Goal: Transaction & Acquisition: Purchase product/service

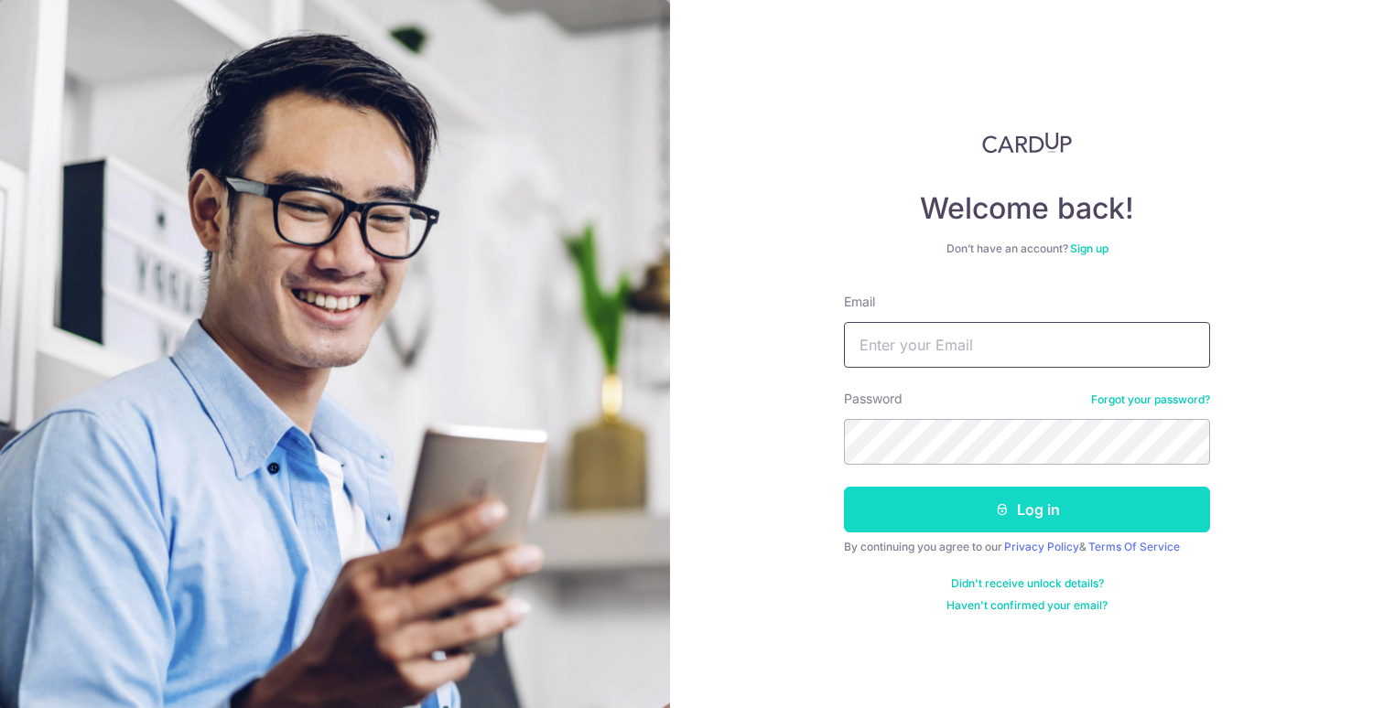
type input "tham123@yahoo.com"
click at [946, 509] on button "Log in" at bounding box center [1027, 510] width 366 height 46
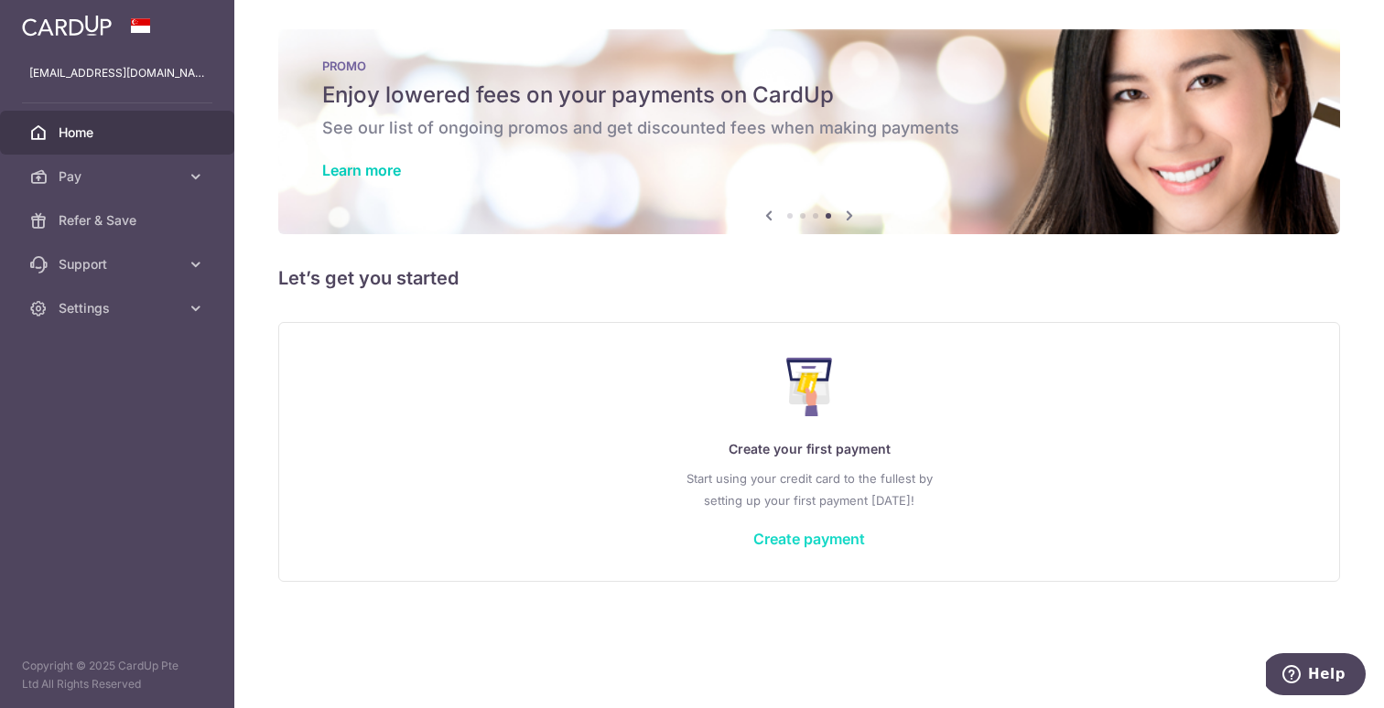
click at [826, 542] on link "Create payment" at bounding box center [809, 539] width 112 height 18
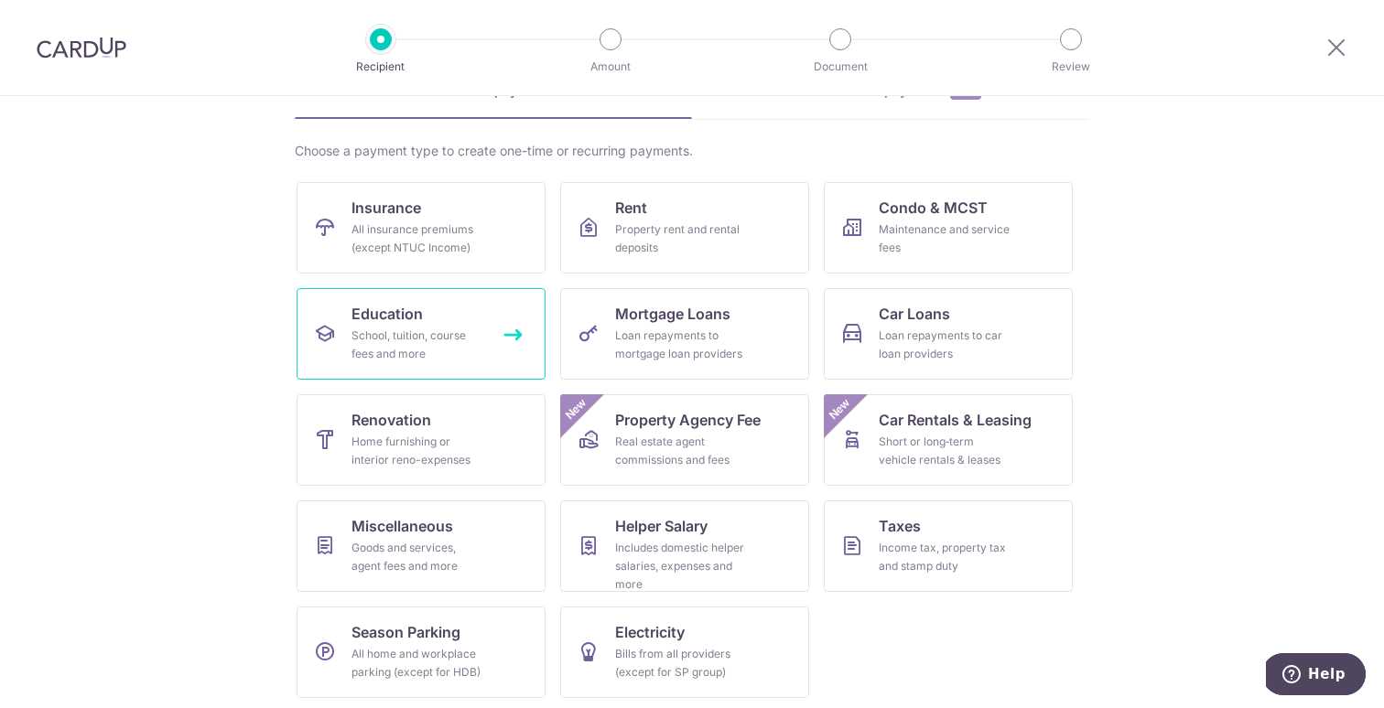
scroll to position [111, 0]
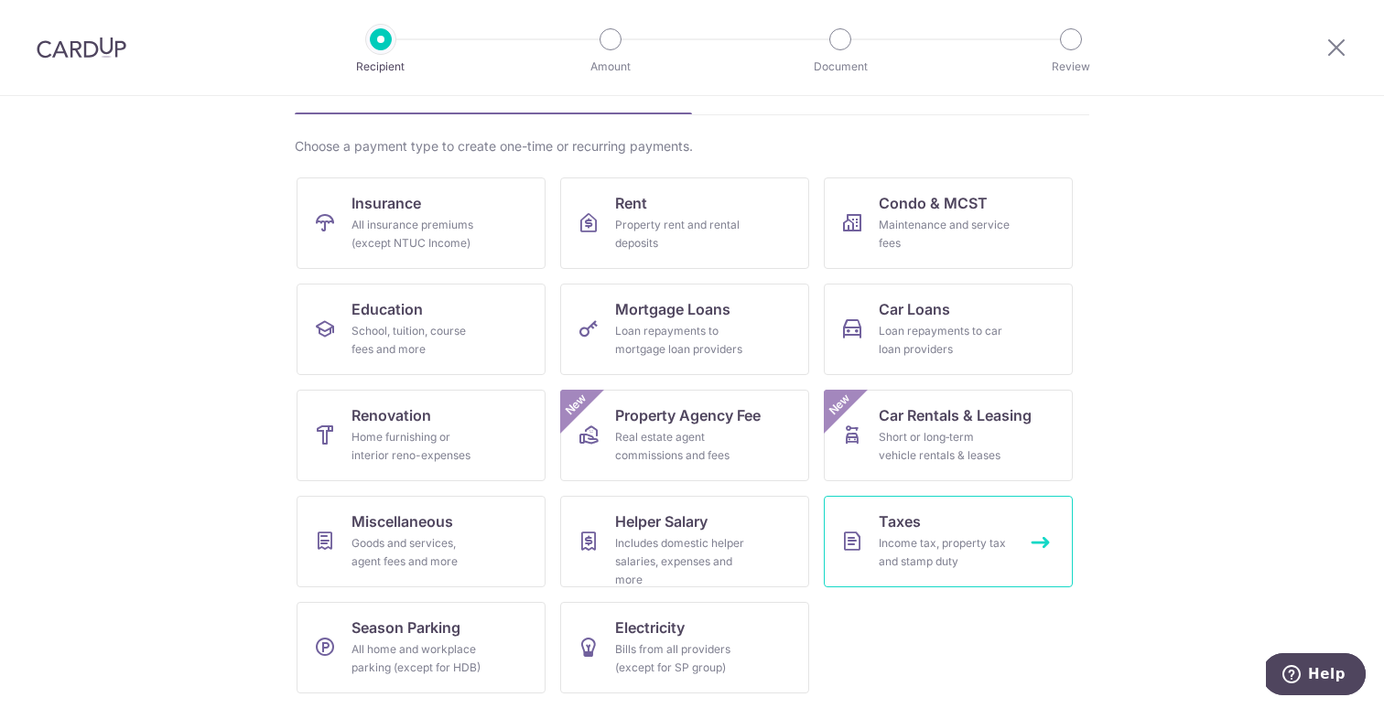
click at [931, 528] on link "Taxes Income tax, property tax and stamp duty" at bounding box center [948, 542] width 249 height 92
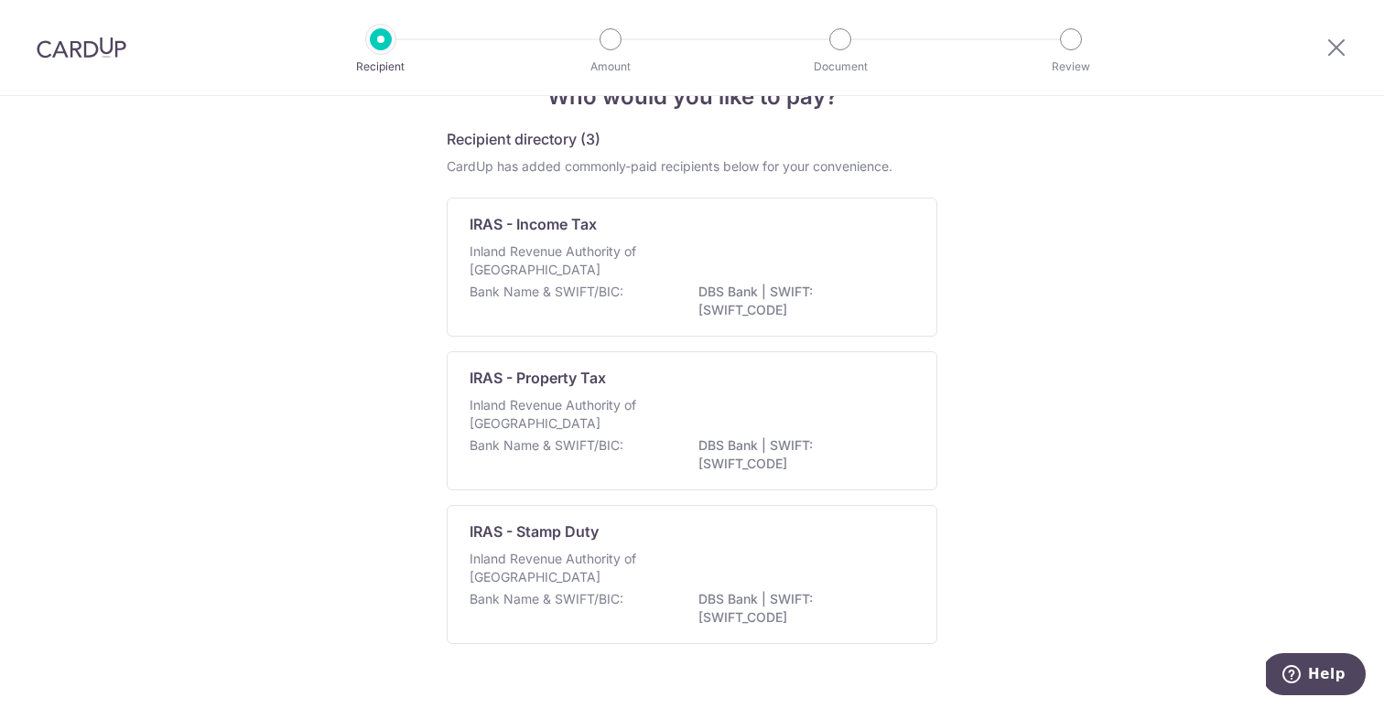
scroll to position [56, 0]
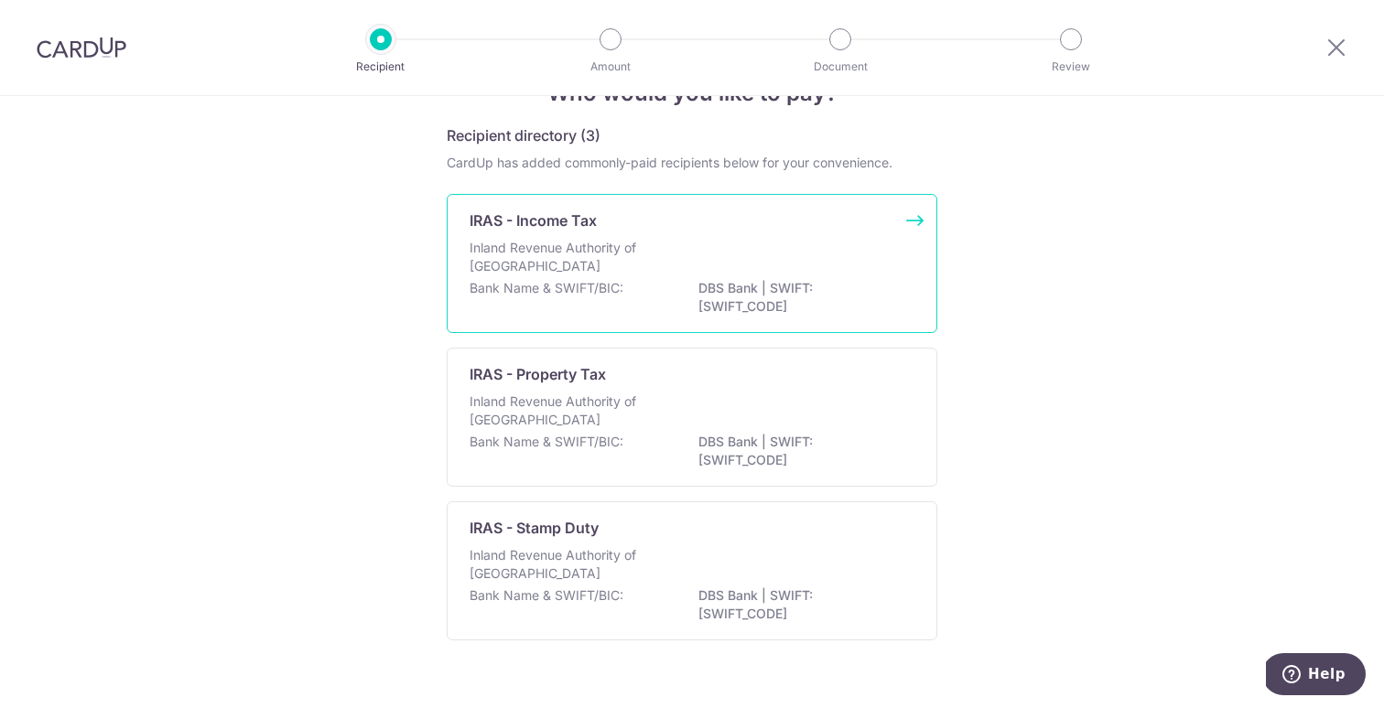
click at [623, 282] on div "Bank Name & SWIFT/BIC: DBS Bank | SWIFT: DBSSSGSGXXX" at bounding box center [691, 298] width 445 height 38
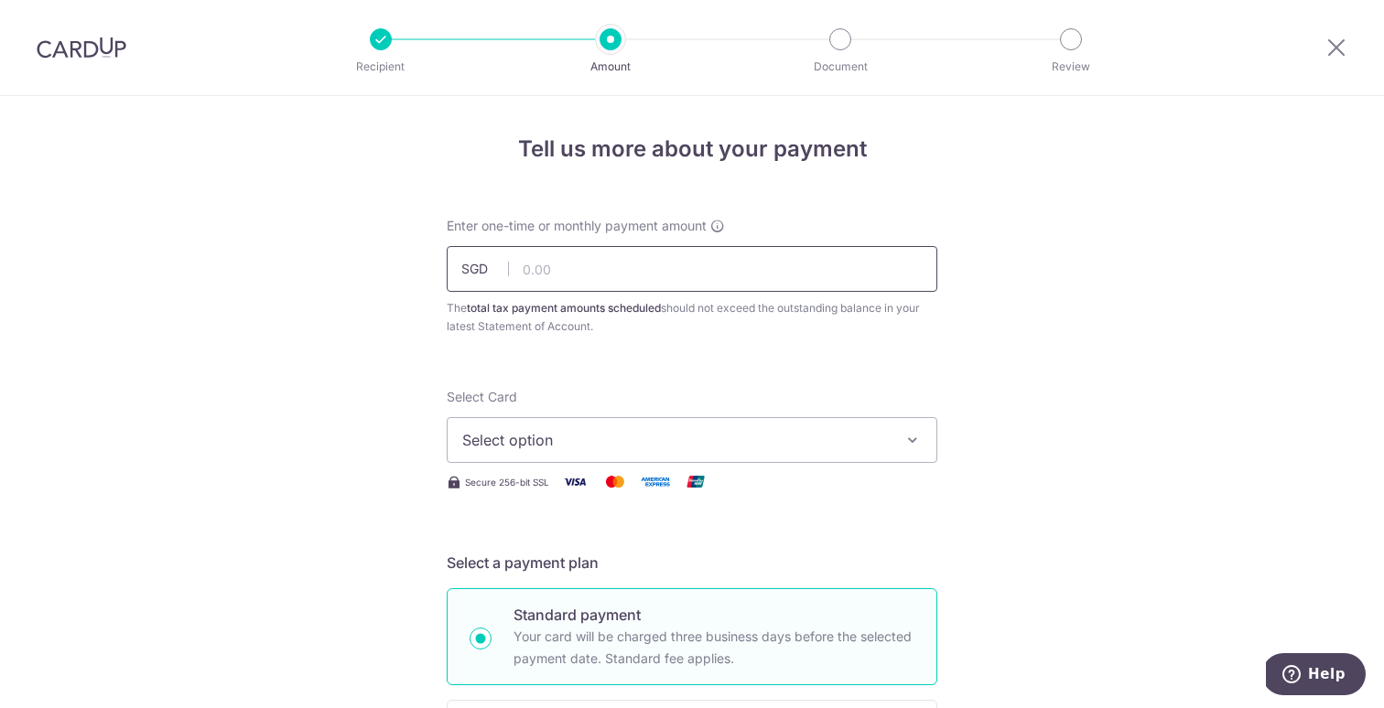
click at [653, 275] on input "text" at bounding box center [692, 269] width 490 height 46
type input "2,767.62"
click at [626, 432] on span "Select option" at bounding box center [675, 440] width 426 height 22
click at [604, 496] on span "Add credit card" at bounding box center [708, 491] width 426 height 18
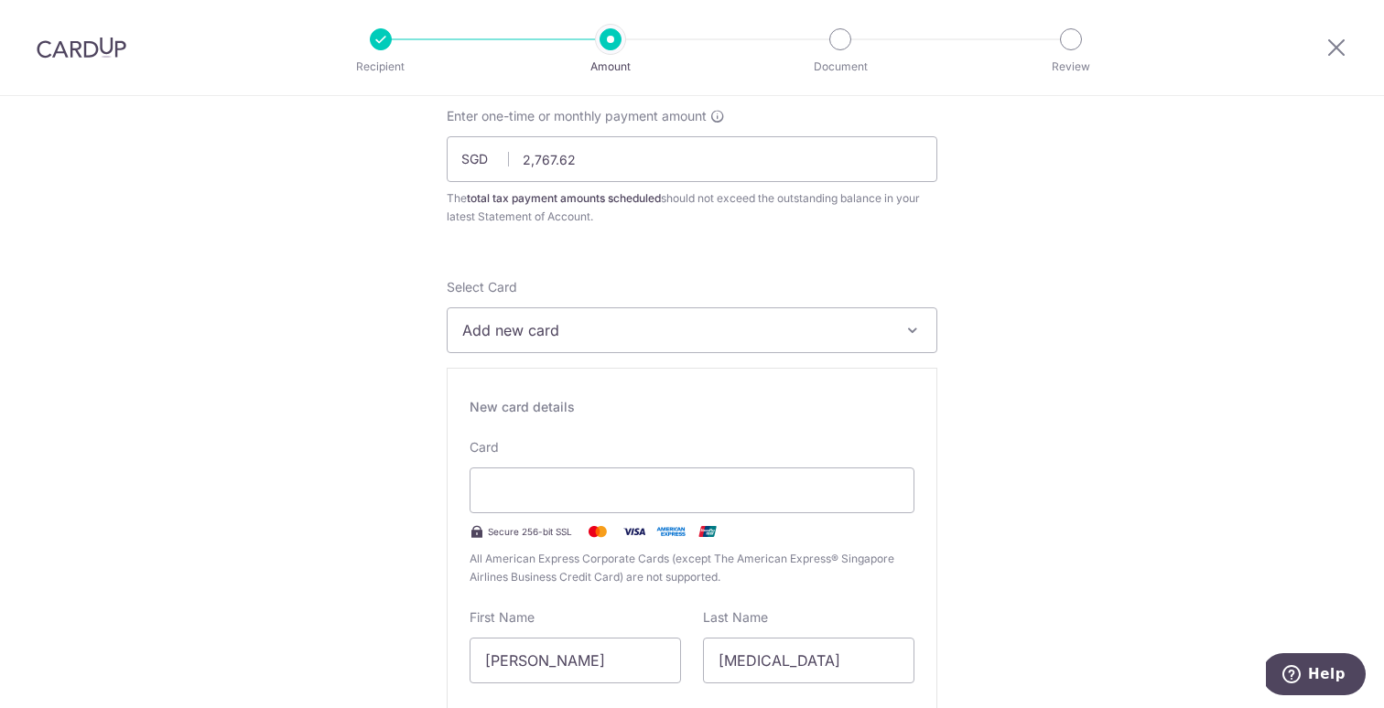
scroll to position [115, 0]
type input "04 / 2027"
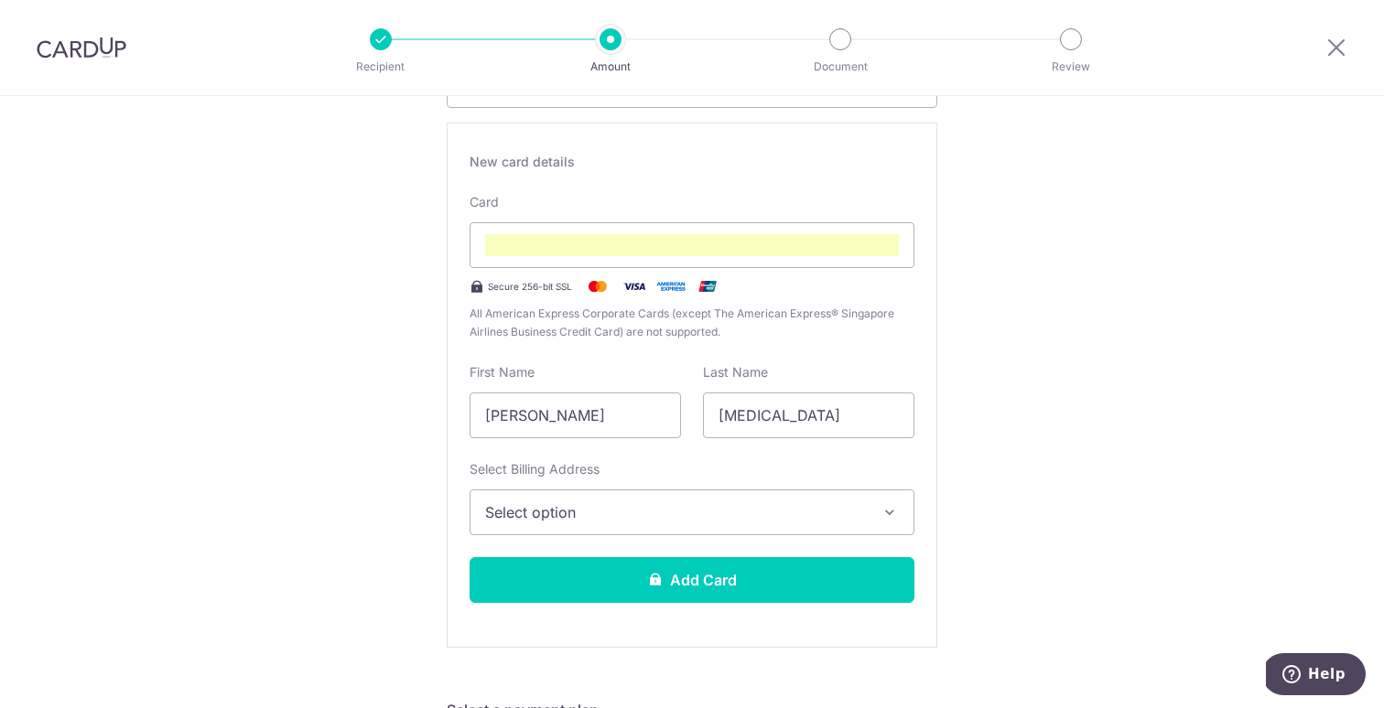
scroll to position [361, 0]
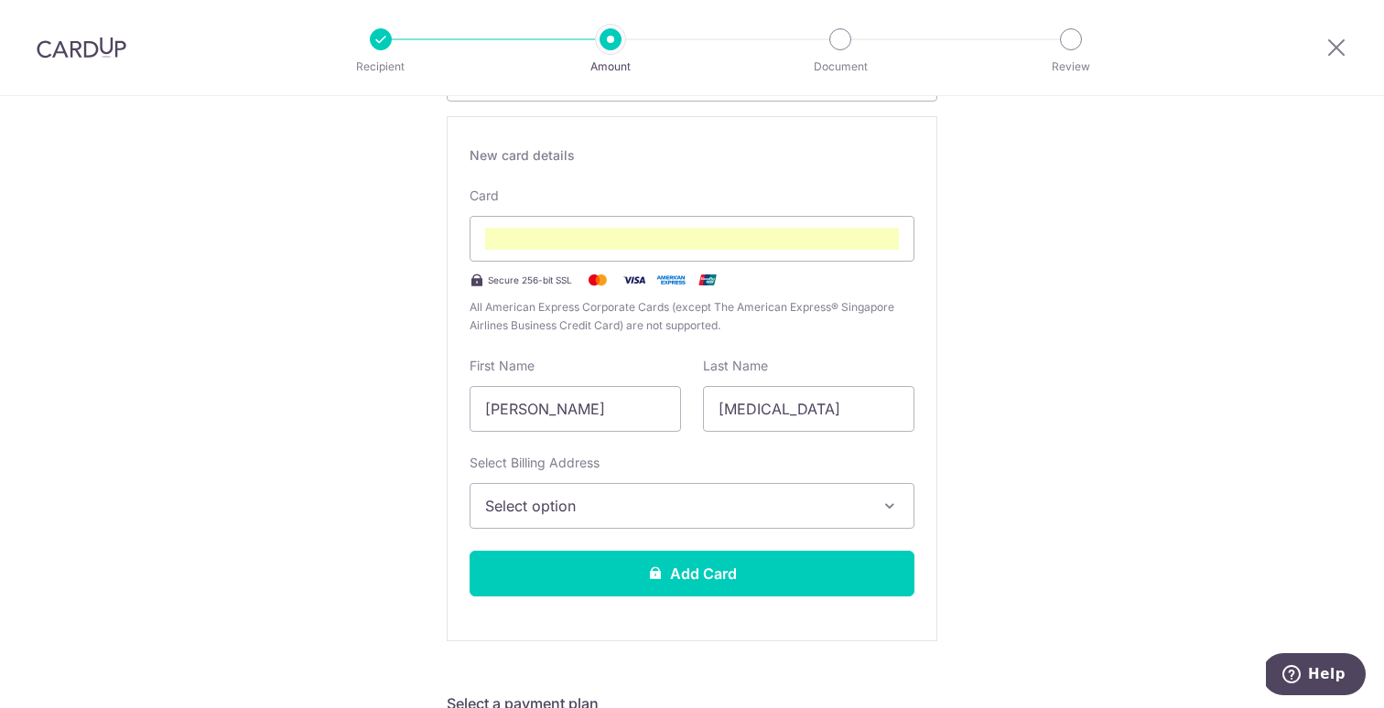
click at [818, 501] on span "Select option" at bounding box center [675, 506] width 381 height 22
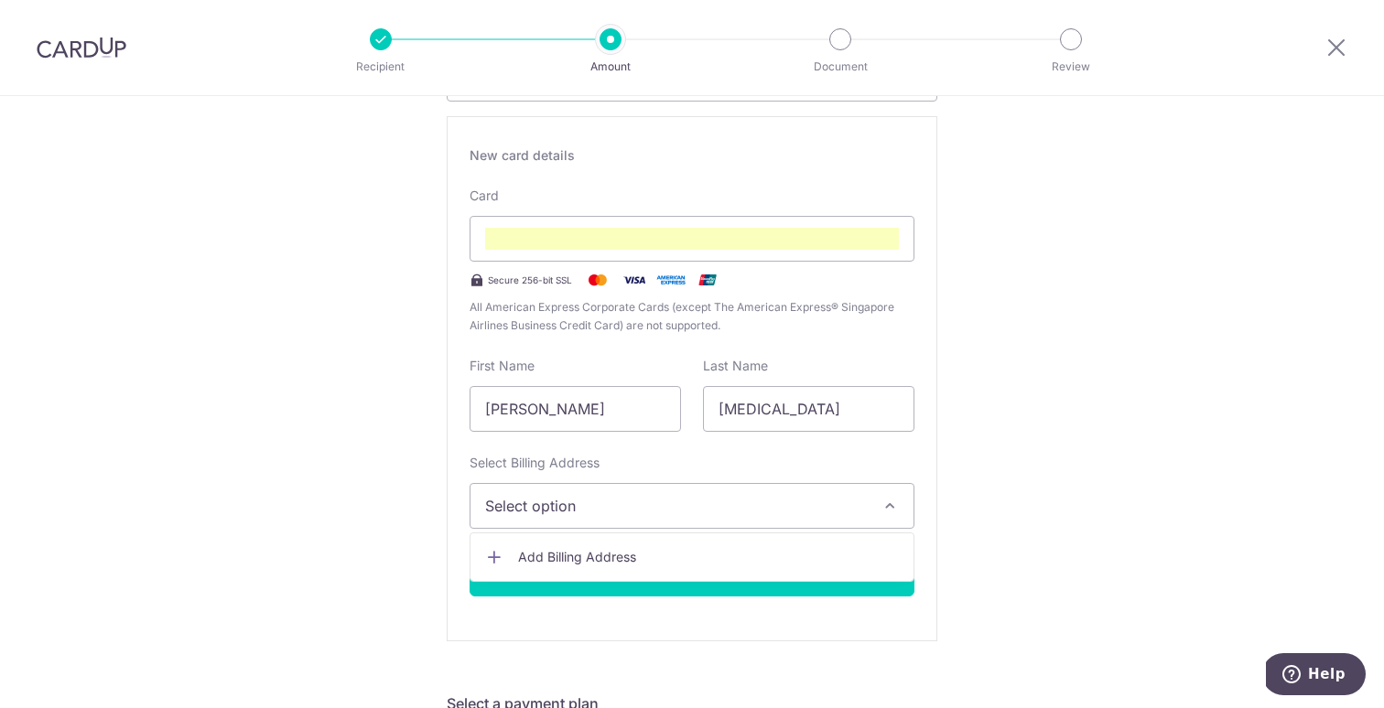
click at [769, 561] on span "Add Billing Address" at bounding box center [708, 557] width 381 height 18
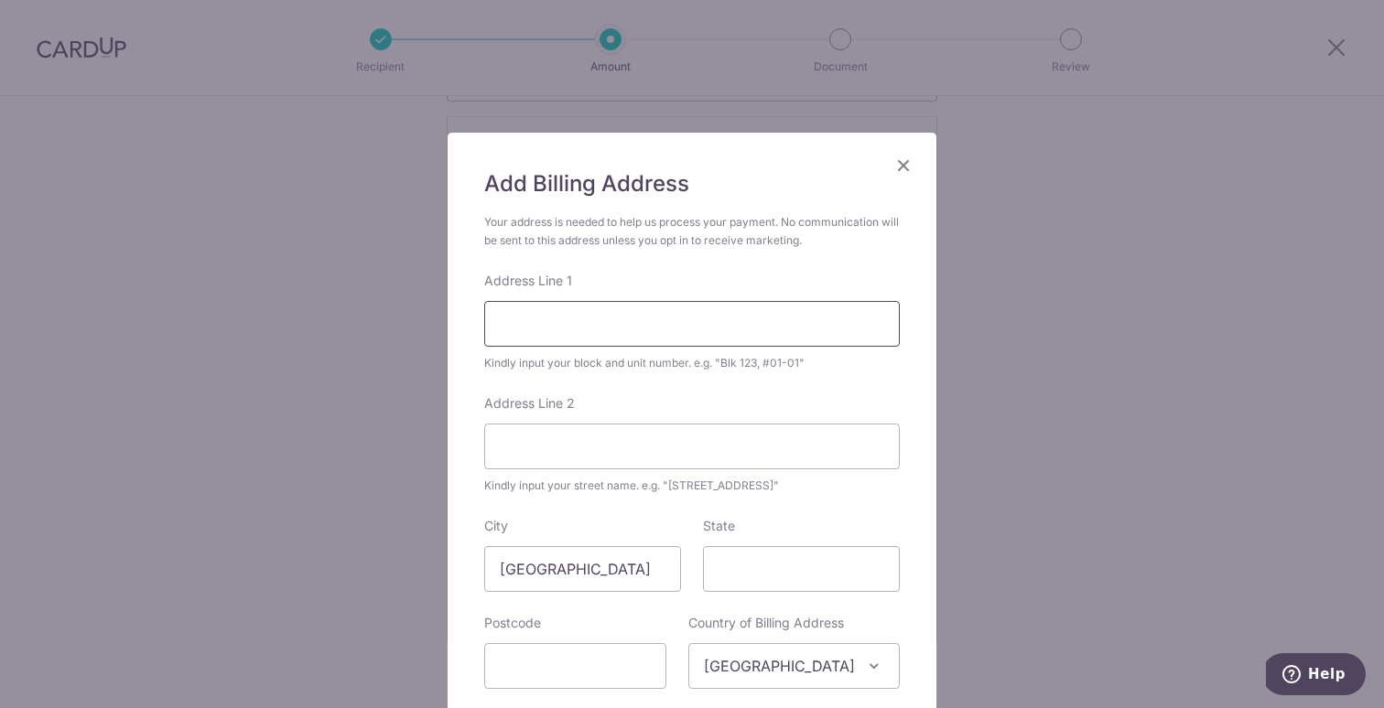
click at [672, 336] on input "Address Line 1" at bounding box center [691, 324] width 415 height 46
type input "#09-5042, Blk 13, Jalan Bukit Merah"
type input "150013"
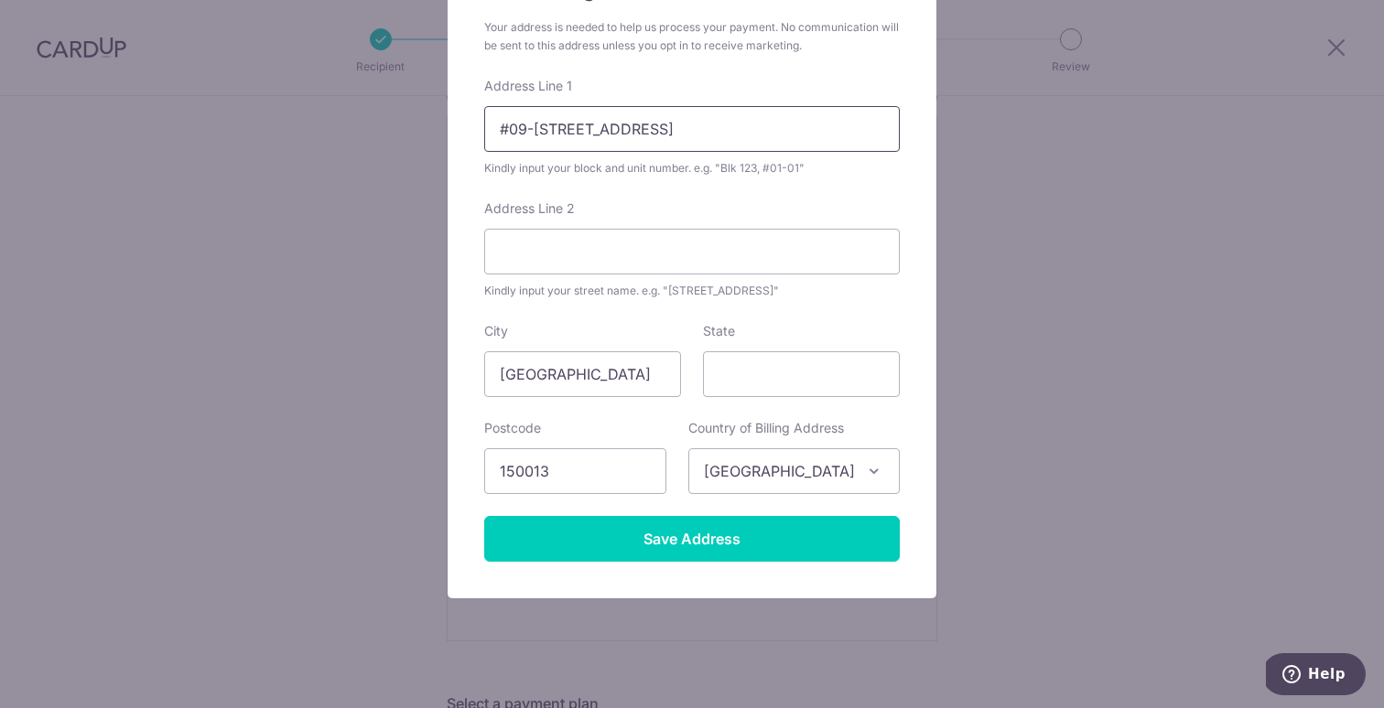
scroll to position [208, 0]
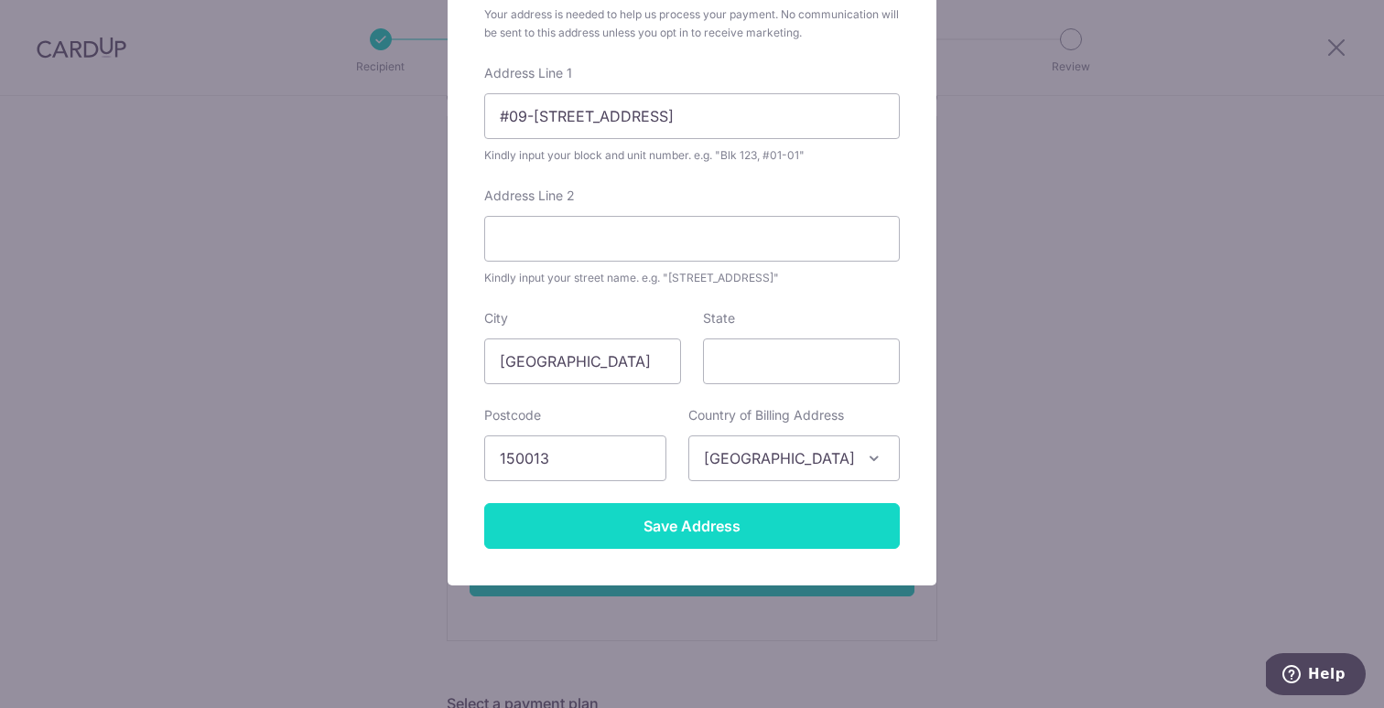
click at [720, 531] on input "Save Address" at bounding box center [691, 526] width 415 height 46
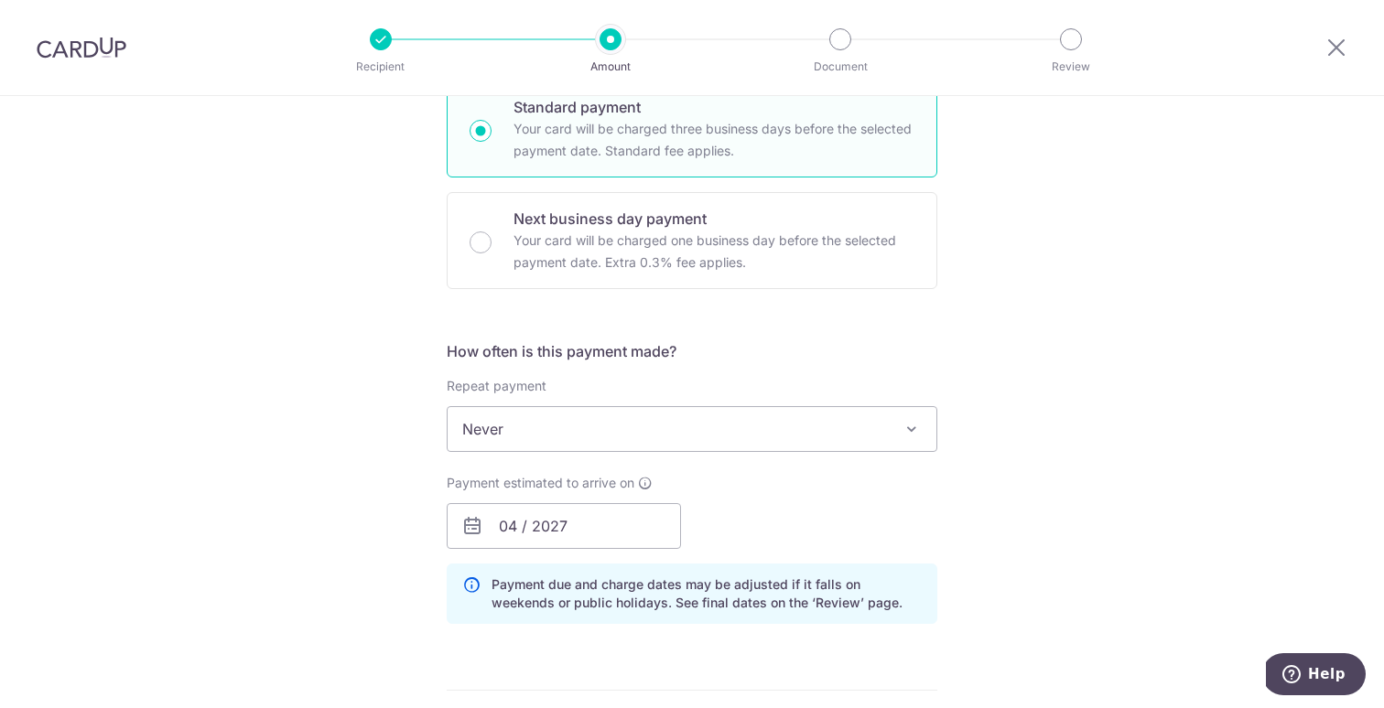
scroll to position [1018, 0]
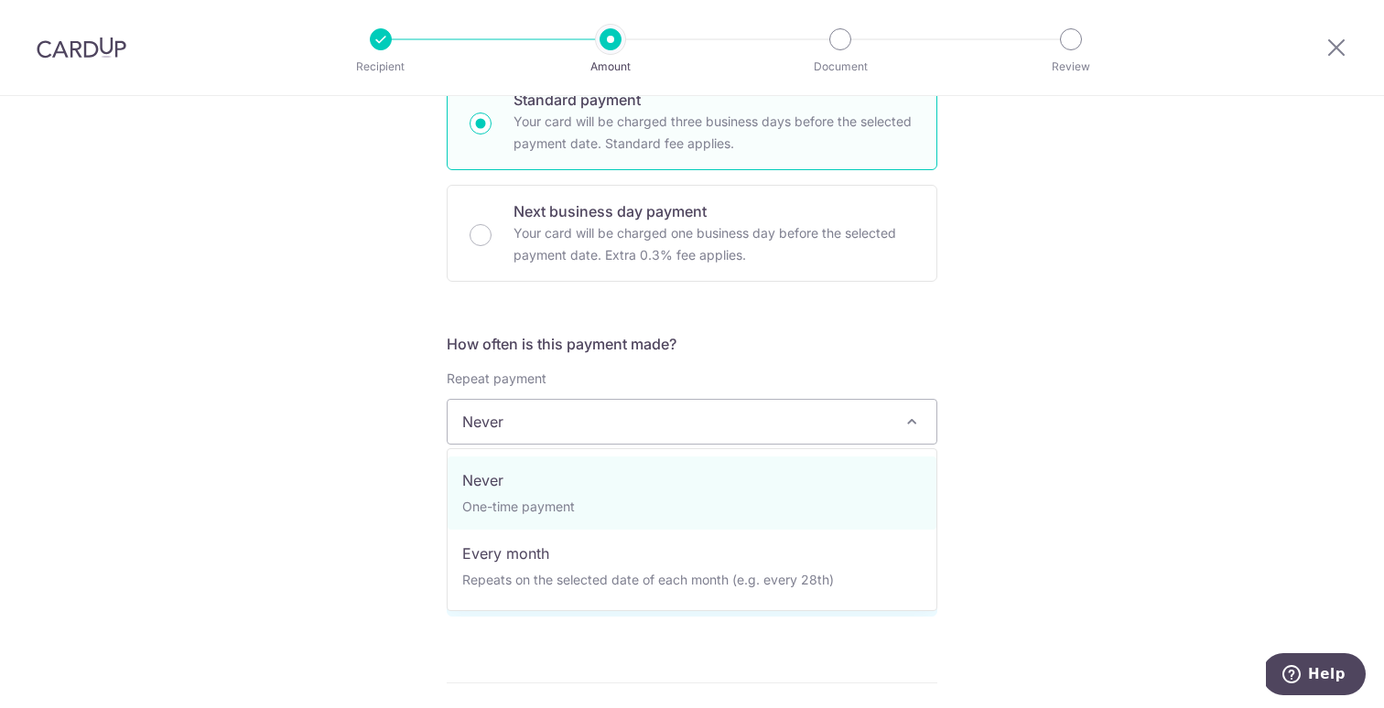
click at [916, 427] on span at bounding box center [911, 422] width 22 height 22
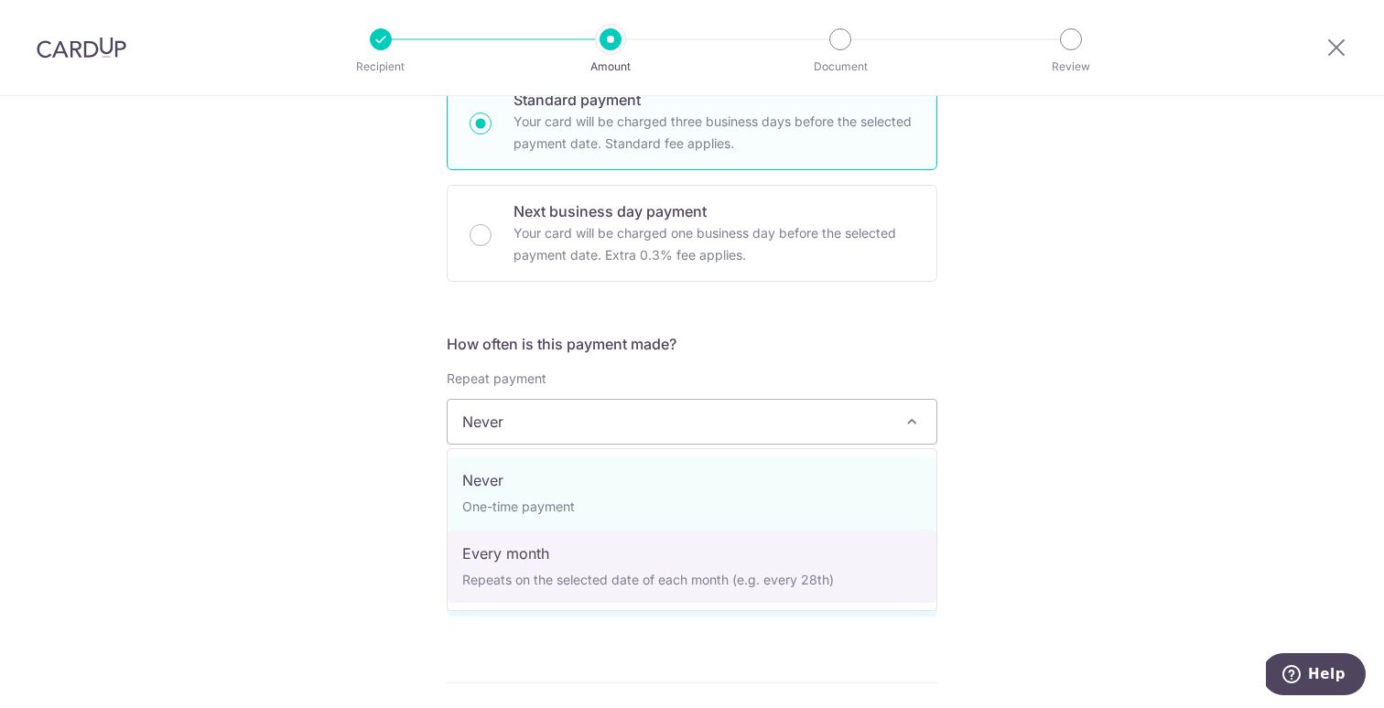
select select "3"
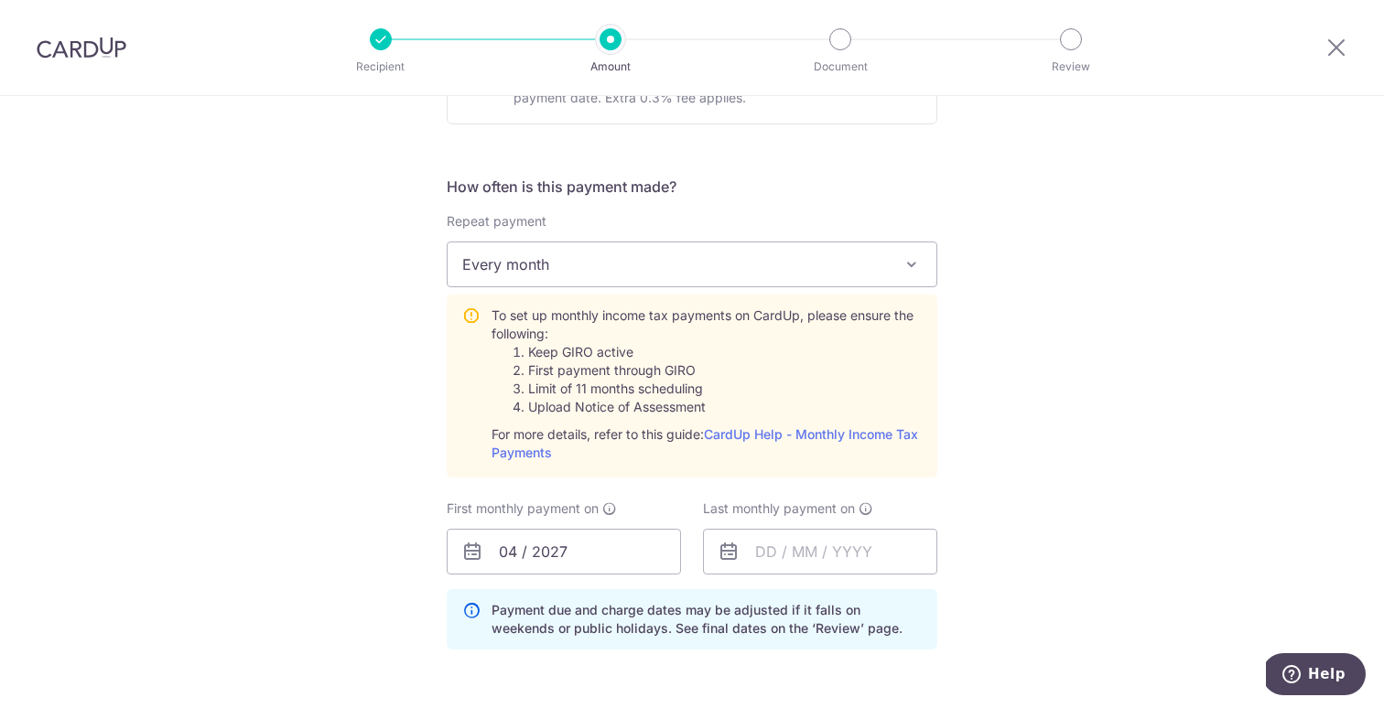
scroll to position [1176, 0]
click at [561, 561] on input "04 / 2027" at bounding box center [564, 551] width 234 height 46
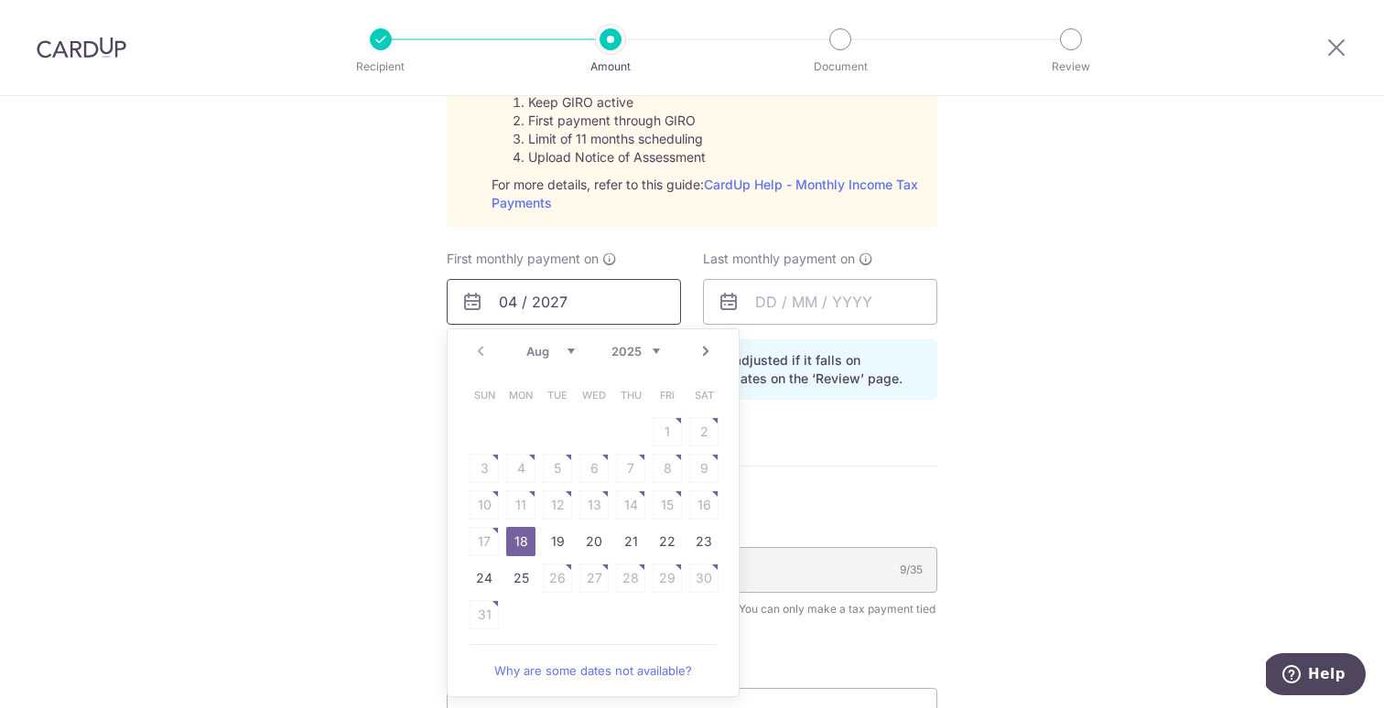
scroll to position [1428, 0]
click at [709, 347] on link "Next" at bounding box center [706, 348] width 22 height 22
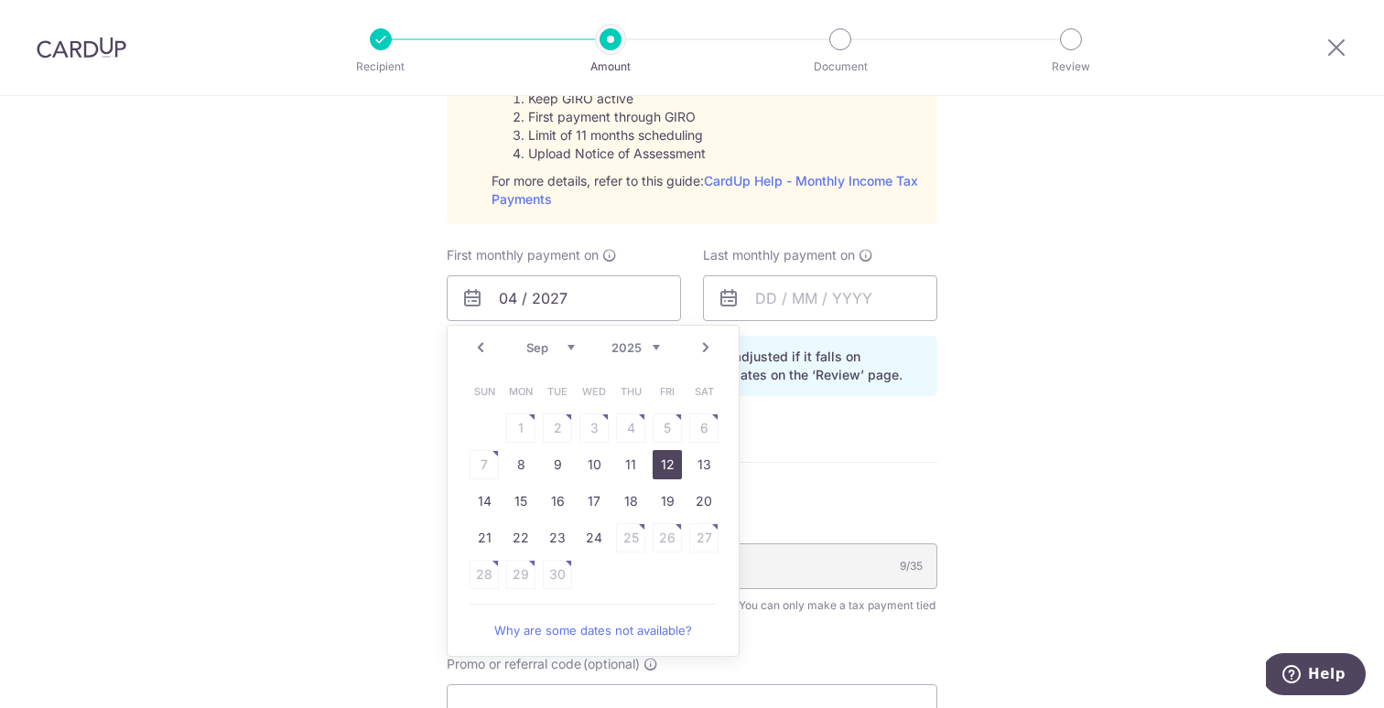
click at [663, 463] on link "12" at bounding box center [666, 464] width 29 height 29
type input "[DATE]"
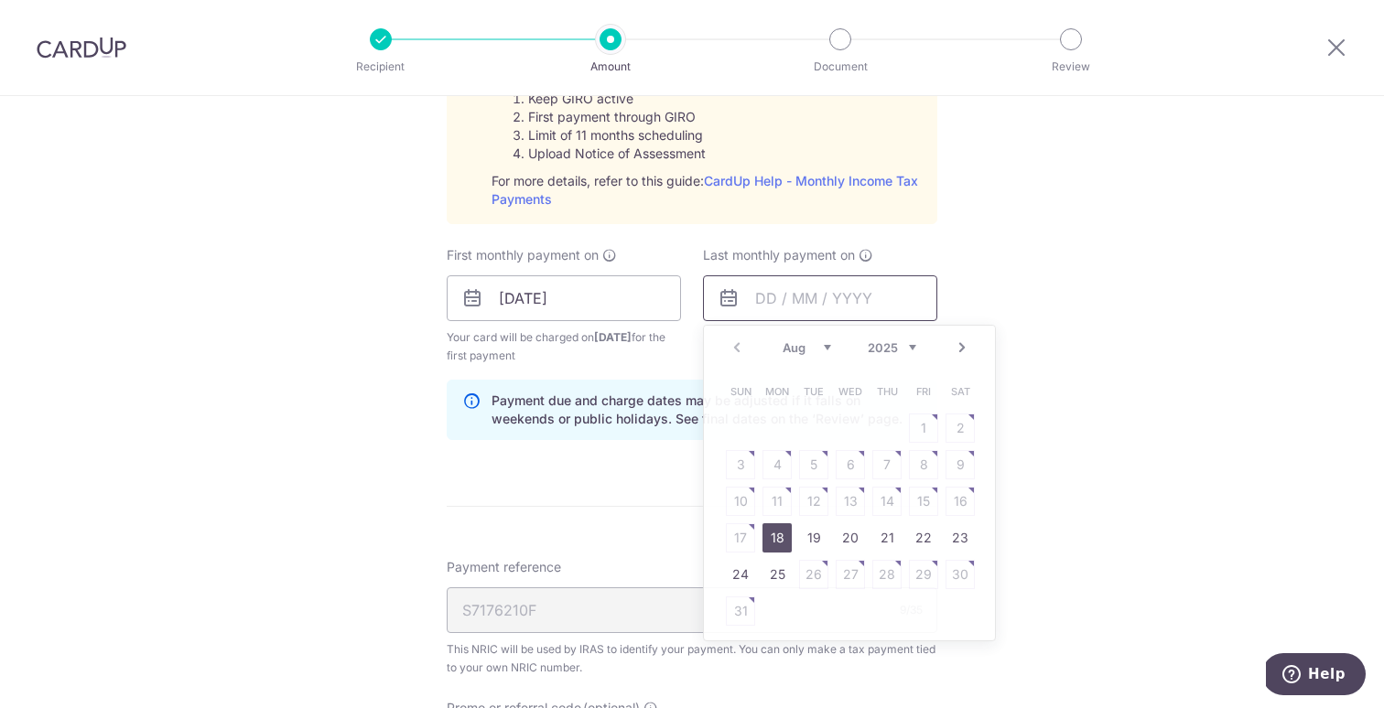
click at [809, 293] on input "text" at bounding box center [820, 298] width 234 height 46
click at [822, 347] on select "Aug Sep Oct Nov Dec" at bounding box center [806, 347] width 48 height 15
click at [875, 350] on select "2025 2026" at bounding box center [891, 347] width 48 height 15
click at [824, 343] on select "Jan Feb Mar Apr May Jun [DATE] Aug Sep" at bounding box center [806, 347] width 48 height 15
click at [808, 349] on select "Jan Feb Mar Apr May Jun [DATE] Aug Sep" at bounding box center [806, 347] width 48 height 15
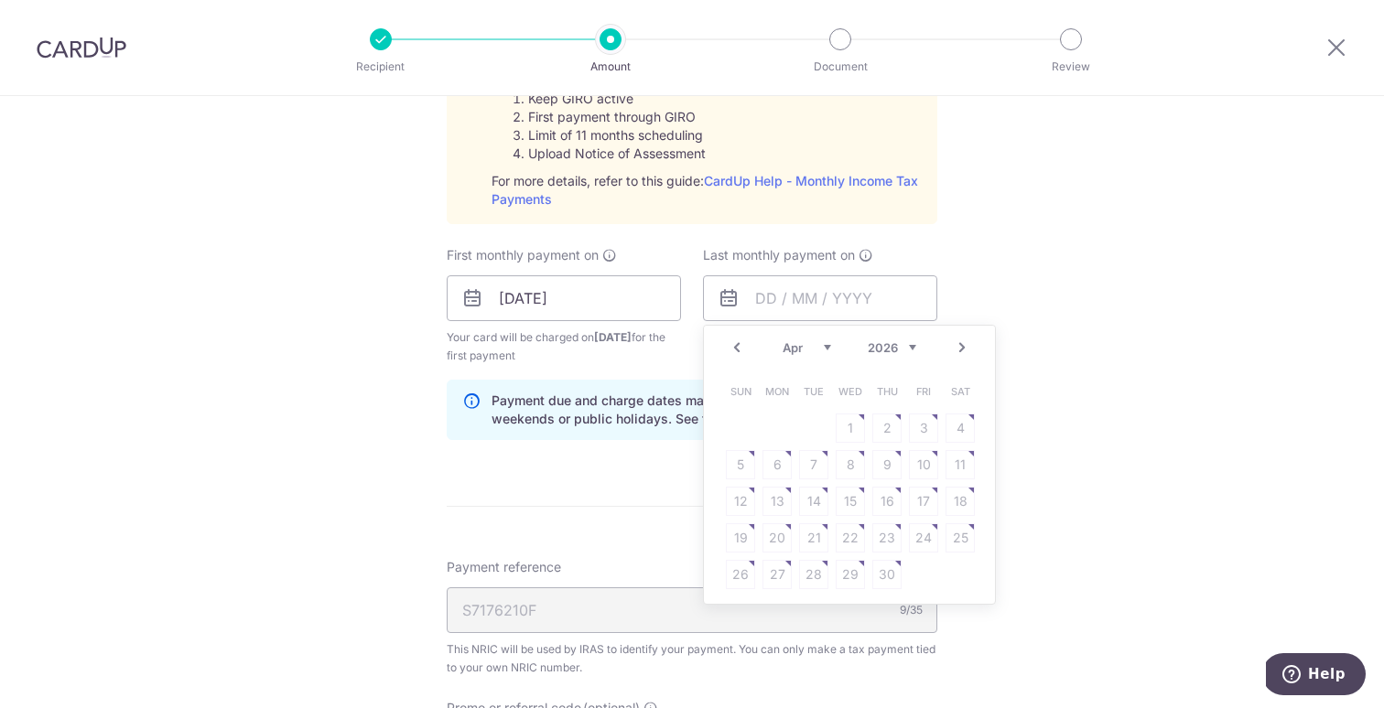
click at [736, 350] on link "Prev" at bounding box center [737, 348] width 22 height 22
click at [885, 474] on link "12" at bounding box center [886, 464] width 29 height 29
type input "[DATE]"
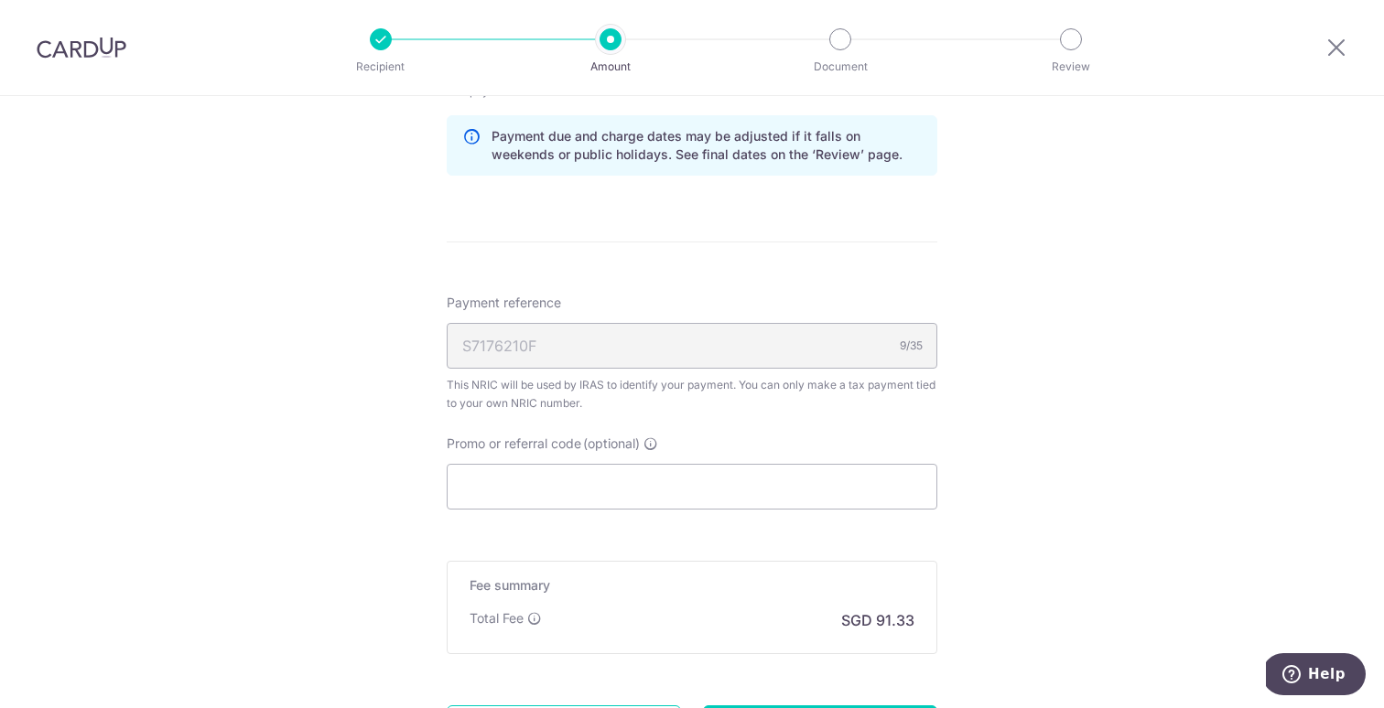
scroll to position [1699, 0]
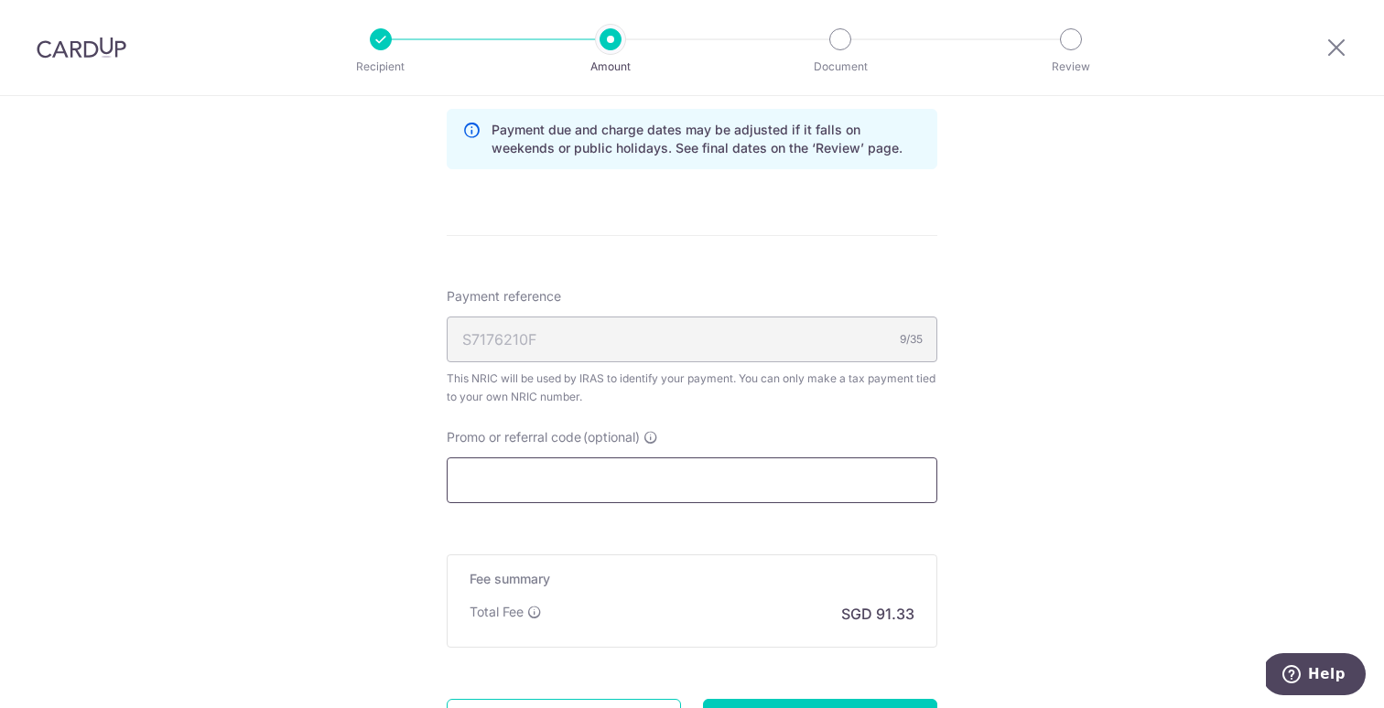
click at [781, 500] on input "Promo or referral code (optional)" at bounding box center [692, 481] width 490 height 46
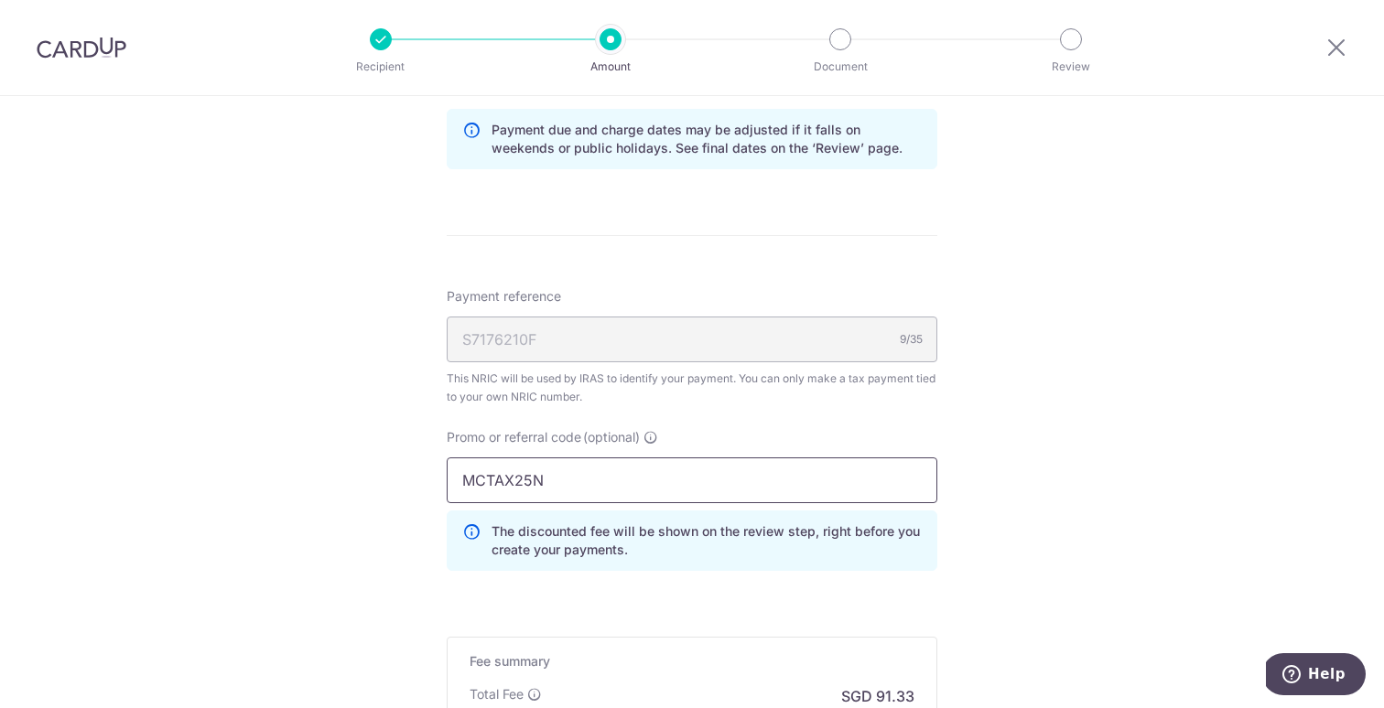
type input "MCTAX25N"
click at [732, 494] on input "MCTAX25N" at bounding box center [692, 481] width 490 height 46
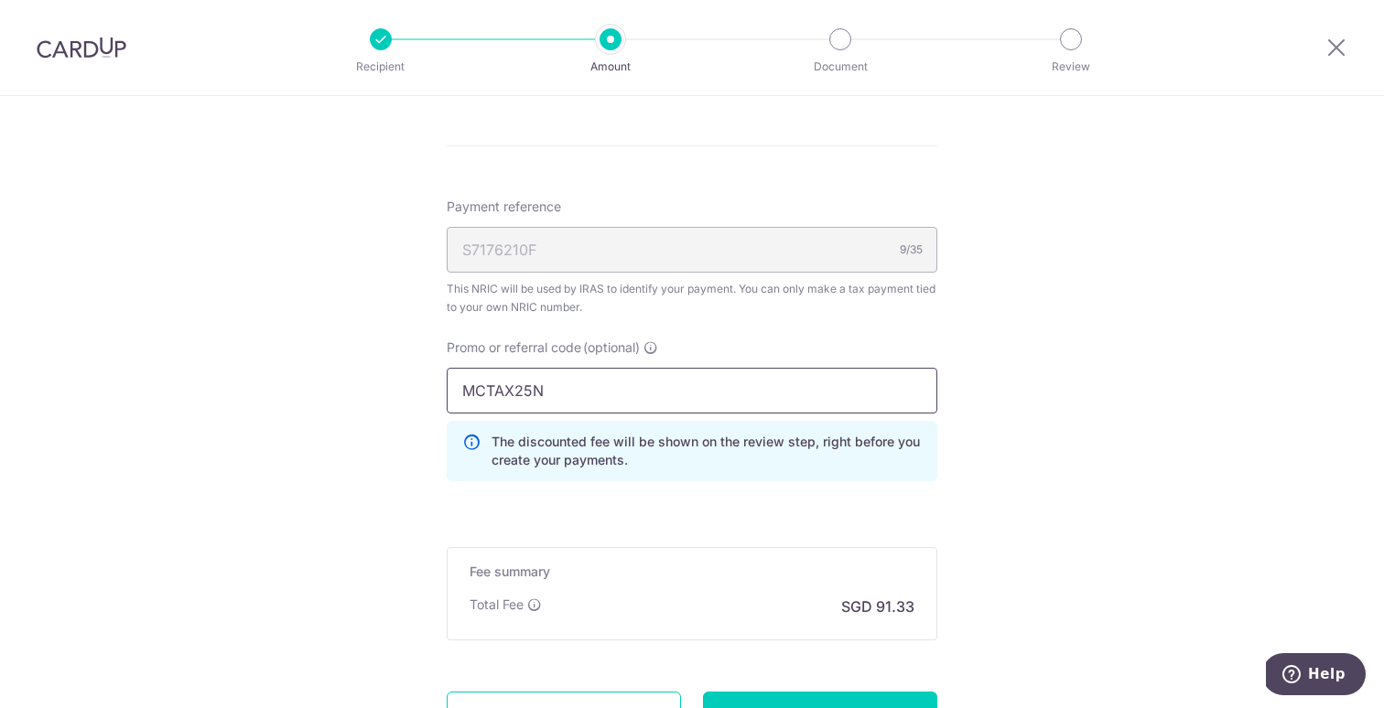
scroll to position [1829, 0]
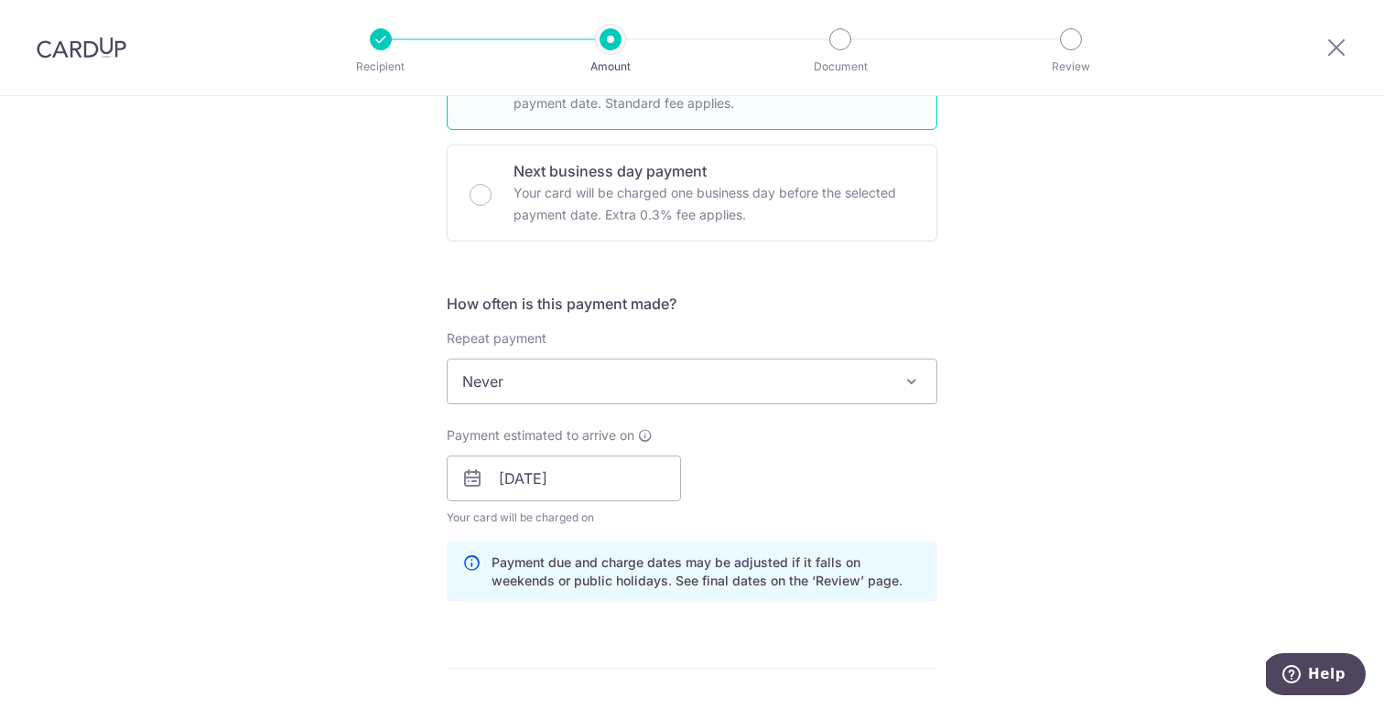
scroll to position [557, 0]
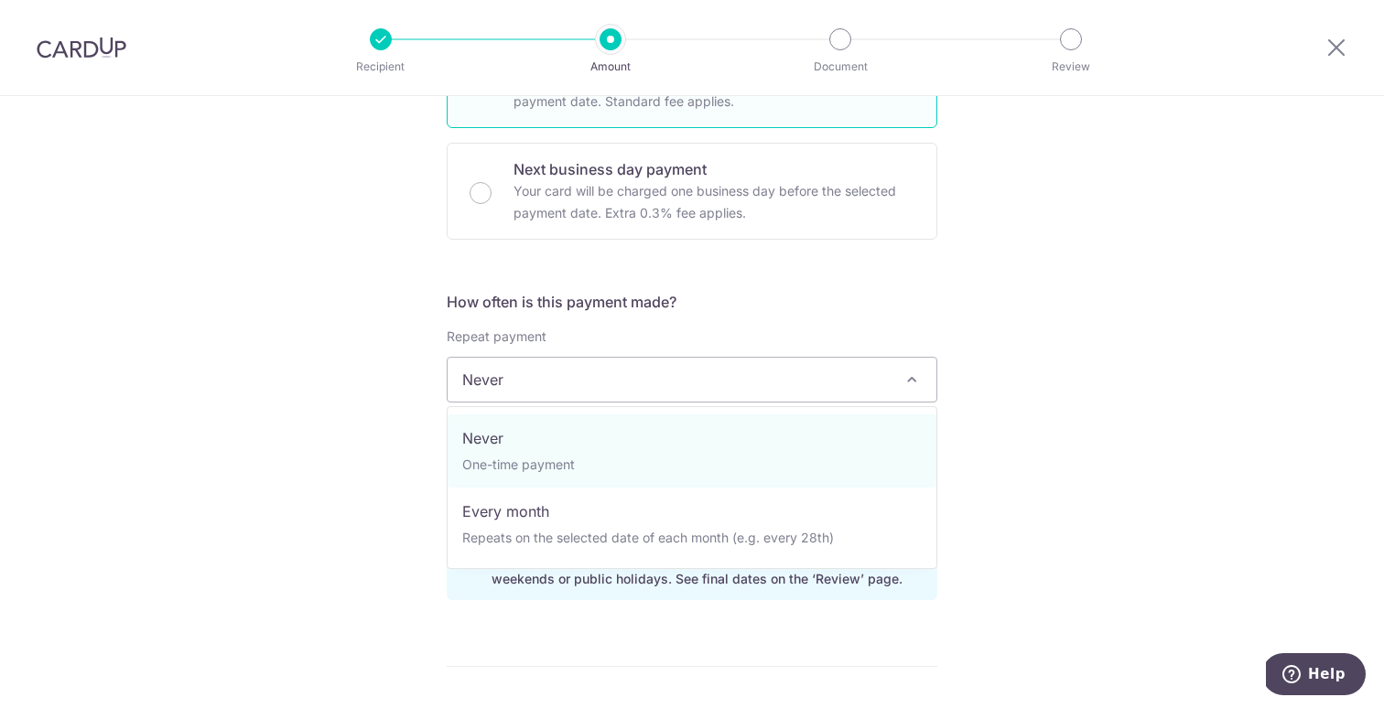
click at [801, 380] on span "Never" at bounding box center [691, 380] width 489 height 44
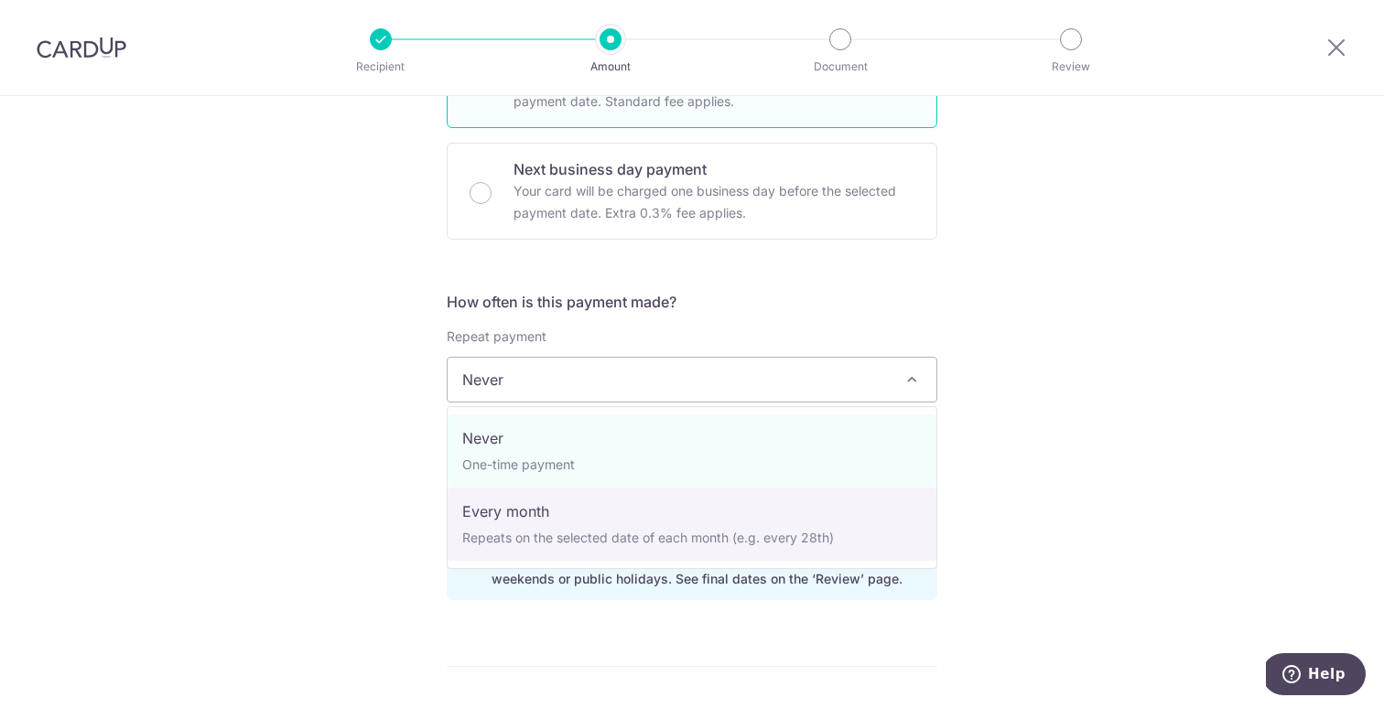
select select "3"
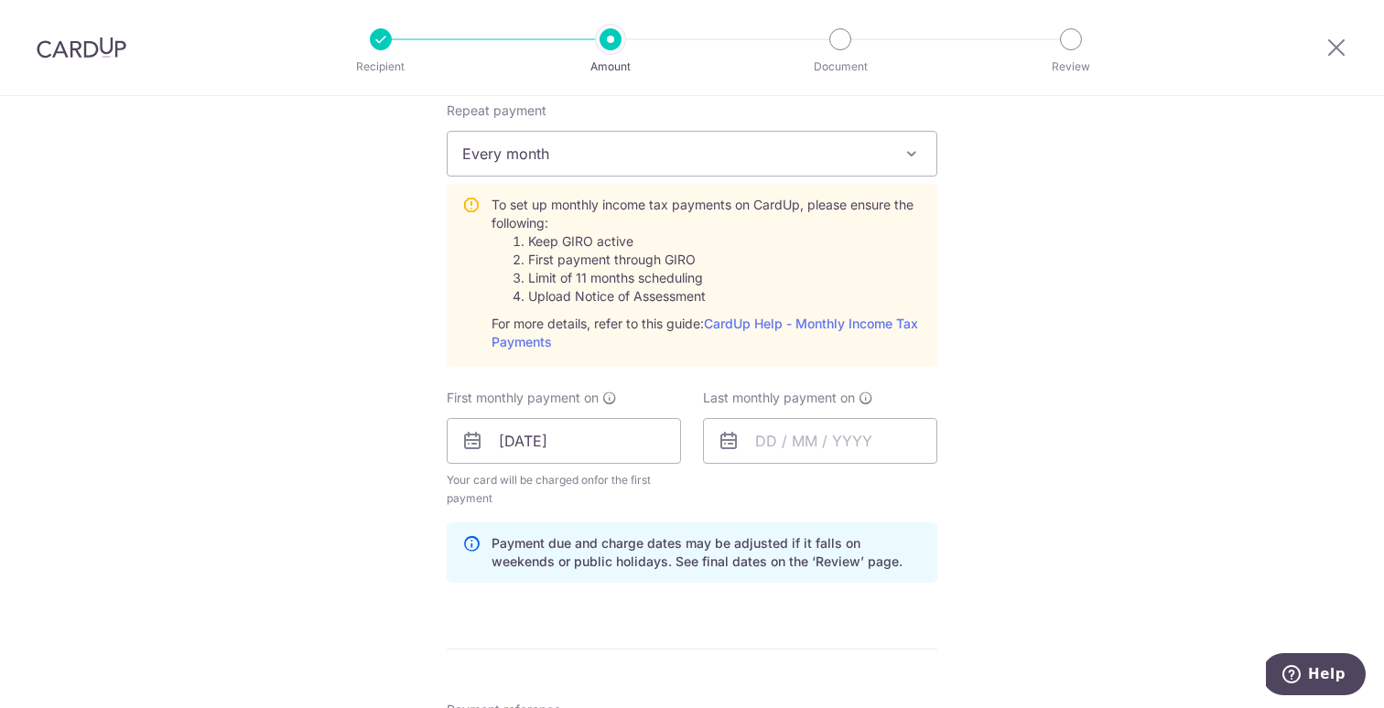
scroll to position [789, 0]
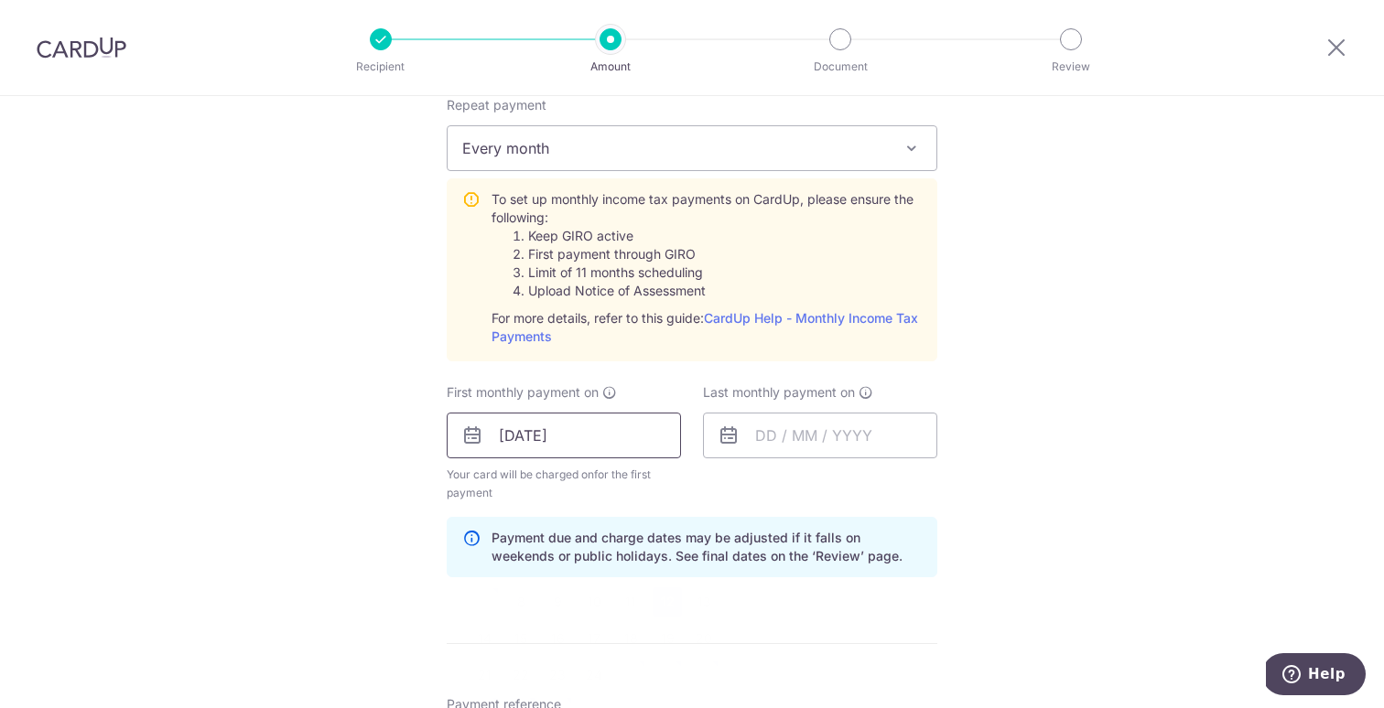
click at [629, 440] on input "[DATE]" at bounding box center [564, 436] width 234 height 46
click at [769, 427] on input "text" at bounding box center [820, 436] width 234 height 46
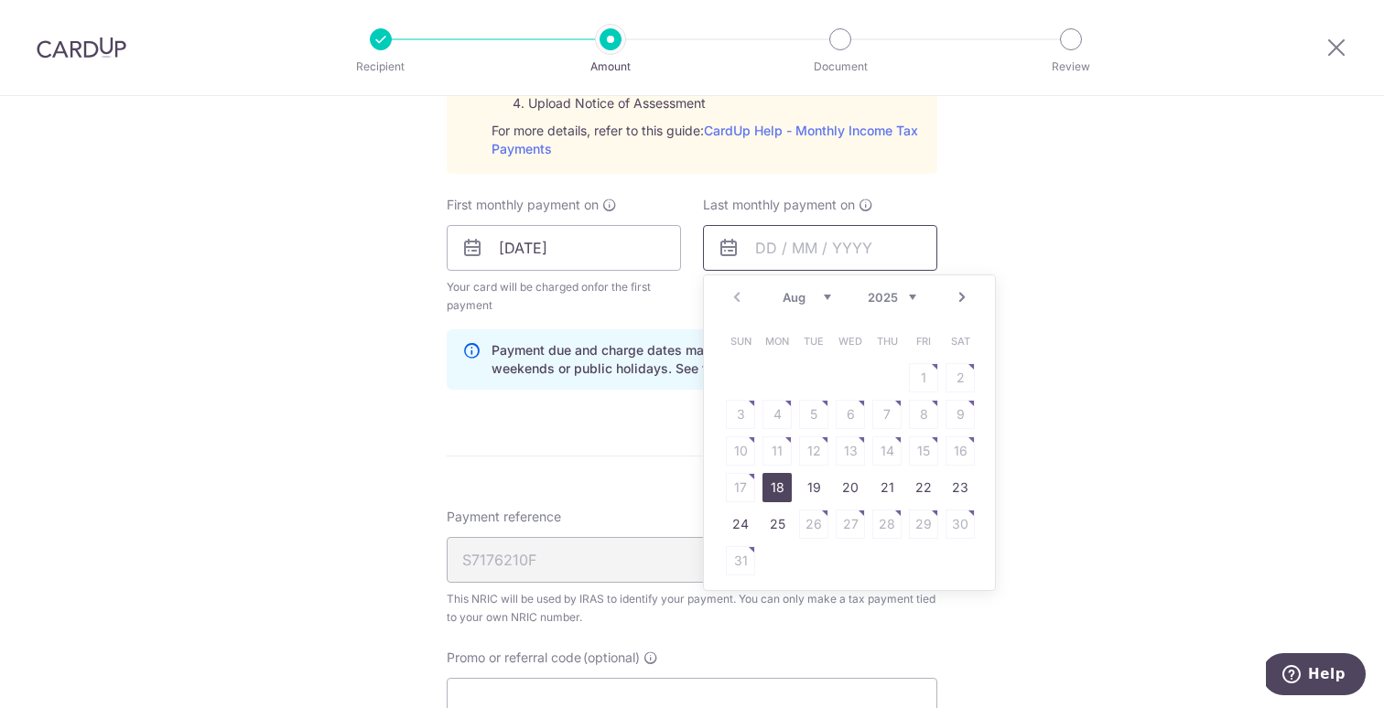
scroll to position [978, 0]
click at [880, 297] on select "2025 2026" at bounding box center [891, 295] width 48 height 15
click at [808, 292] on select "Jan Feb Mar Apr May Jun [DATE] Aug Sep" at bounding box center [806, 295] width 48 height 15
click at [881, 421] on link "12" at bounding box center [886, 412] width 29 height 29
type input "12/03/2026"
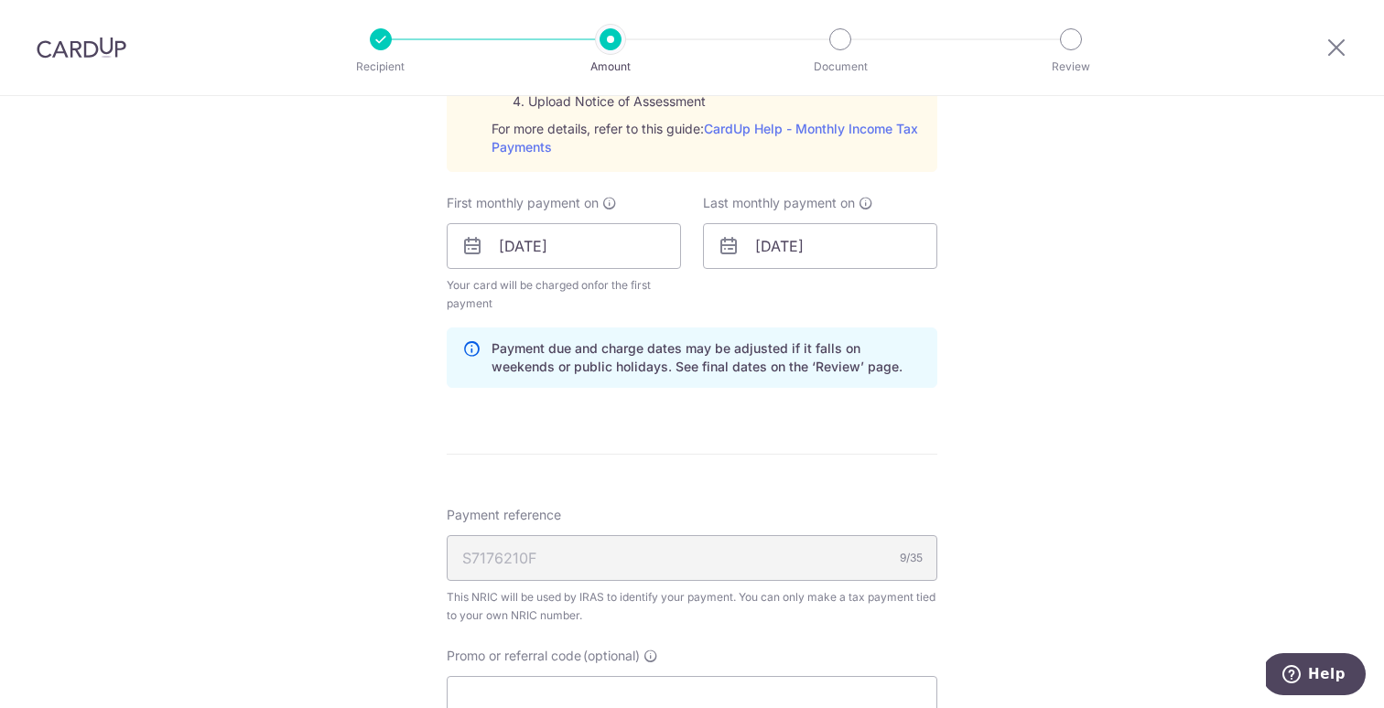
click at [1001, 432] on div "Tell us more about your payment Enter one-time or monthly payment amount SGD 2,…" at bounding box center [692, 109] width 1384 height 1983
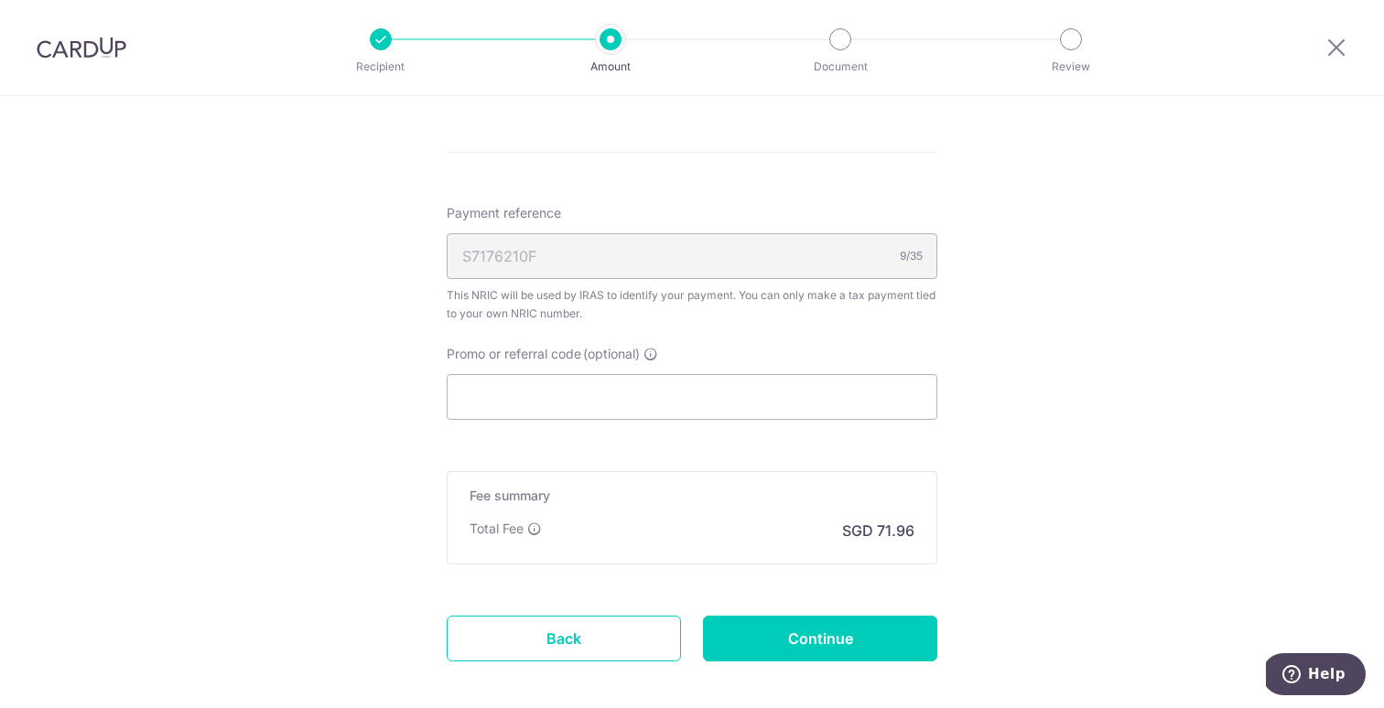
scroll to position [1284, 0]
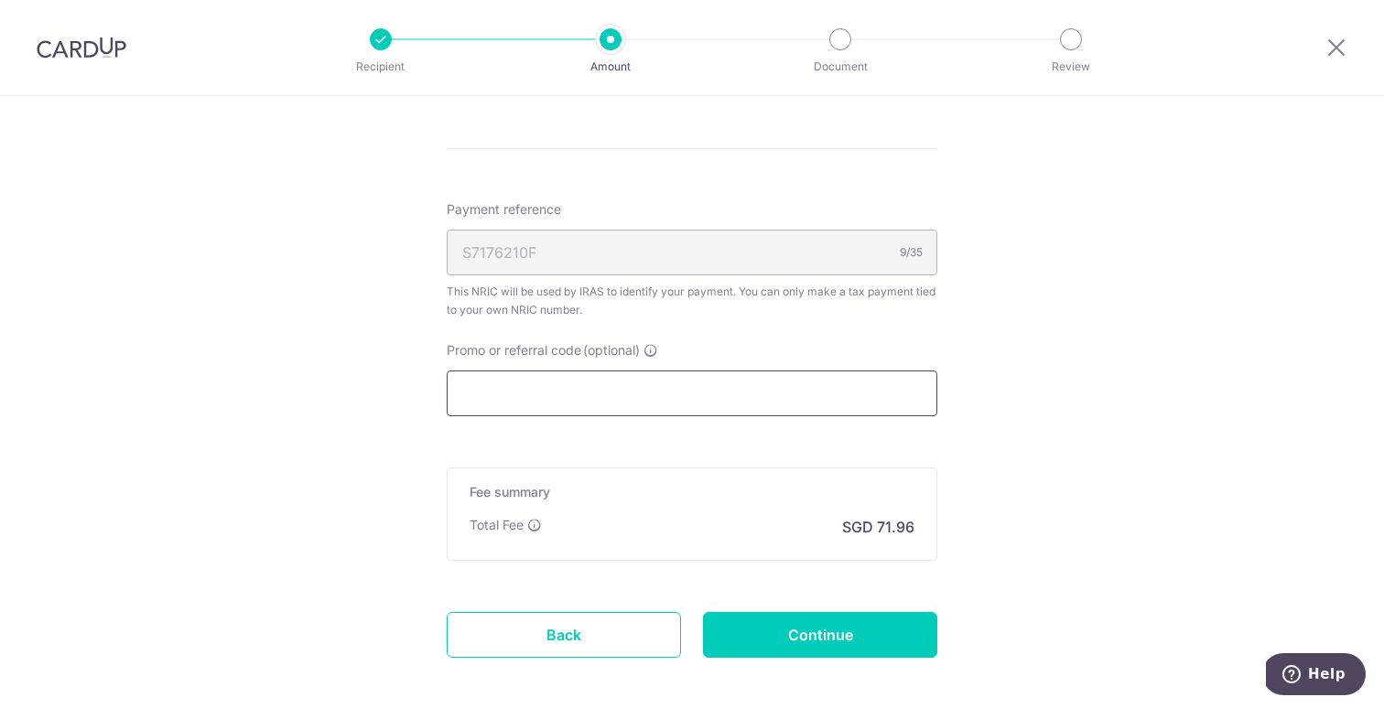
click at [856, 391] on input "Promo or referral code (optional)" at bounding box center [692, 394] width 490 height 46
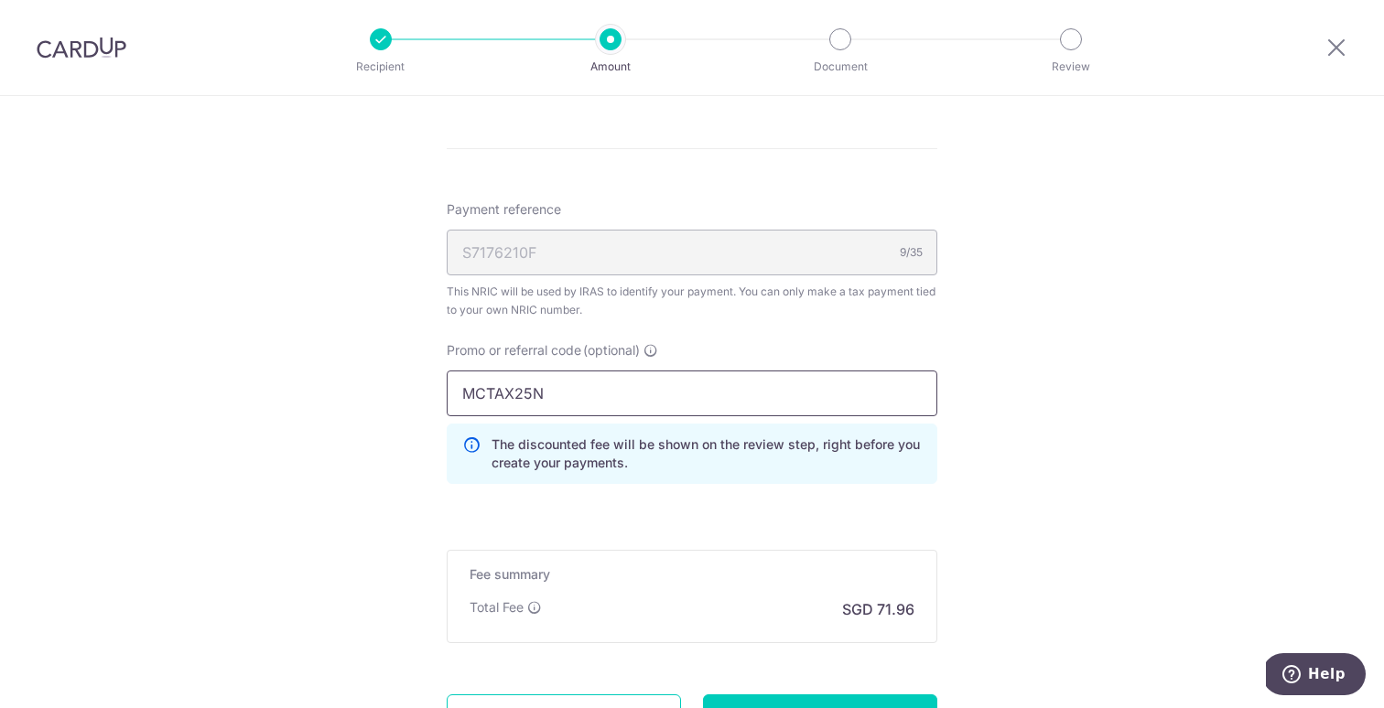
type input "MCTAX25N"
click at [832, 492] on div "Promo or referral code (optional) MCTAX25N The discounted fee will be shown on …" at bounding box center [692, 419] width 512 height 157
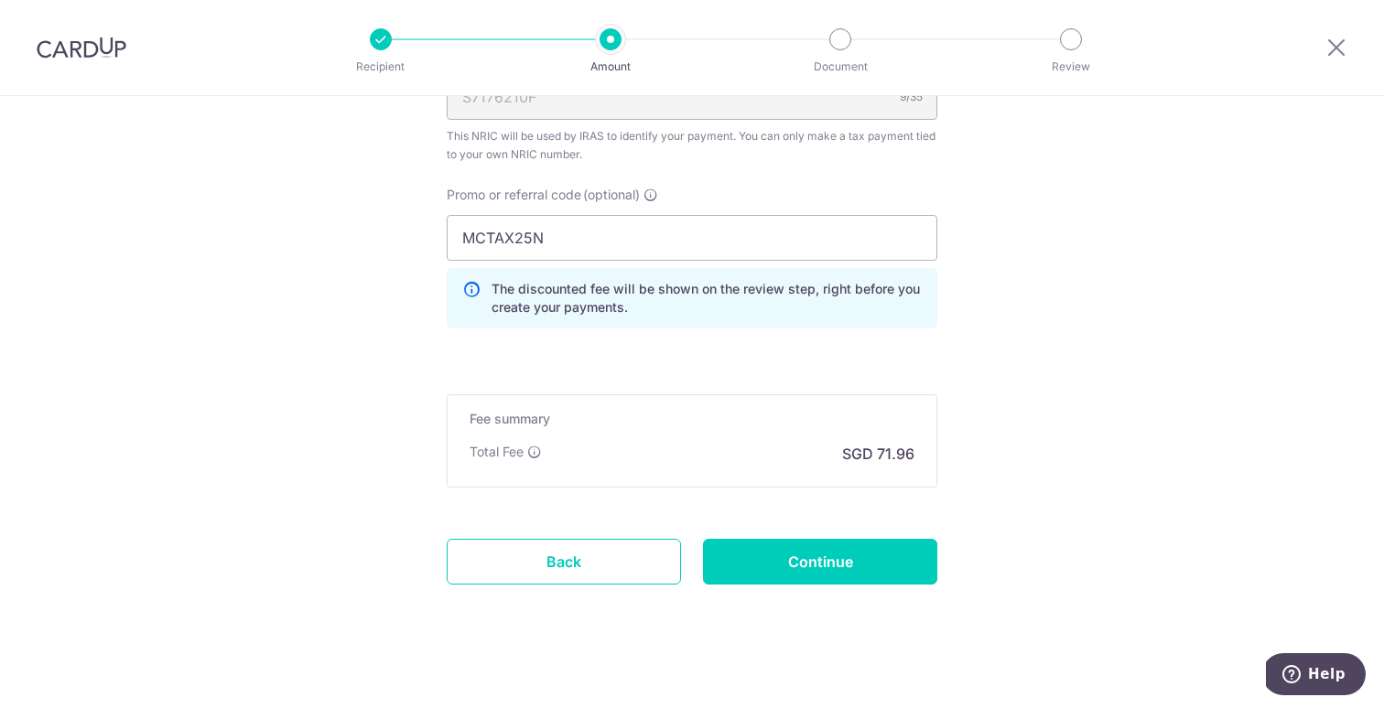
scroll to position [1453, 0]
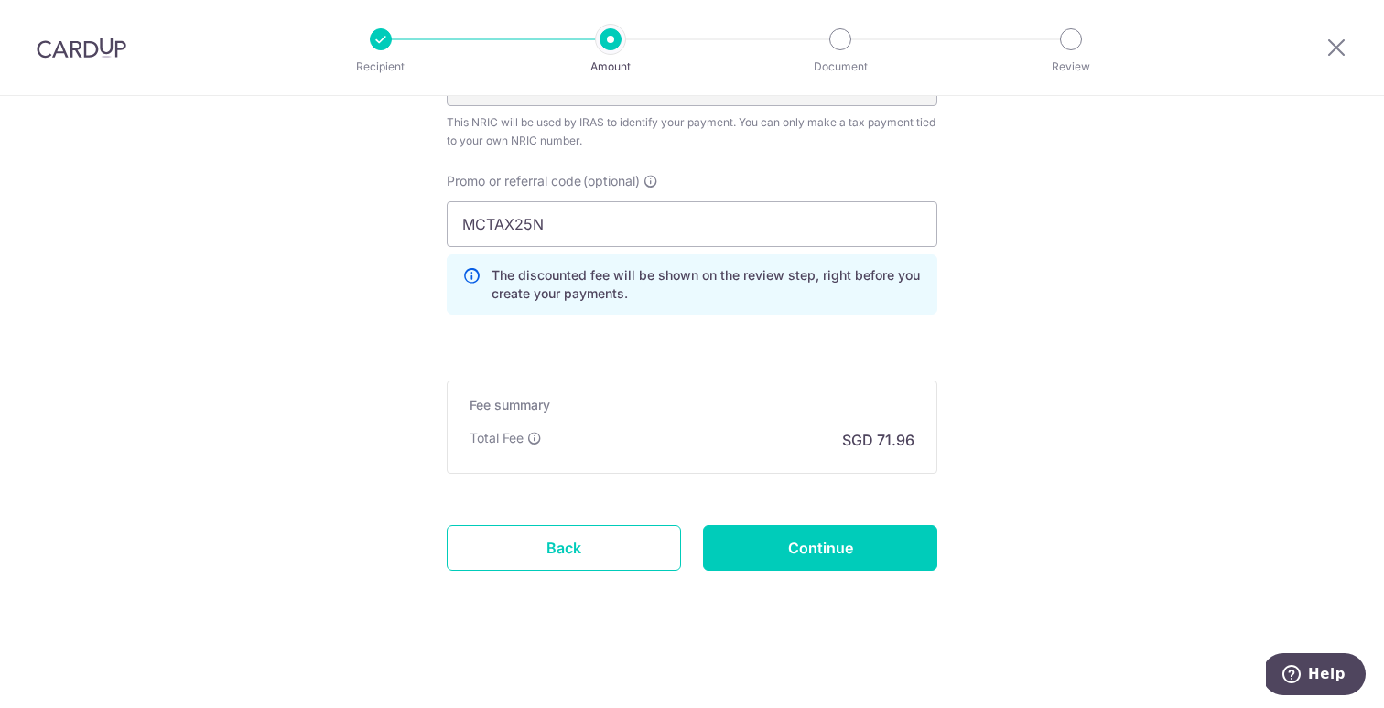
click at [668, 453] on div "Fee summary Base fee Extend fee Next-day fee Total Fee SGD 71.96" at bounding box center [692, 427] width 490 height 93
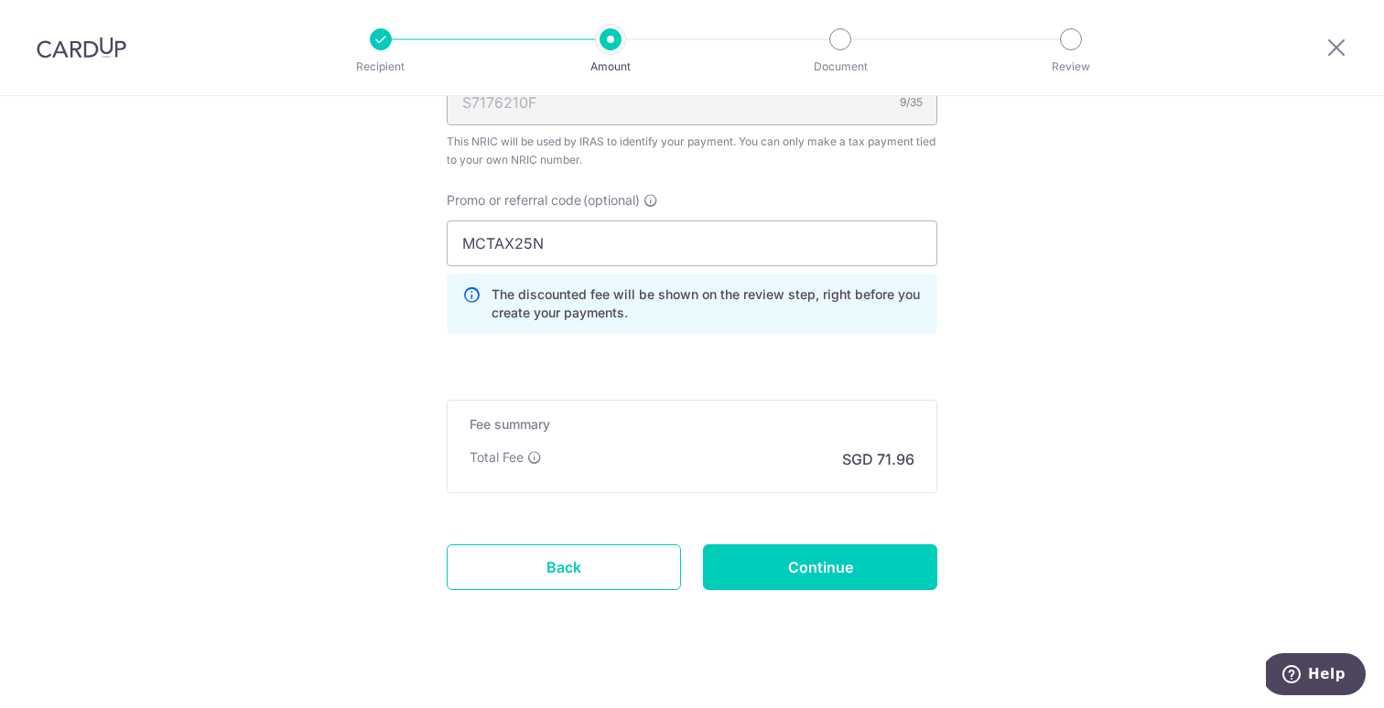
scroll to position [1436, 0]
click at [548, 559] on link "Back" at bounding box center [564, 566] width 234 height 46
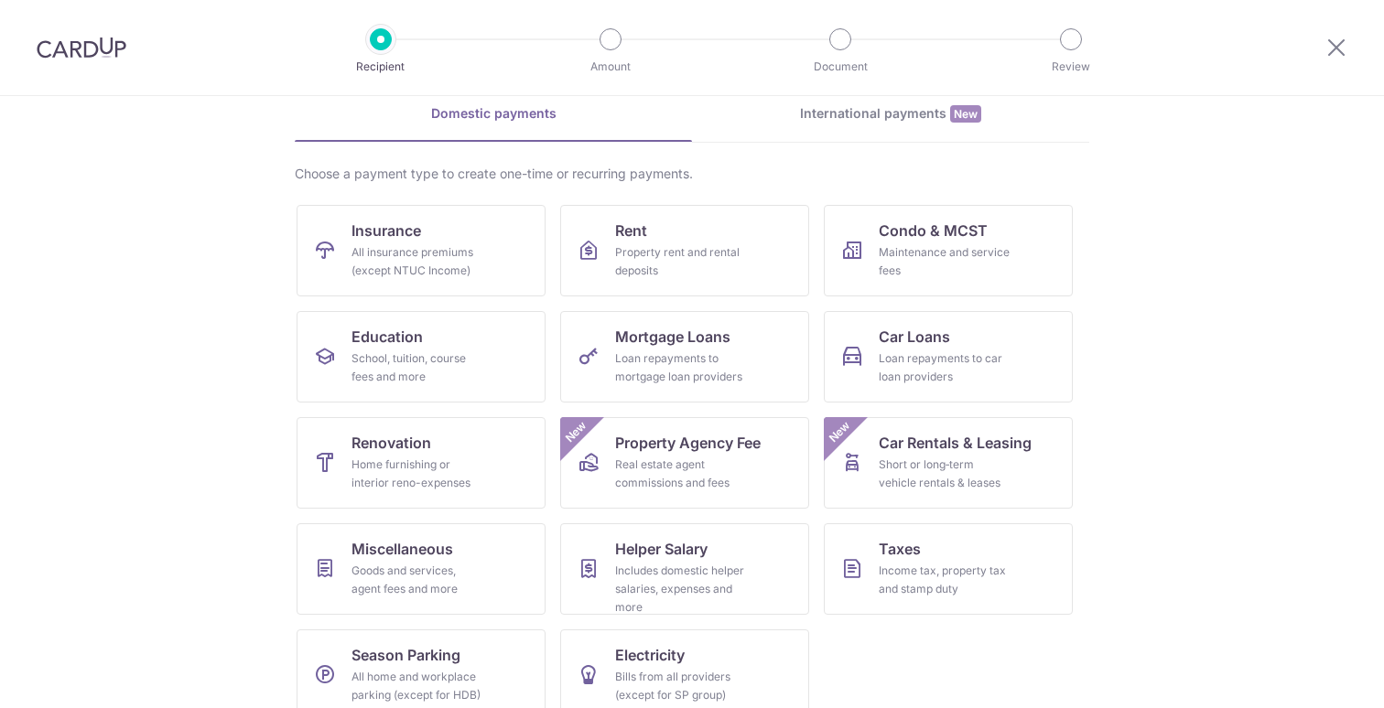
scroll to position [111, 0]
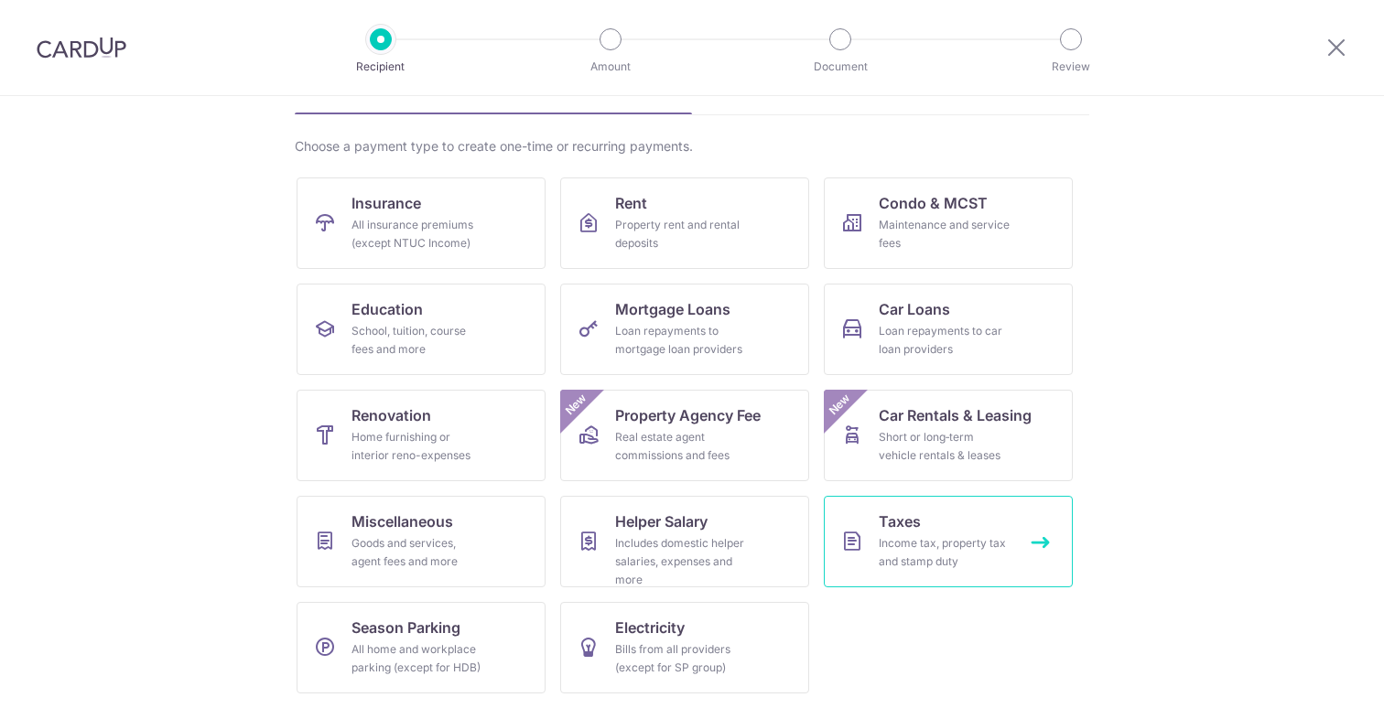
click at [907, 528] on span "Taxes" at bounding box center [899, 522] width 42 height 22
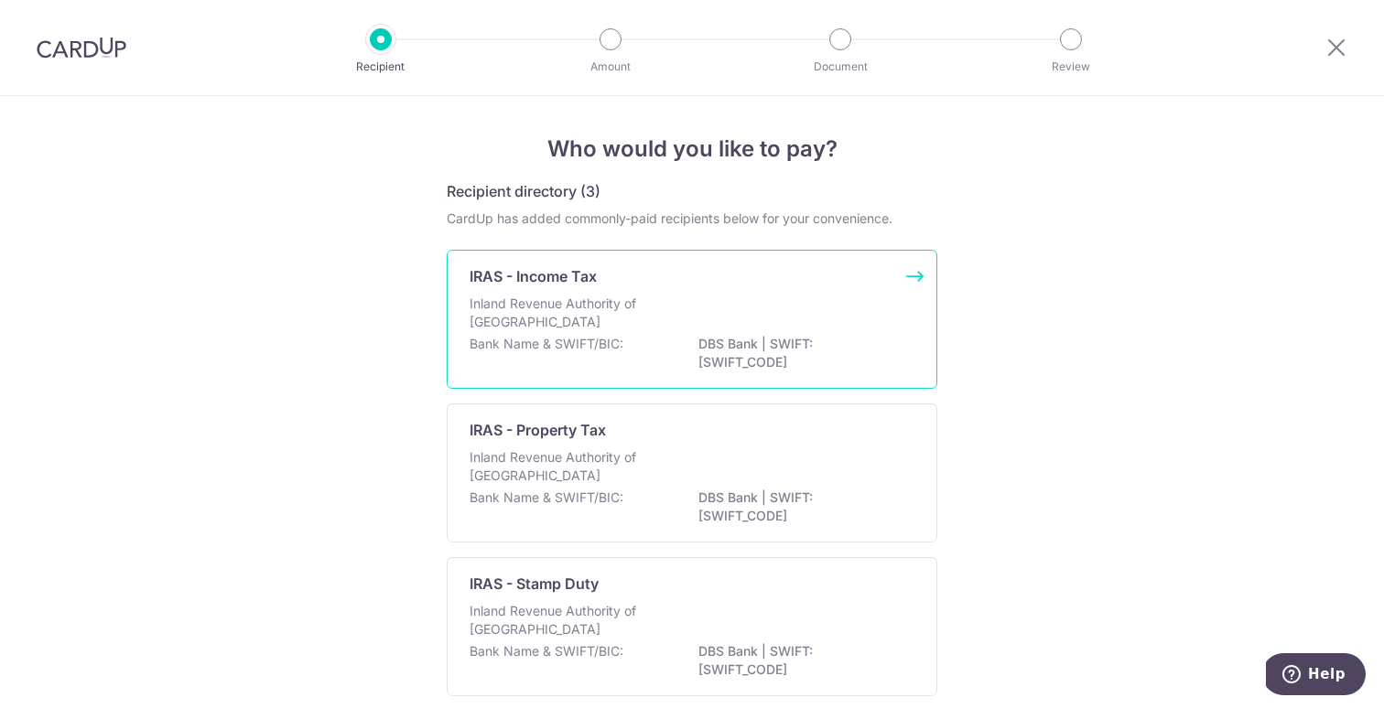
click at [803, 365] on p "DBS Bank | SWIFT: [SWIFT_CODE]" at bounding box center [800, 353] width 205 height 37
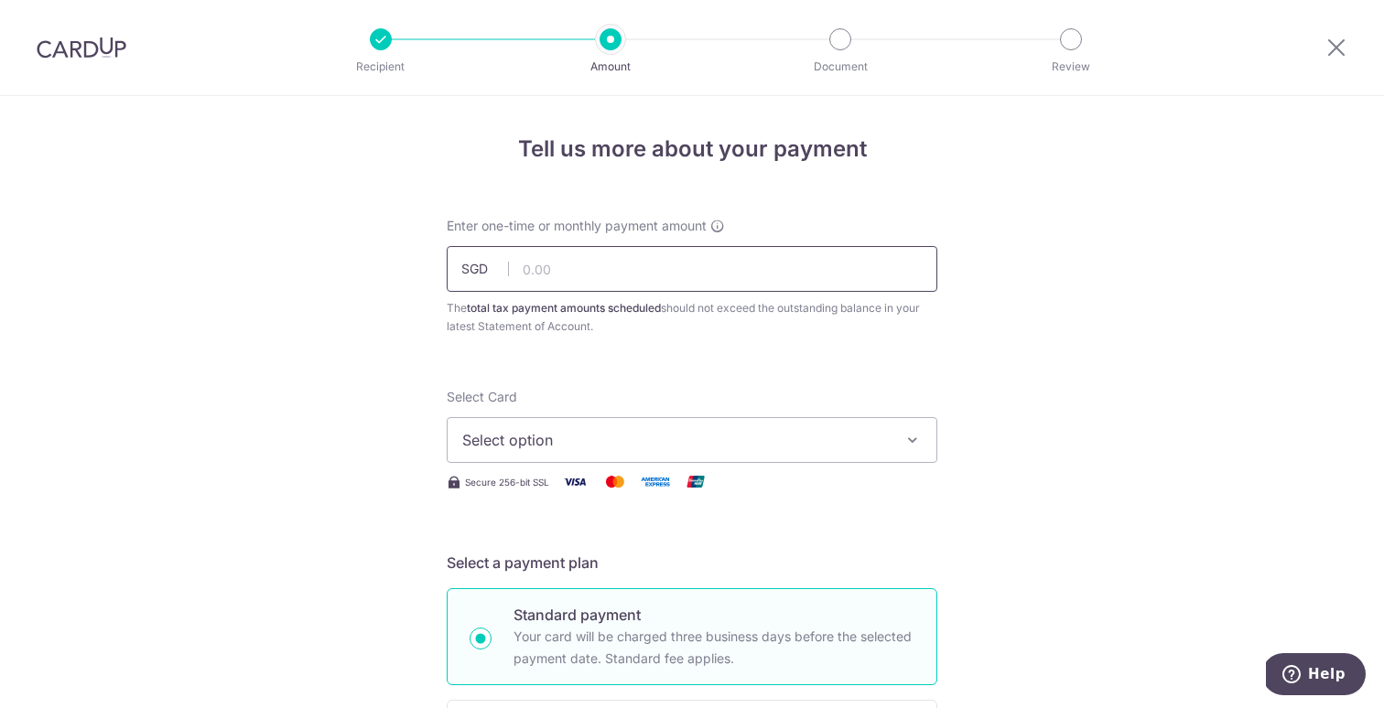
click at [670, 278] on input "text" at bounding box center [692, 269] width 490 height 46
type input "2,767.62"
click at [597, 437] on span "Select option" at bounding box center [675, 440] width 426 height 22
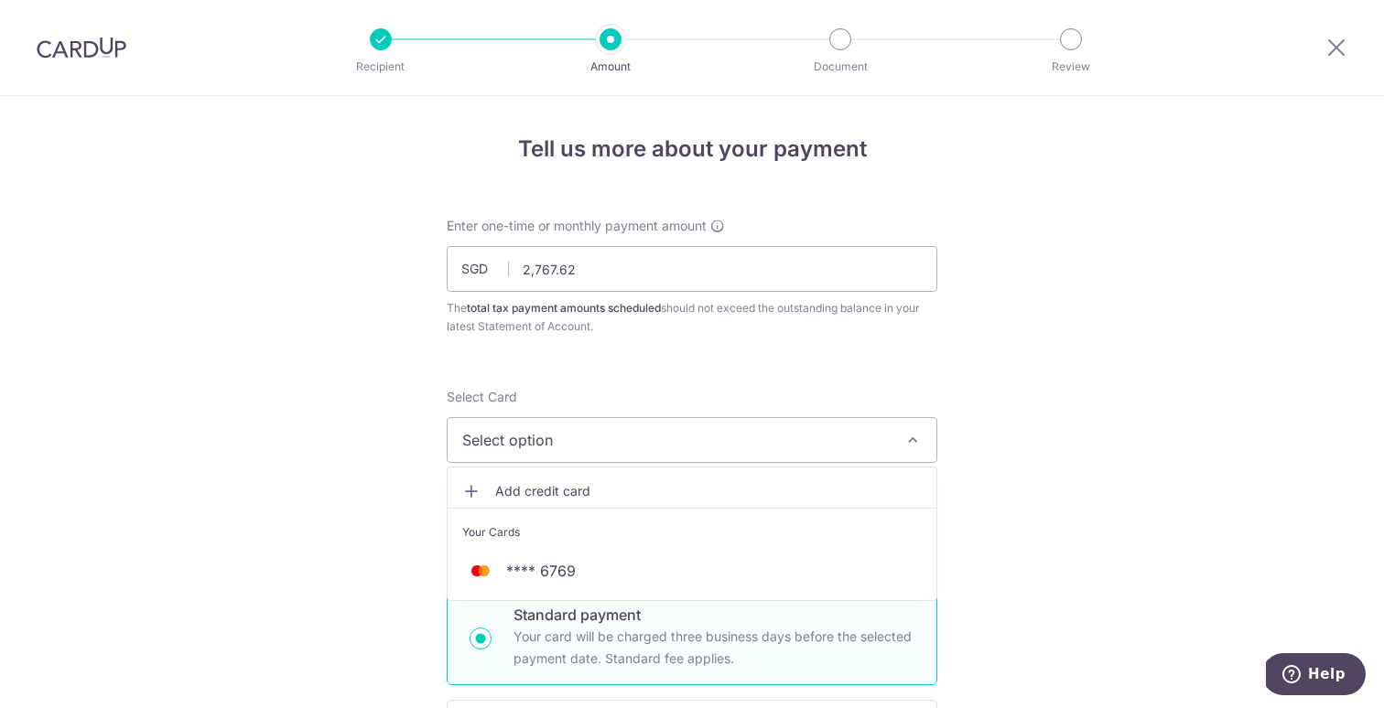
click at [574, 480] on link "Add credit card" at bounding box center [691, 491] width 489 height 33
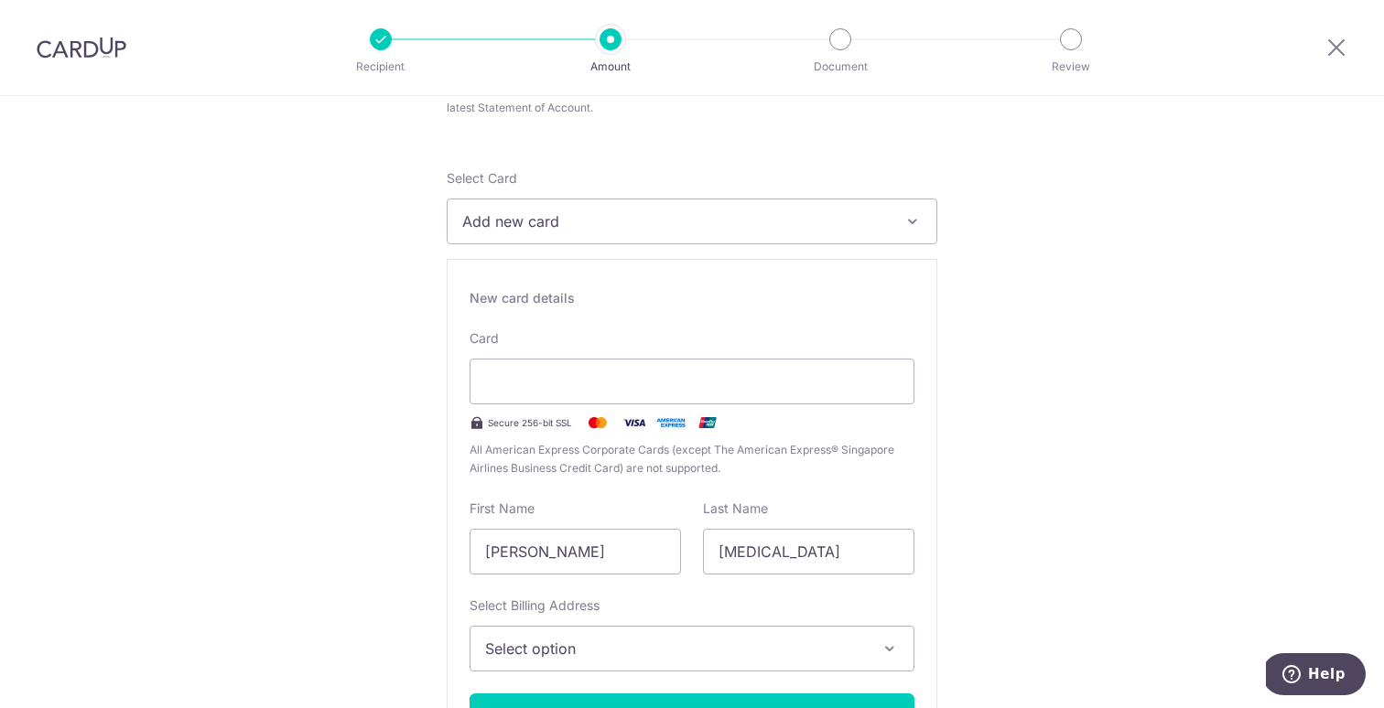
scroll to position [232, 0]
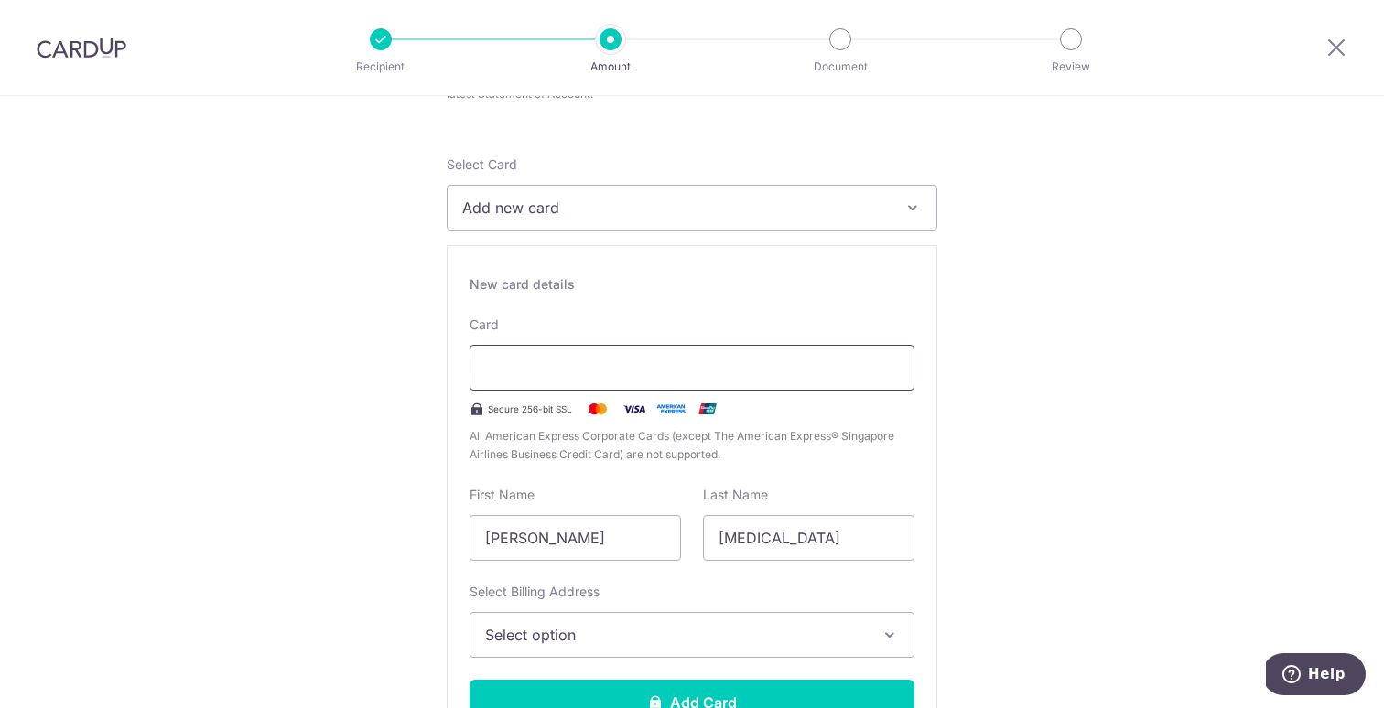
type input "04 / 2027"
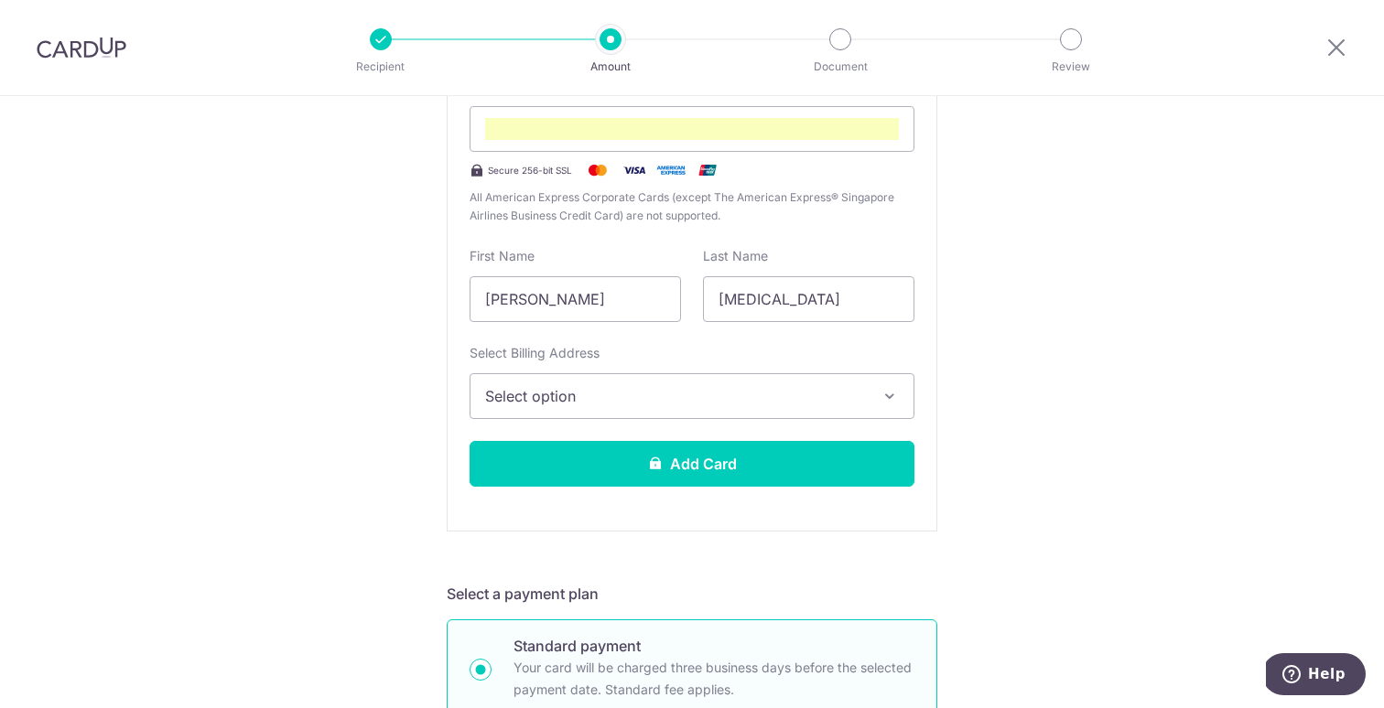
scroll to position [474, 0]
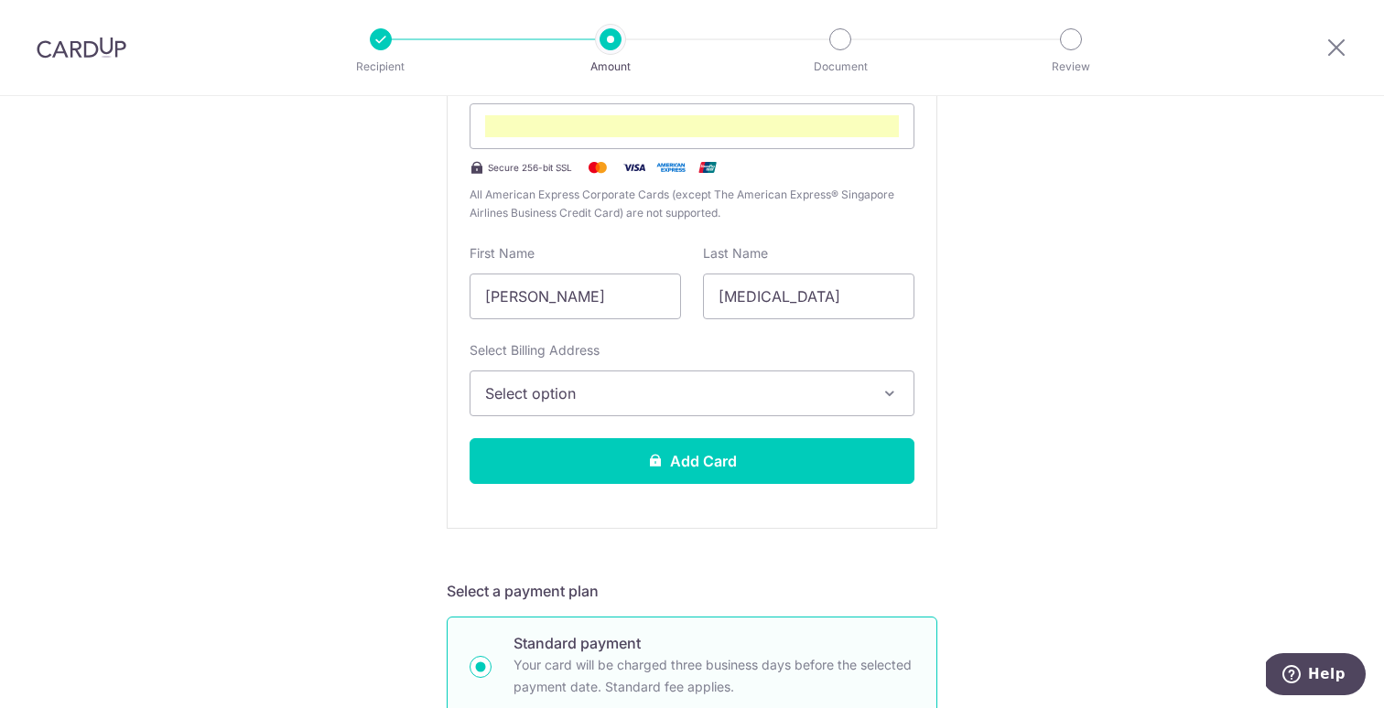
click at [801, 394] on span "Select option" at bounding box center [675, 393] width 381 height 22
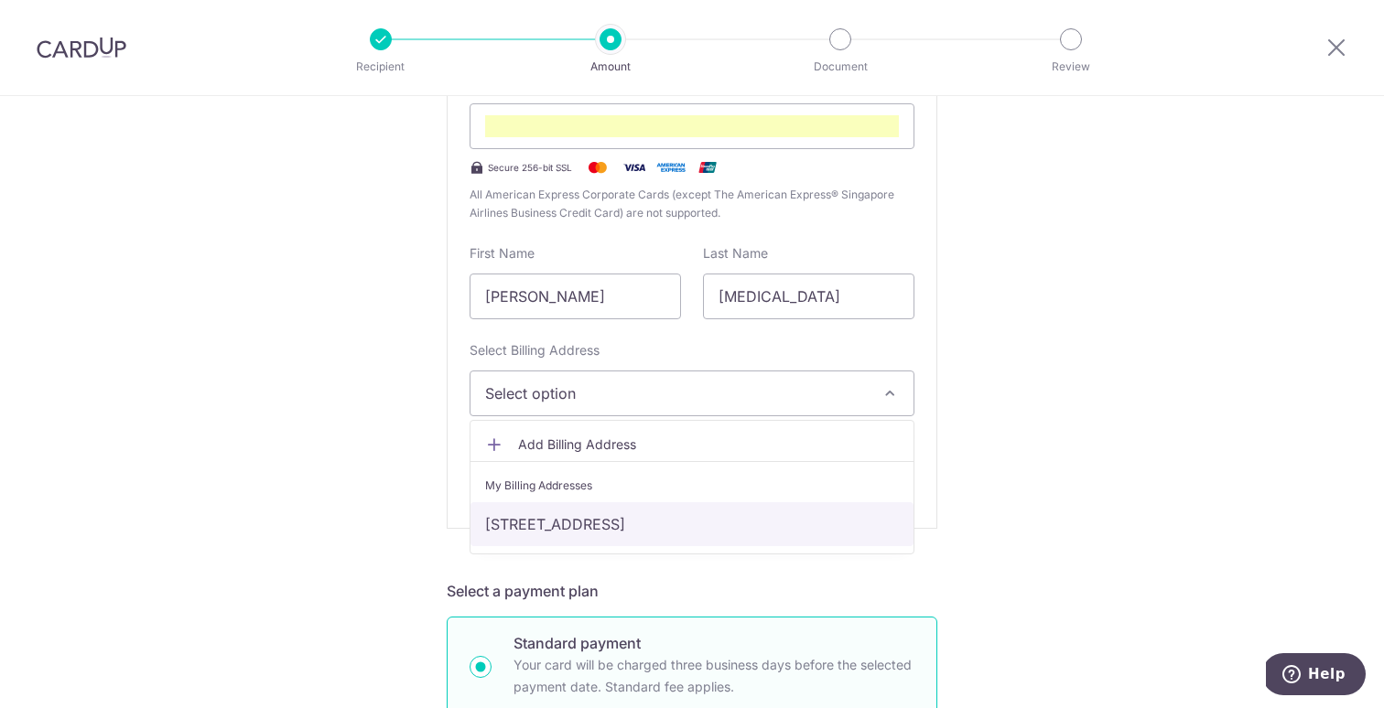
click at [682, 525] on link "[STREET_ADDRESS]" at bounding box center [691, 524] width 443 height 44
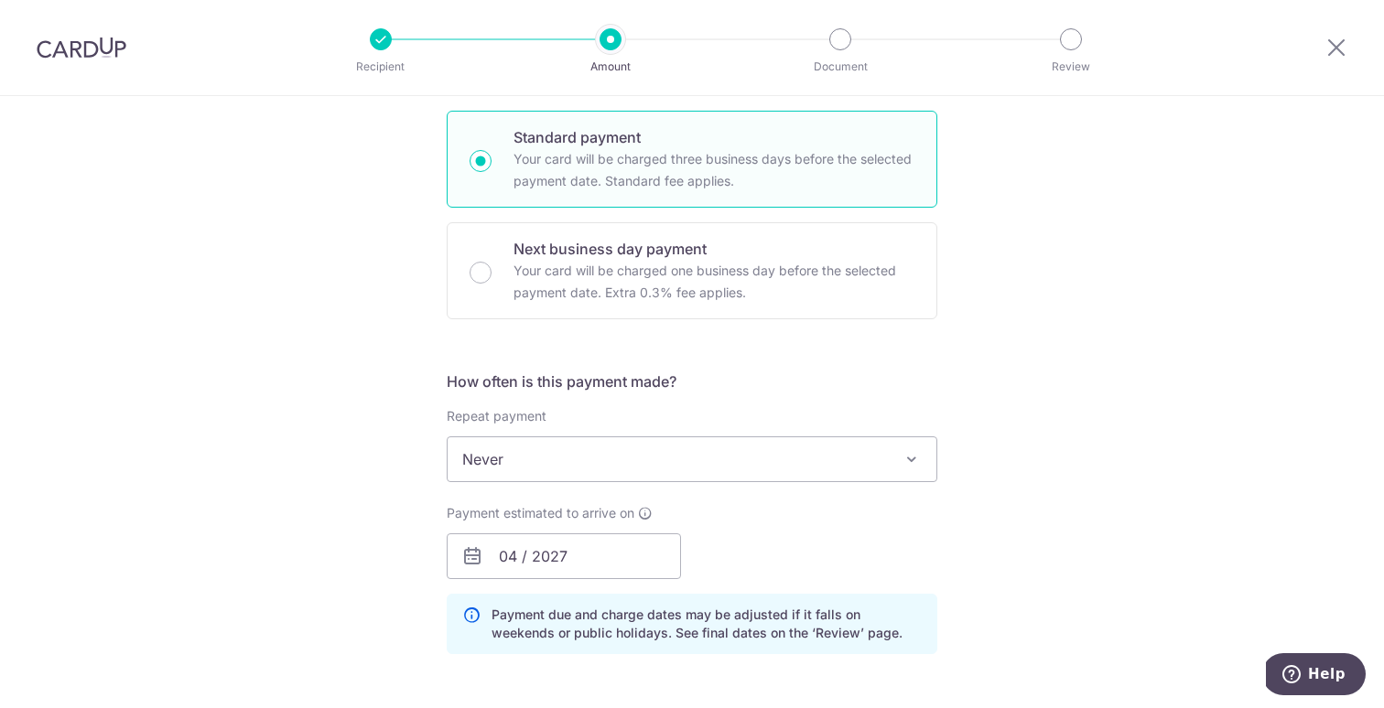
scroll to position [985, 0]
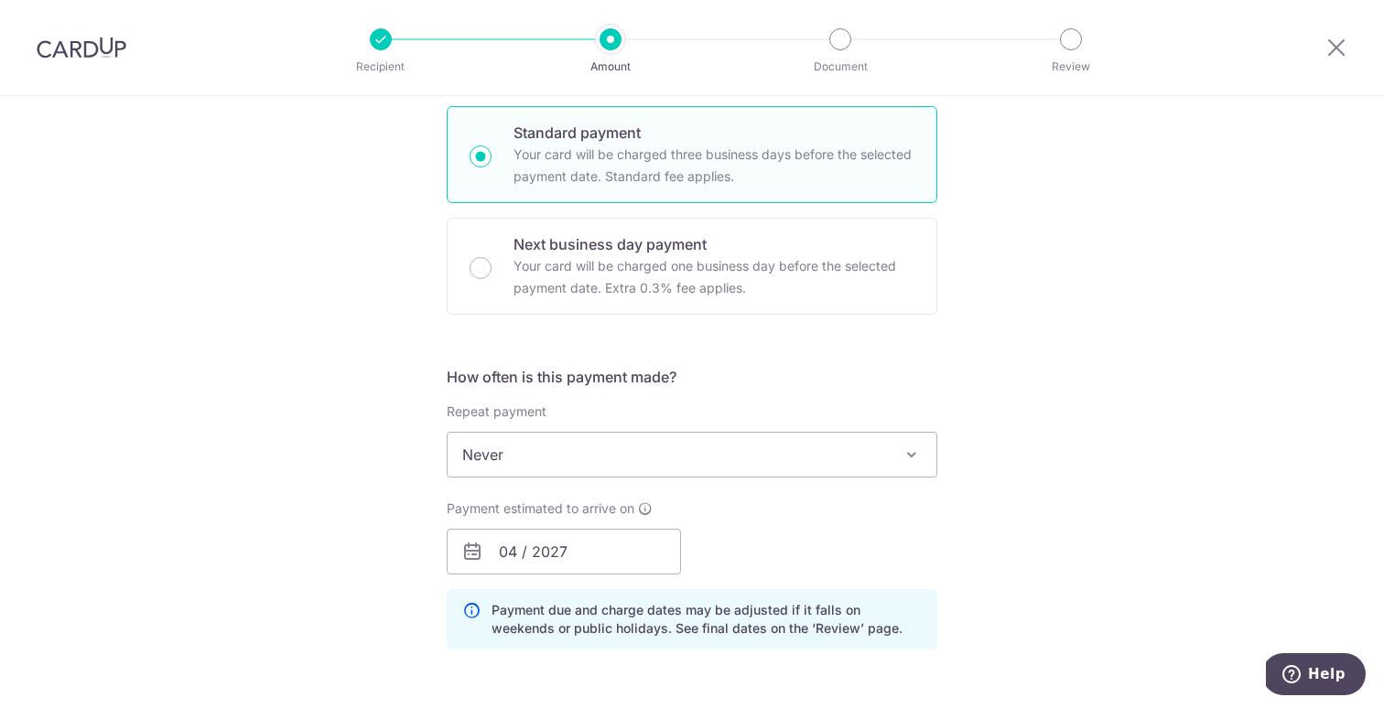
click at [830, 454] on span "Never" at bounding box center [691, 455] width 489 height 44
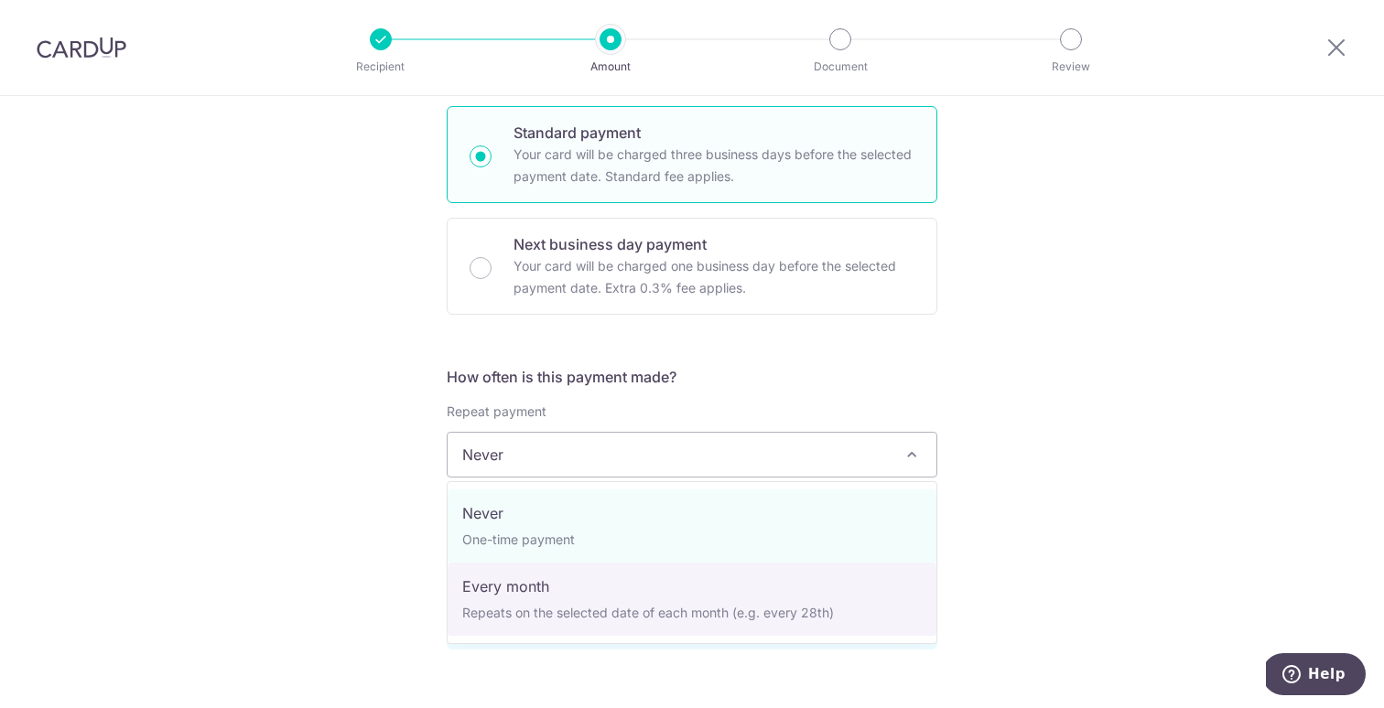
select select "3"
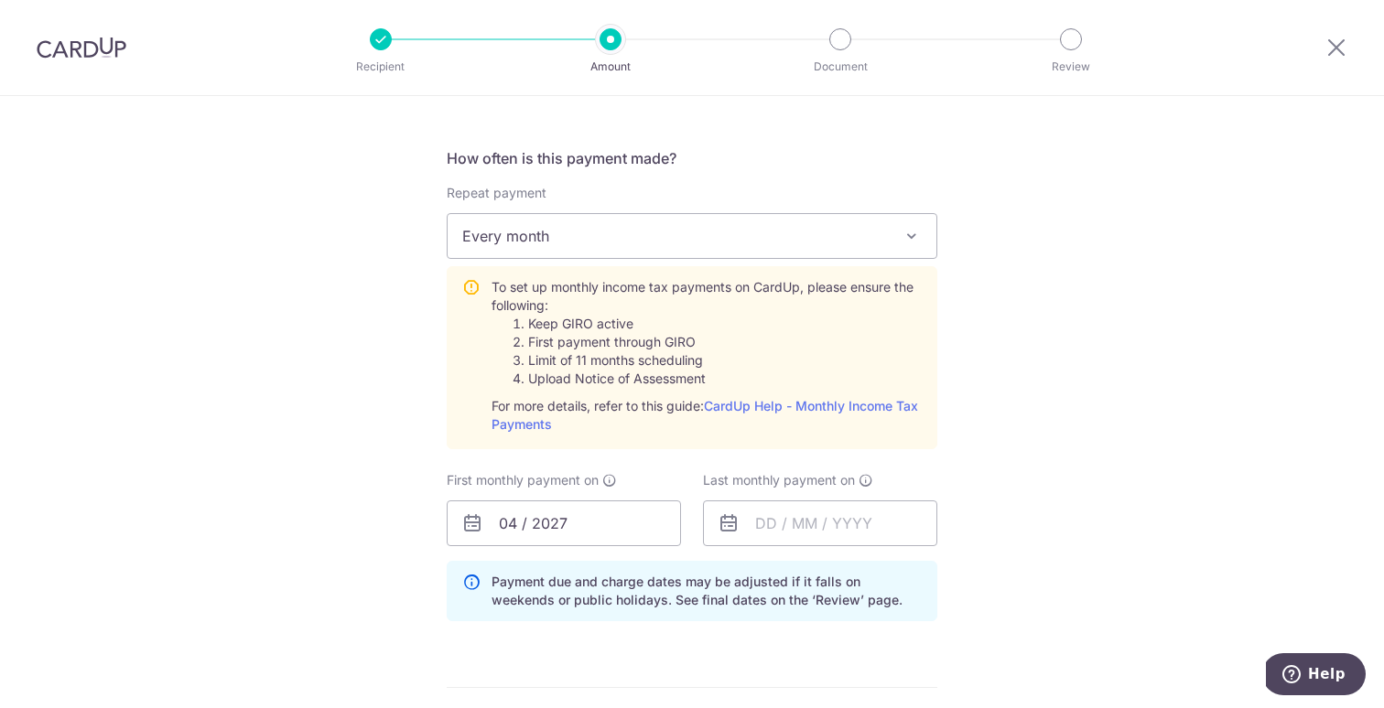
scroll to position [1223, 0]
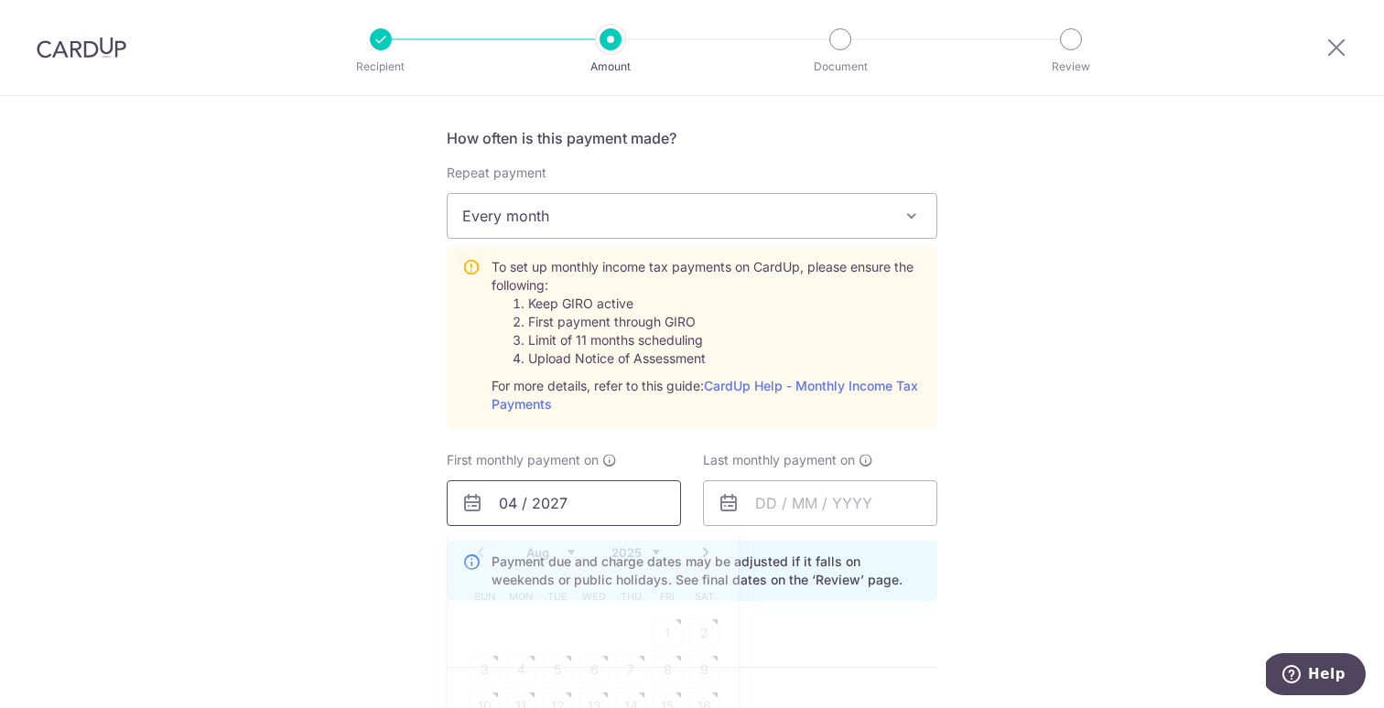
click at [602, 501] on input "04 / 2027" at bounding box center [564, 503] width 234 height 46
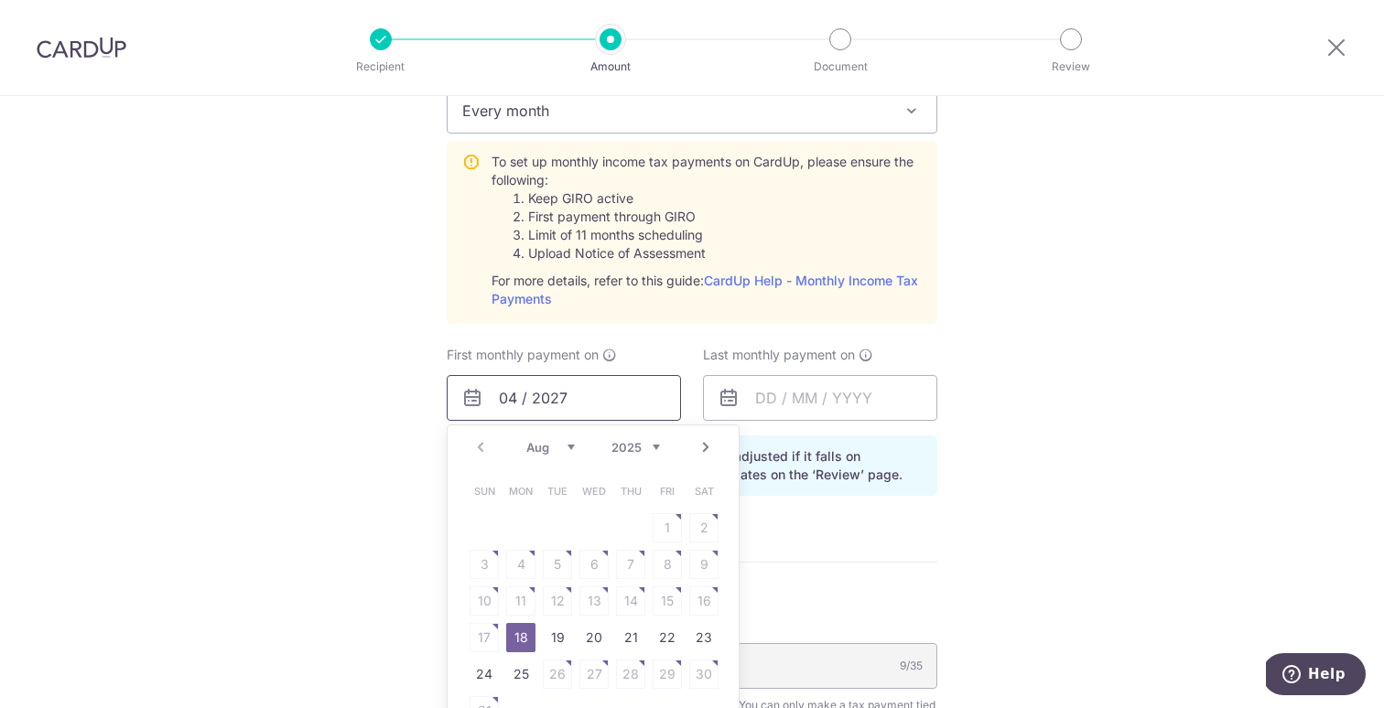
scroll to position [1341, 0]
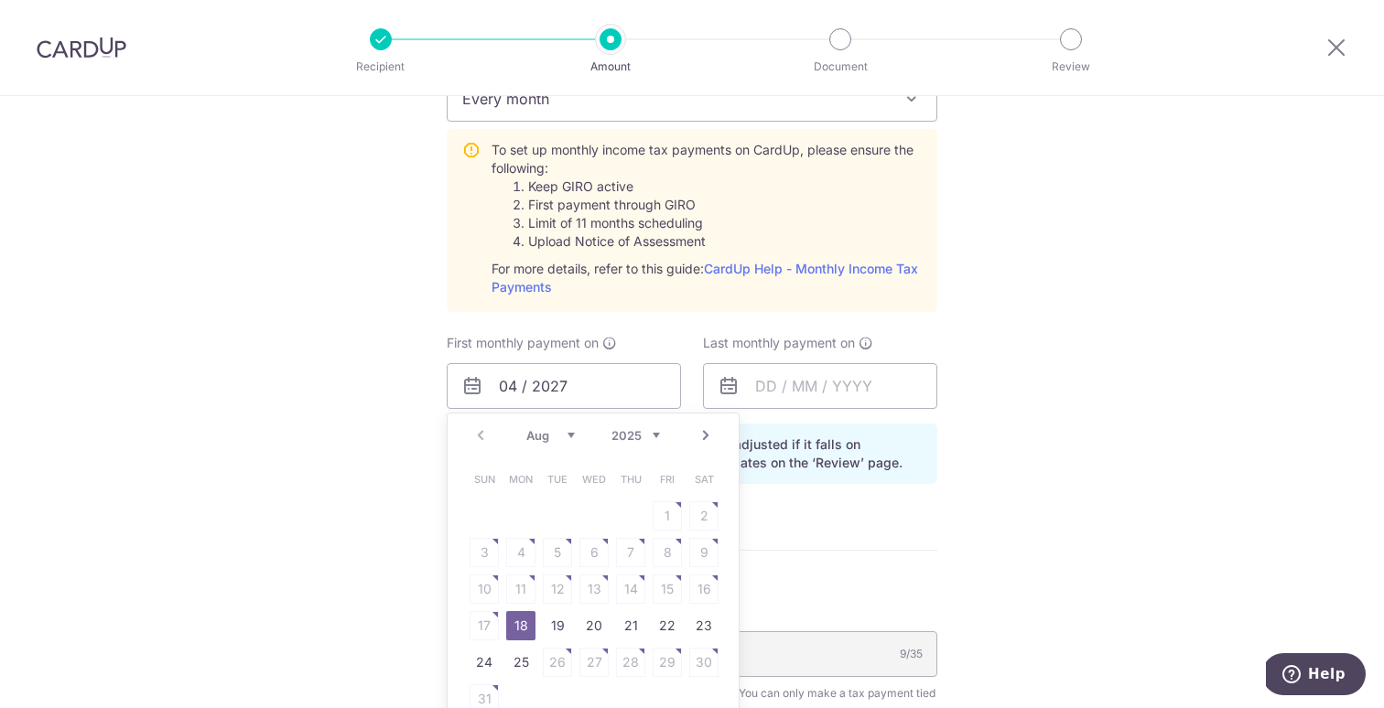
click at [562, 436] on select "Aug Sep Oct Nov Dec" at bounding box center [550, 435] width 48 height 15
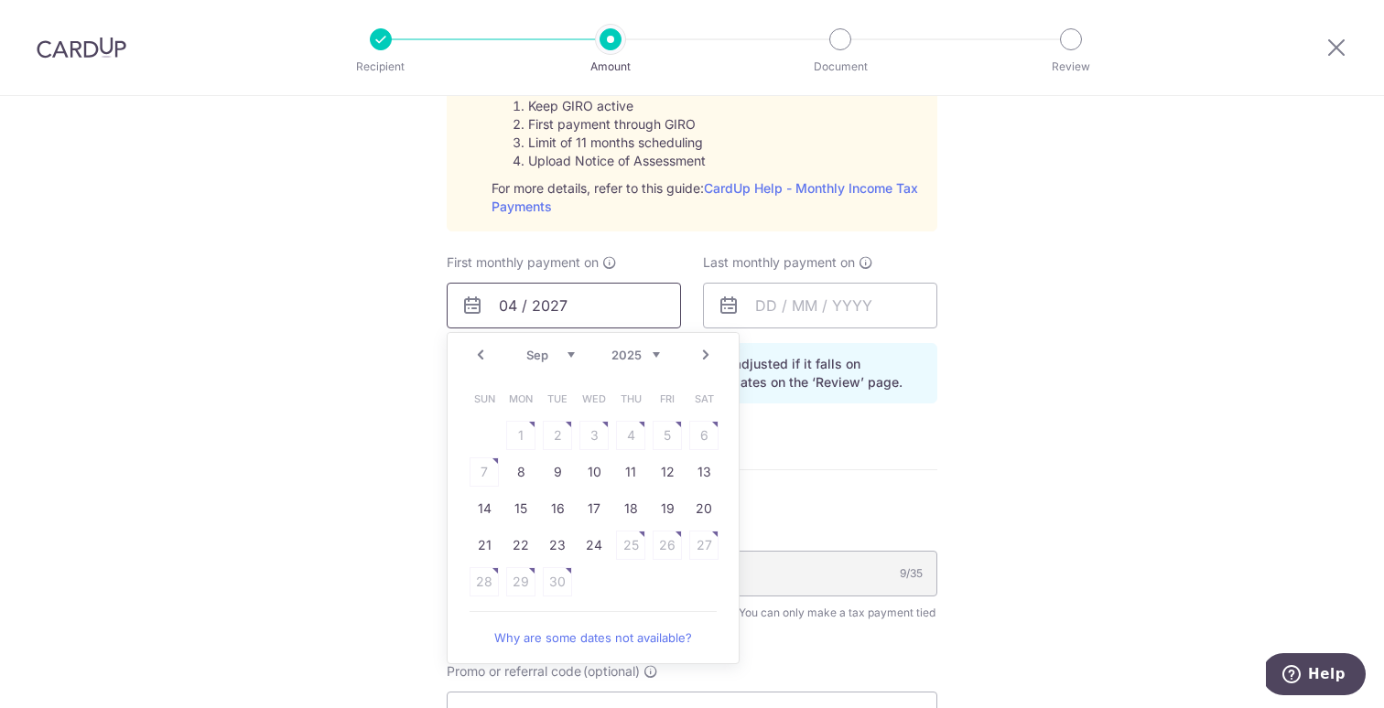
scroll to position [1454, 0]
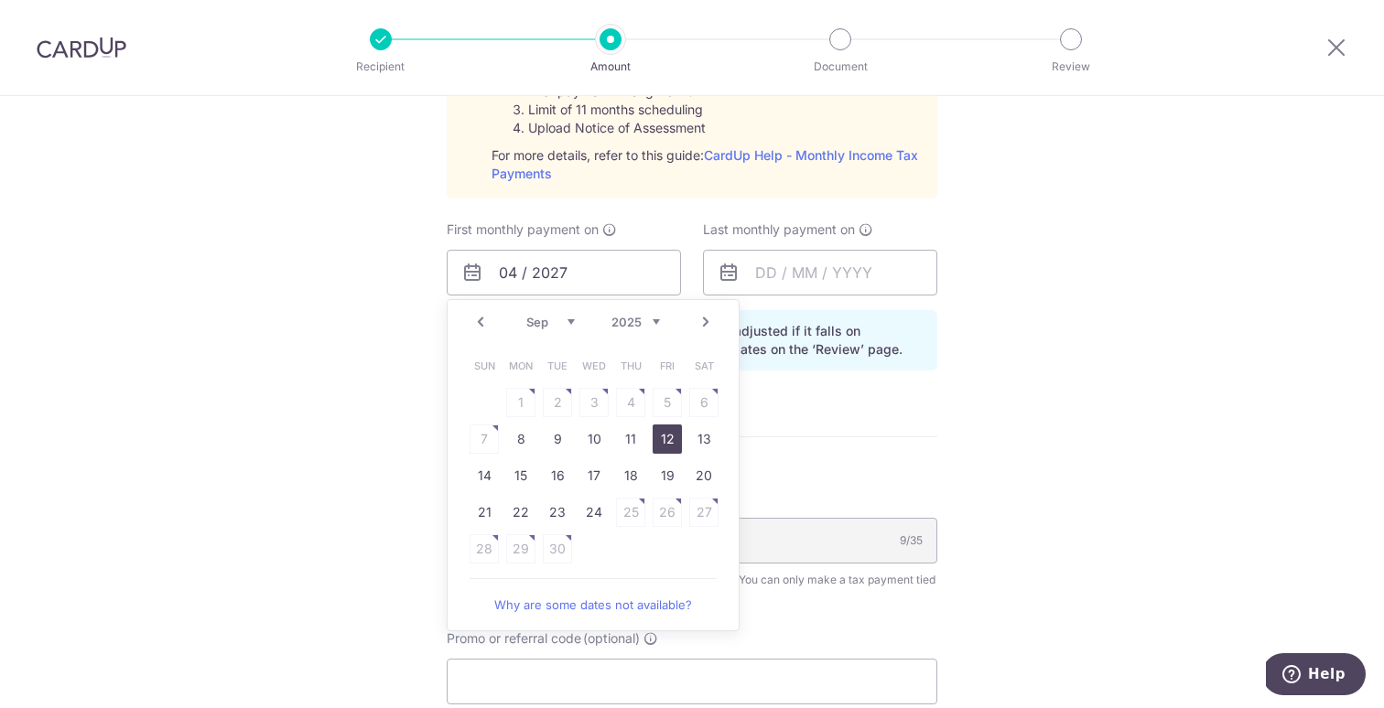
click at [668, 443] on link "12" at bounding box center [666, 439] width 29 height 29
type input "[DATE]"
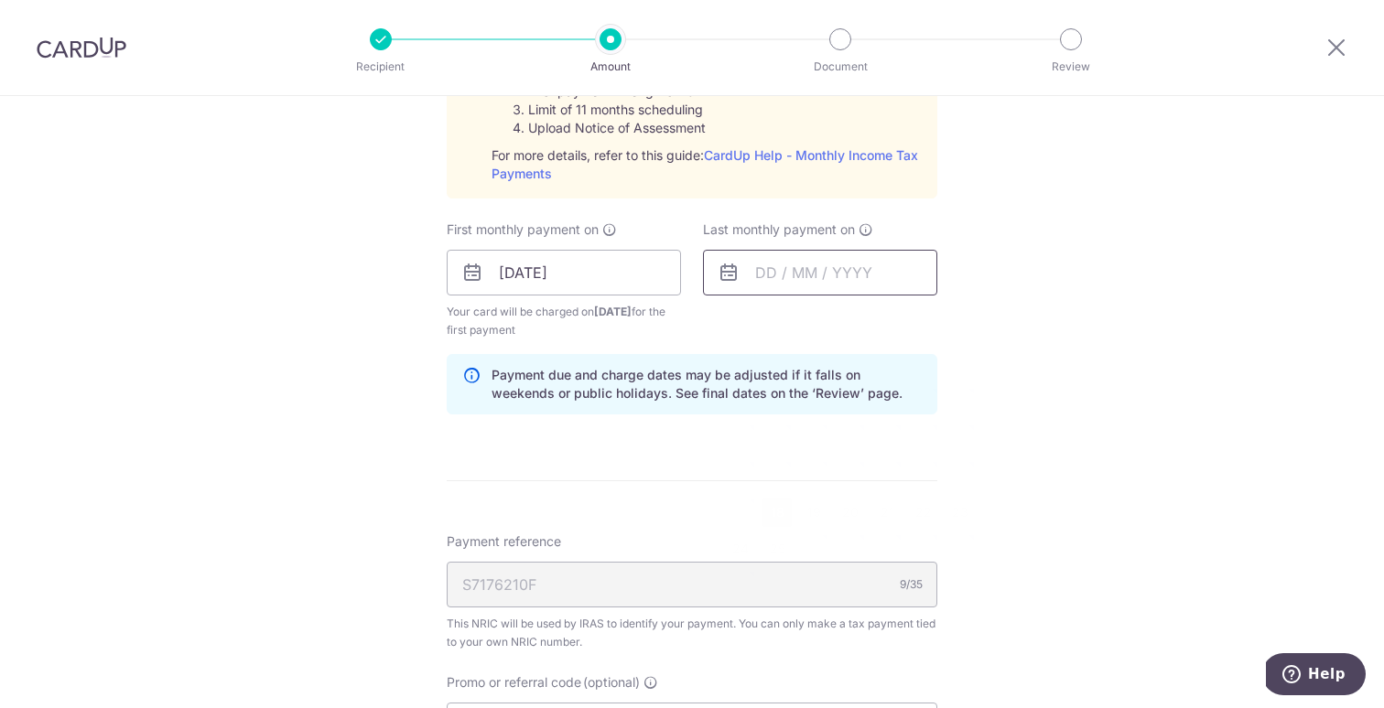
click at [796, 280] on input "text" at bounding box center [820, 273] width 234 height 46
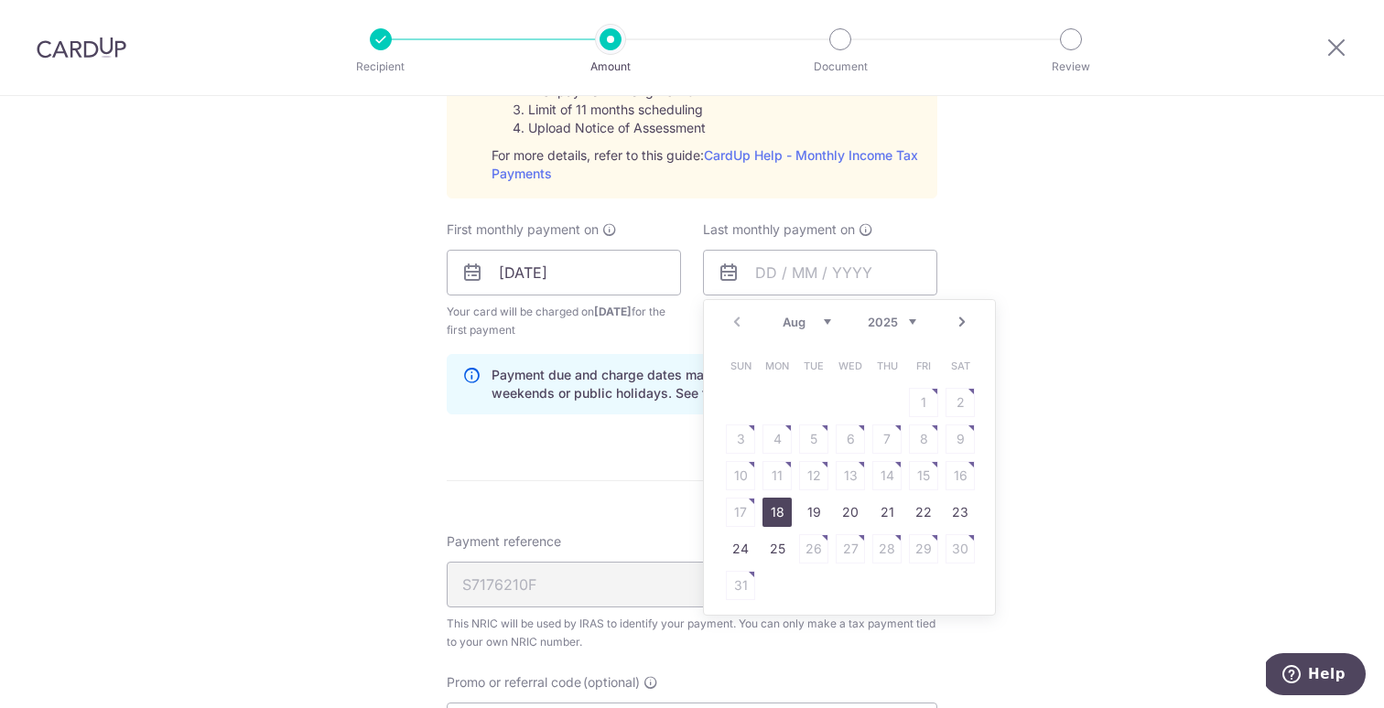
click at [875, 323] on select "2025 2026" at bounding box center [891, 322] width 48 height 15
click at [804, 313] on div "Prev Next Jan Feb Mar Apr May Jun Jul Aug Sep 2025 2026" at bounding box center [849, 322] width 291 height 44
click at [801, 318] on select "Jan Feb Mar Apr May Jun Jul Aug Sep" at bounding box center [806, 322] width 48 height 15
click at [893, 436] on link "12" at bounding box center [886, 439] width 29 height 29
type input "[DATE]"
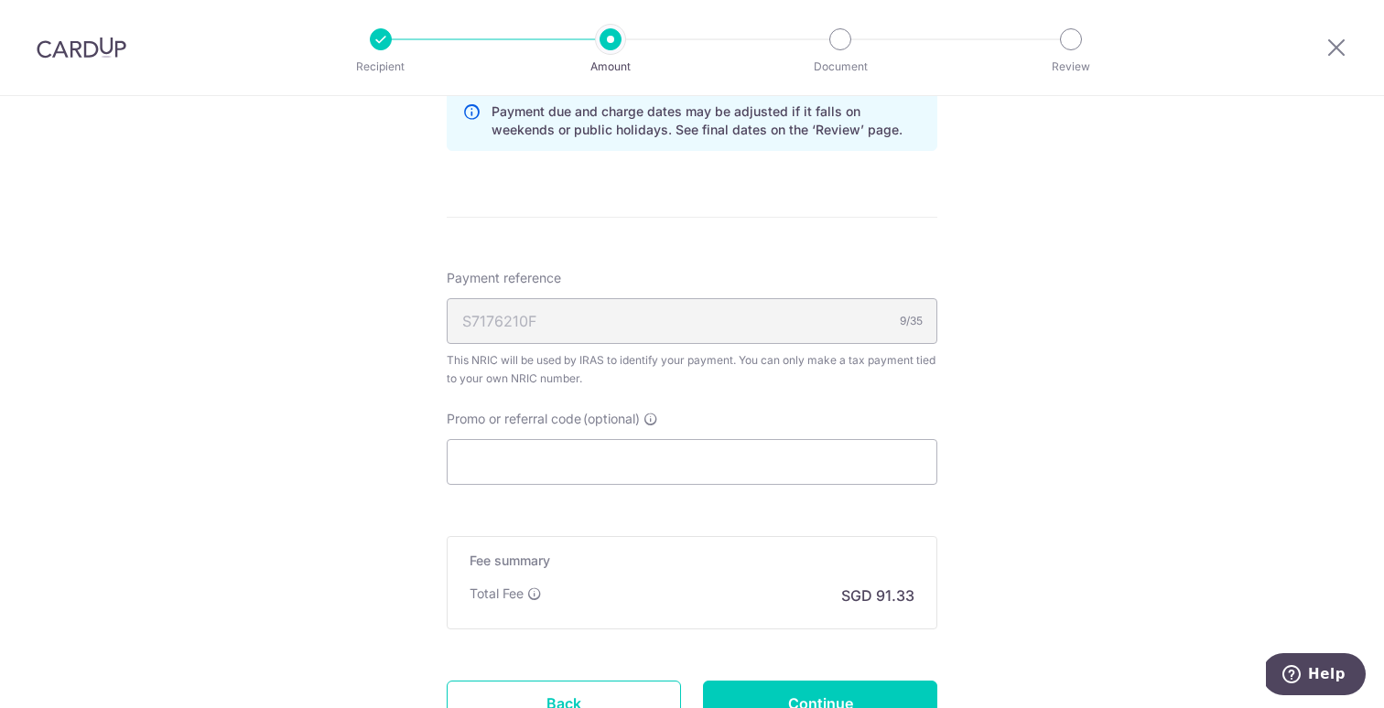
scroll to position [1721, 0]
click at [813, 458] on input "Promo or referral code (optional)" at bounding box center [692, 459] width 490 height 46
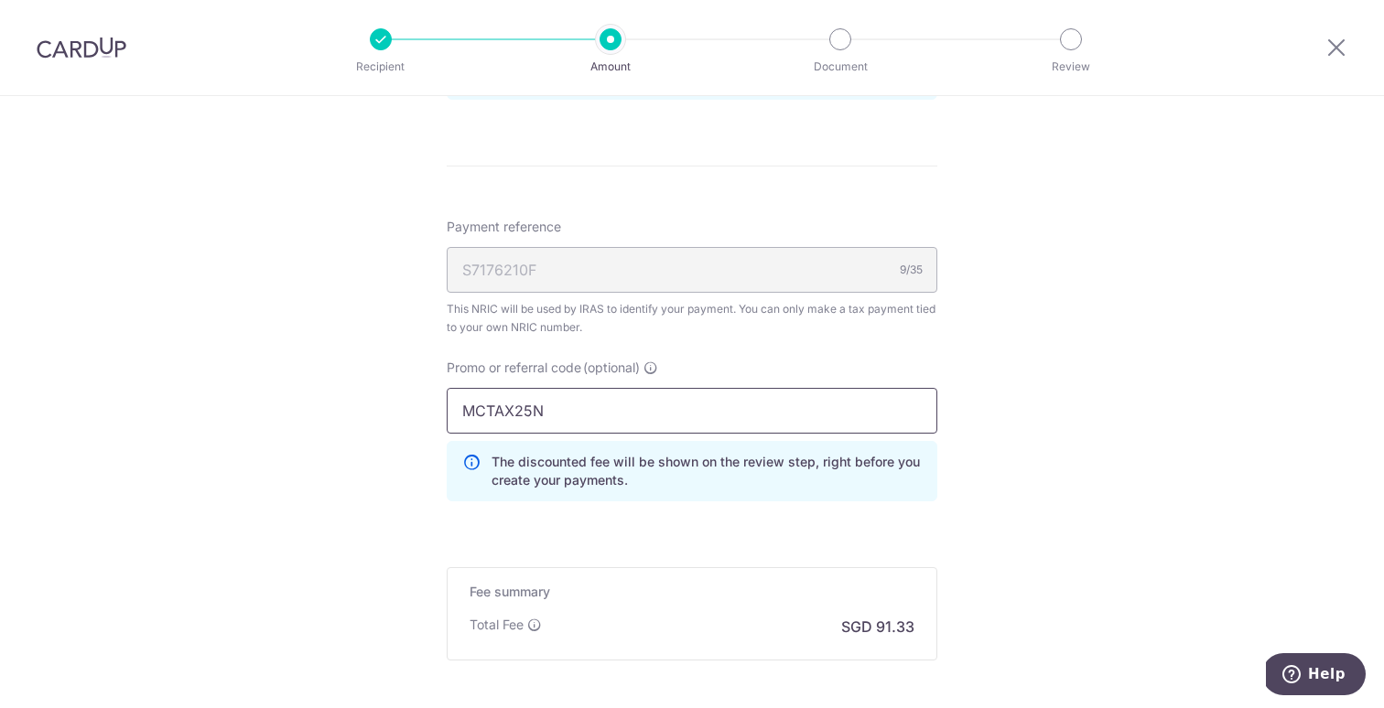
scroll to position [1772, 0]
type input "MCTAX25N"
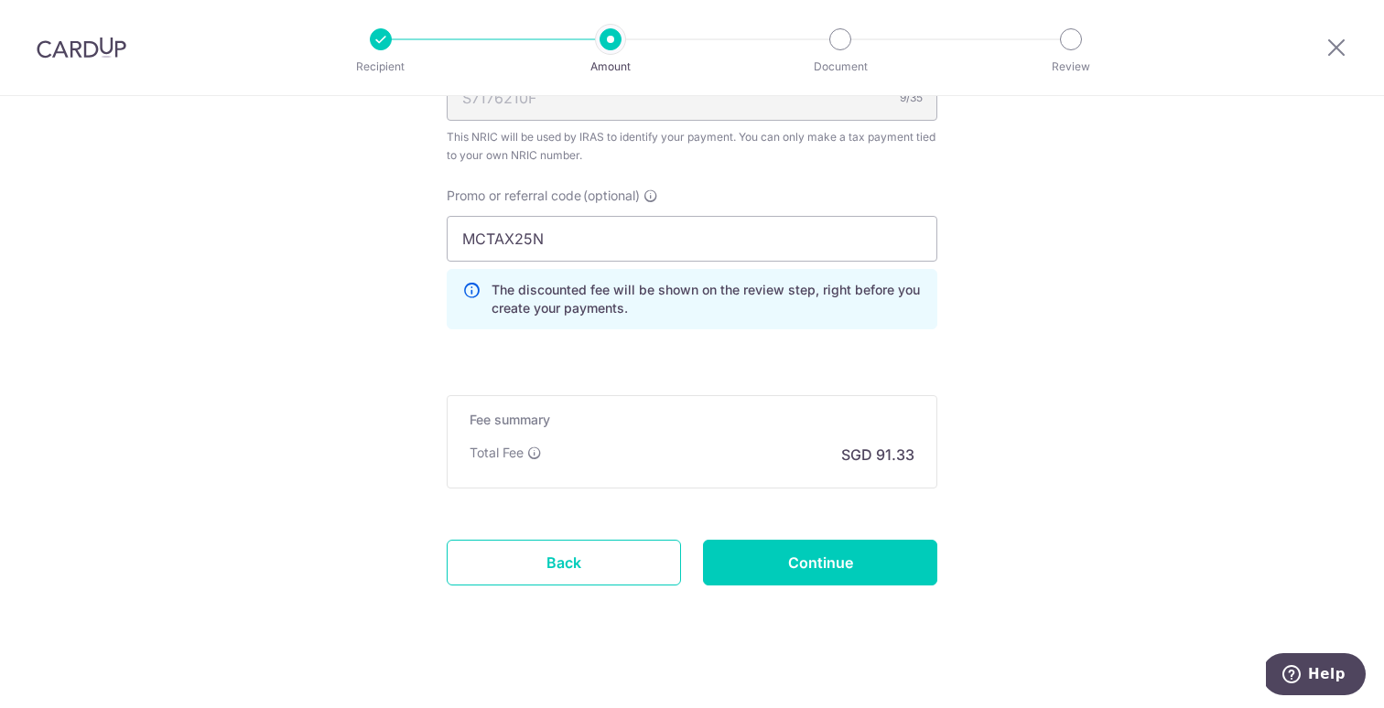
scroll to position [1955, 0]
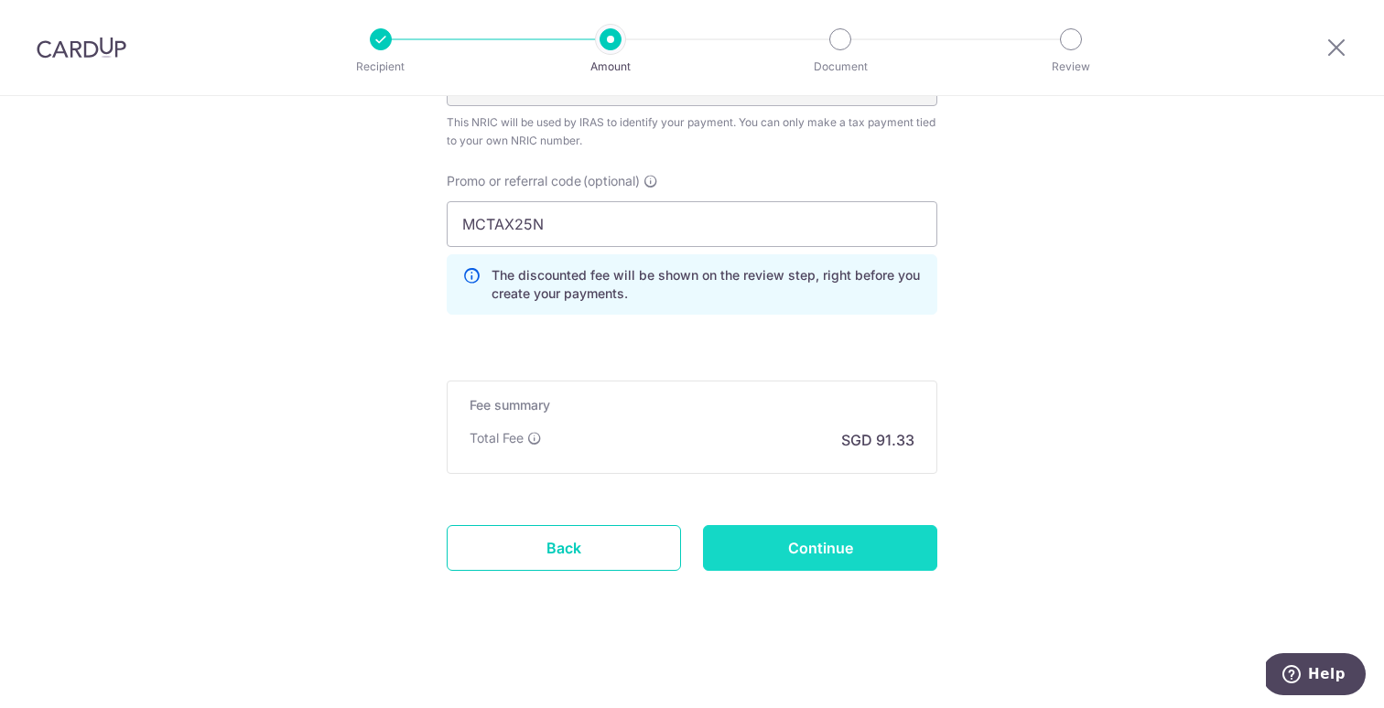
click at [828, 539] on input "Continue" at bounding box center [820, 548] width 234 height 46
type input "Create Schedule"
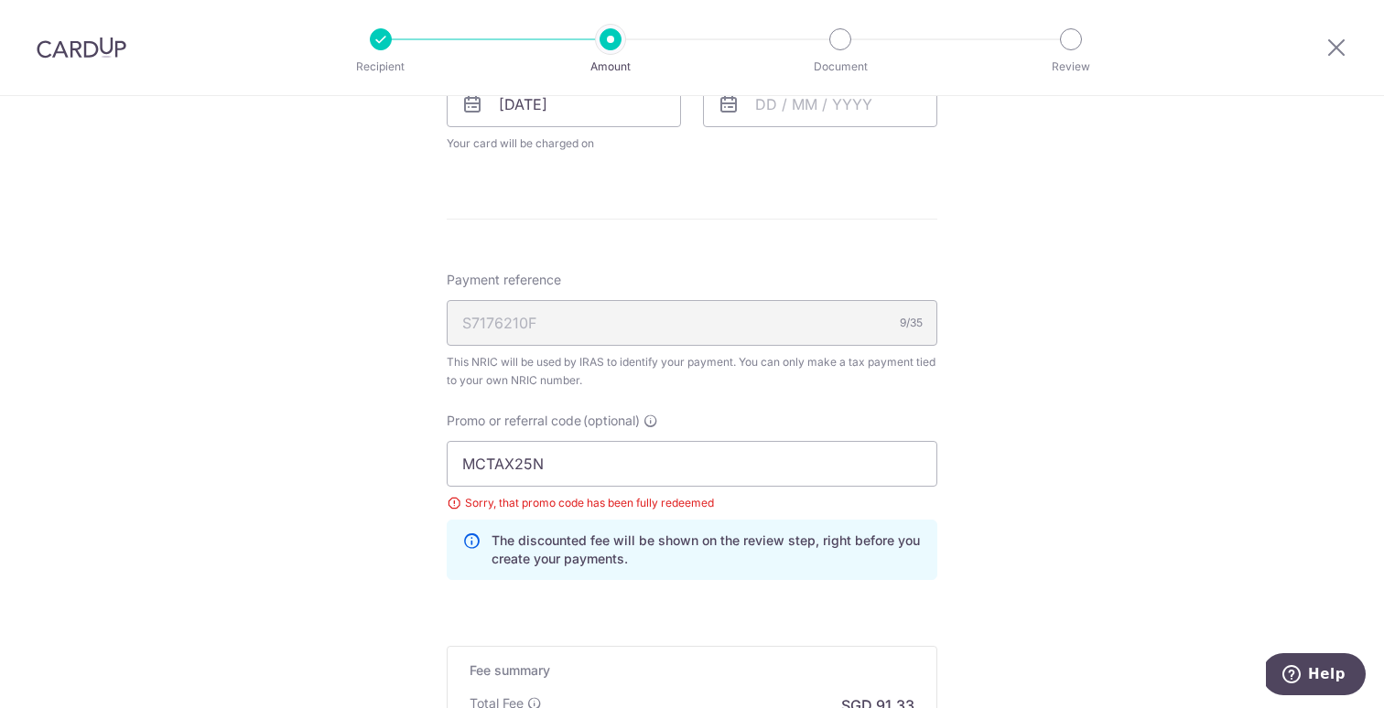
scroll to position [950, 0]
click at [724, 459] on input "MCTAX25N" at bounding box center [692, 462] width 490 height 46
type input "M"
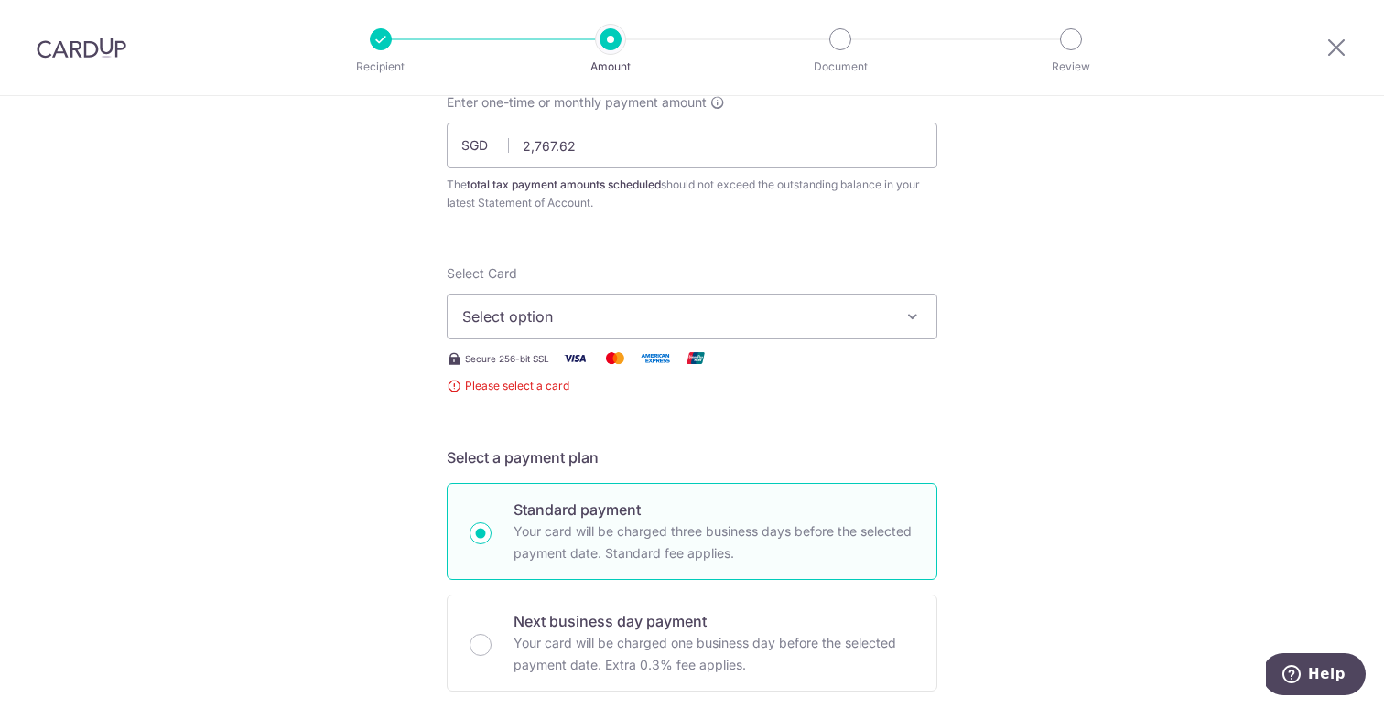
scroll to position [122, 0]
type input "VTAX25"
click at [730, 329] on button "Select option" at bounding box center [692, 319] width 490 height 46
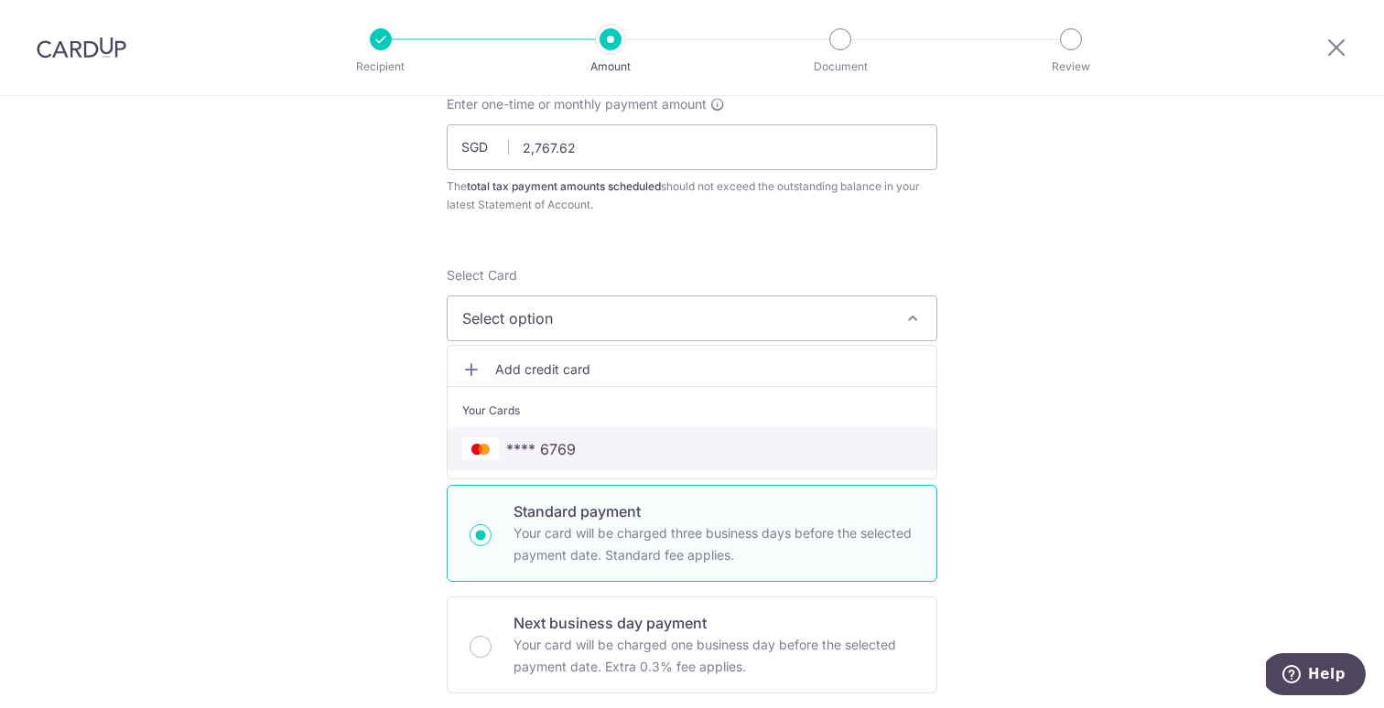
click at [626, 449] on span "**** 6769" at bounding box center [691, 449] width 459 height 22
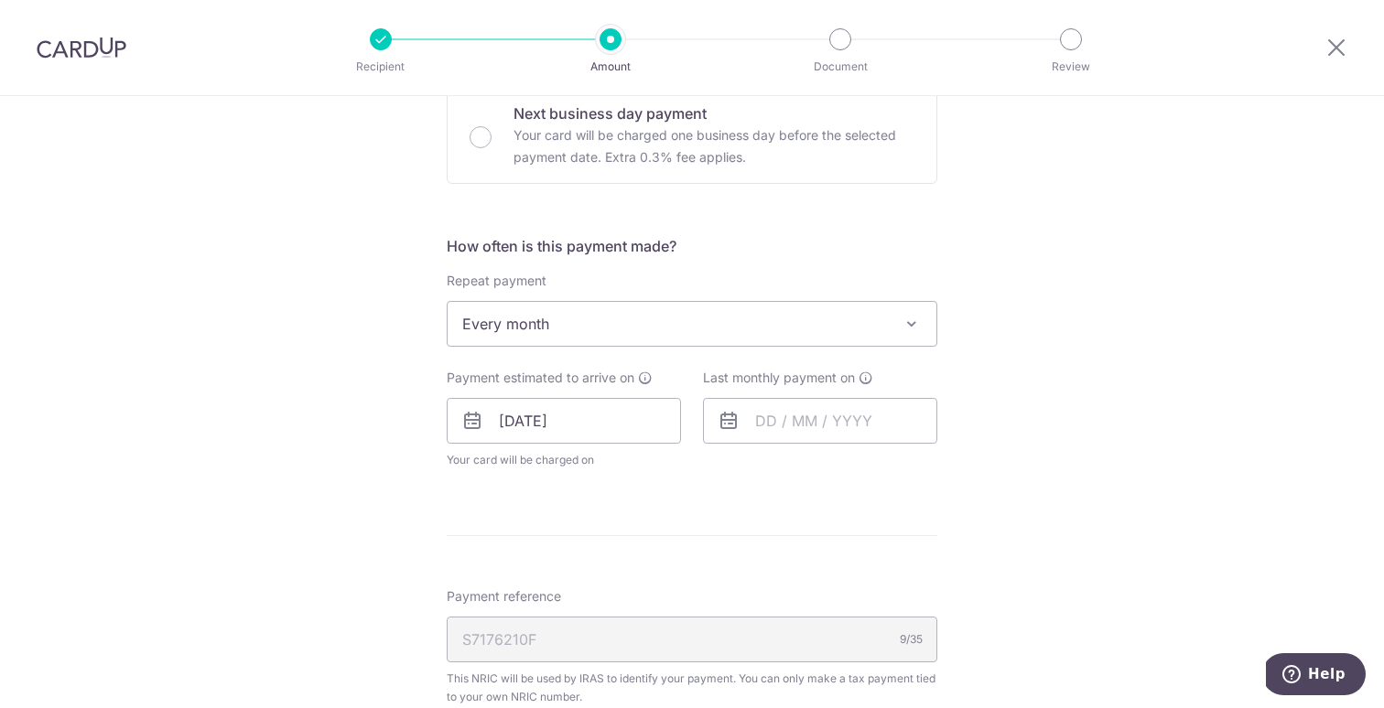
scroll to position [645, 0]
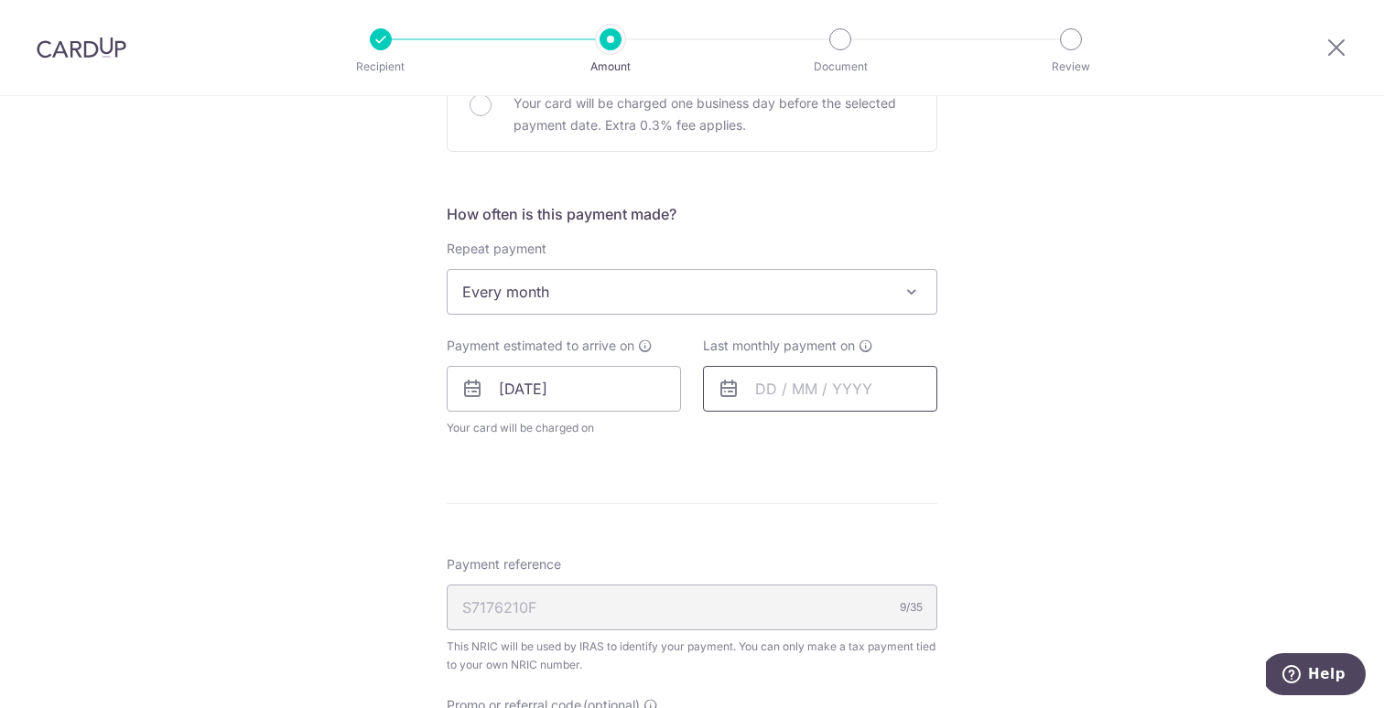
click at [811, 384] on input "text" at bounding box center [820, 389] width 234 height 46
click at [918, 439] on div "Prev Next Aug Sep Oct Nov [DATE] 2026" at bounding box center [849, 438] width 291 height 44
click at [910, 438] on select "2025 2026" at bounding box center [891, 438] width 48 height 15
click at [824, 437] on select "Jan Feb Mar Apr May Jun [DATE] Aug Sep" at bounding box center [806, 438] width 48 height 15
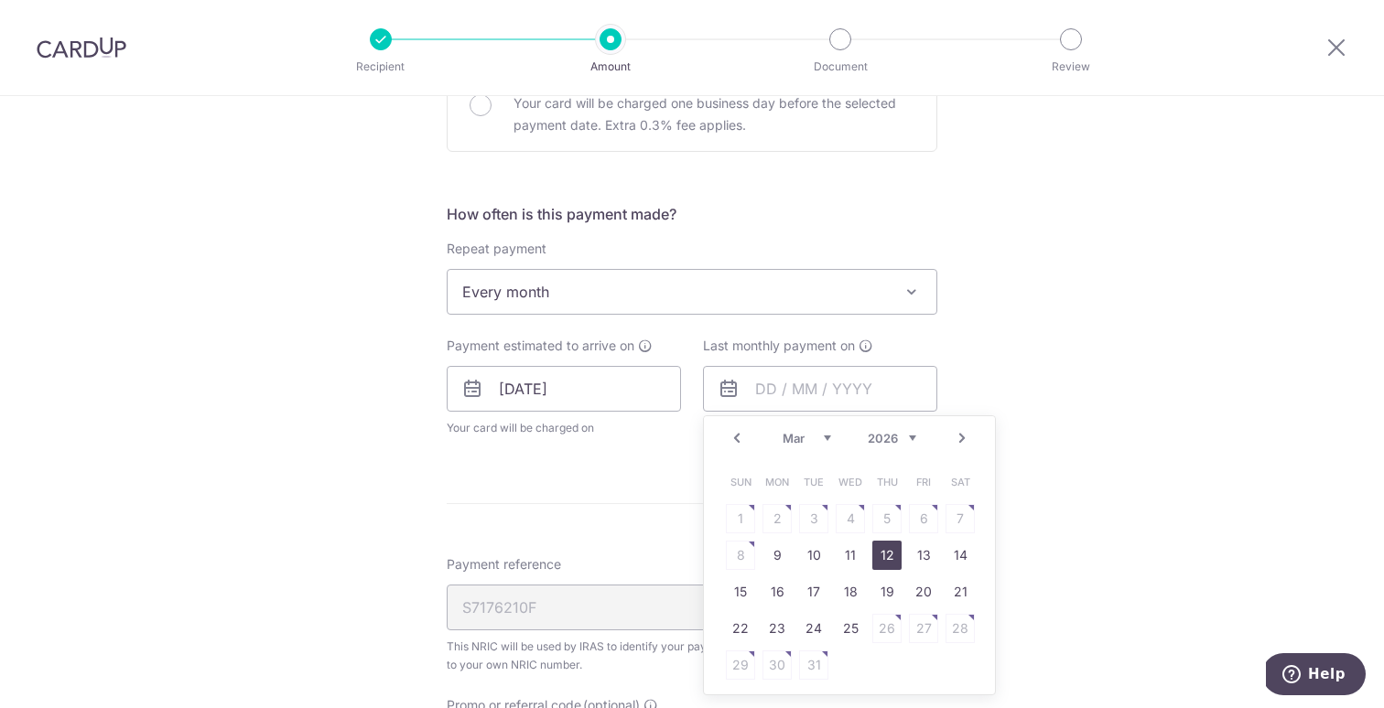
click at [889, 566] on link "12" at bounding box center [886, 555] width 29 height 29
type input "[DATE]"
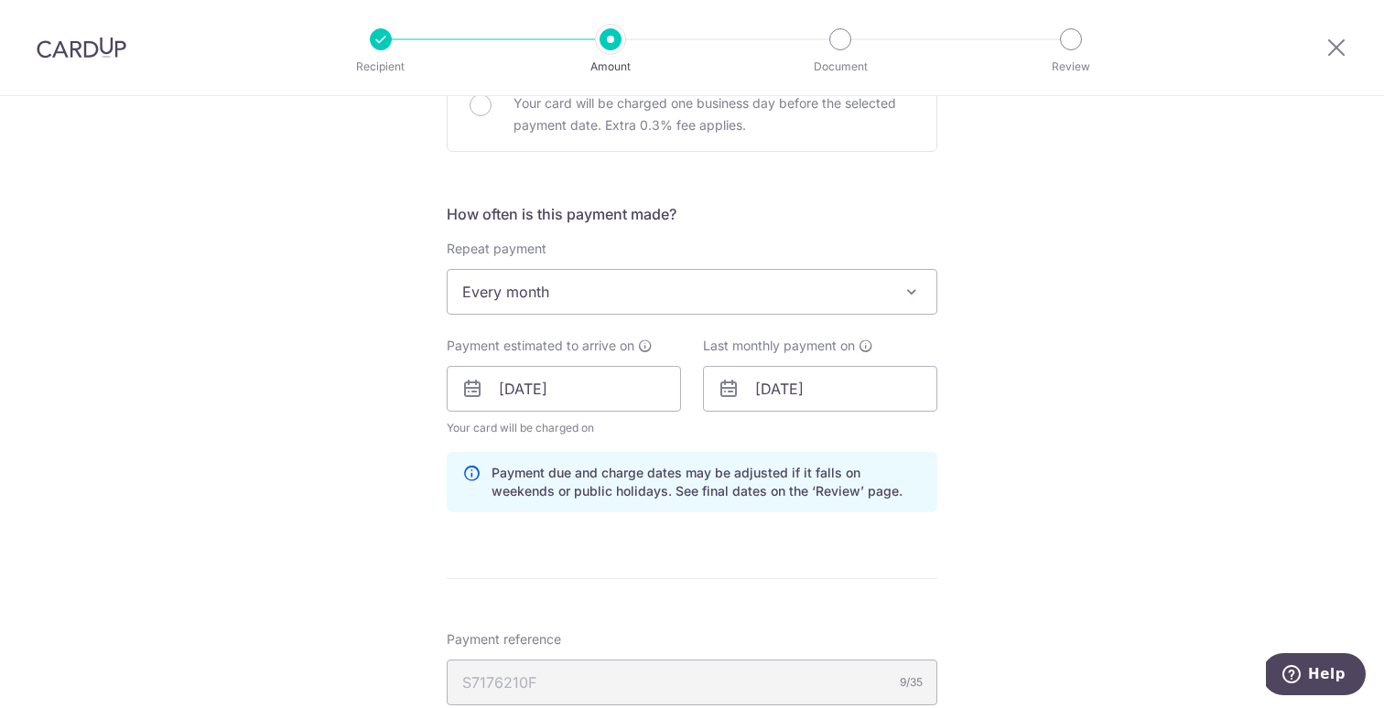
click at [1065, 562] on div "Tell us more about your payment Enter one-time or monthly payment amount SGD 2,…" at bounding box center [692, 392] width 1384 height 1882
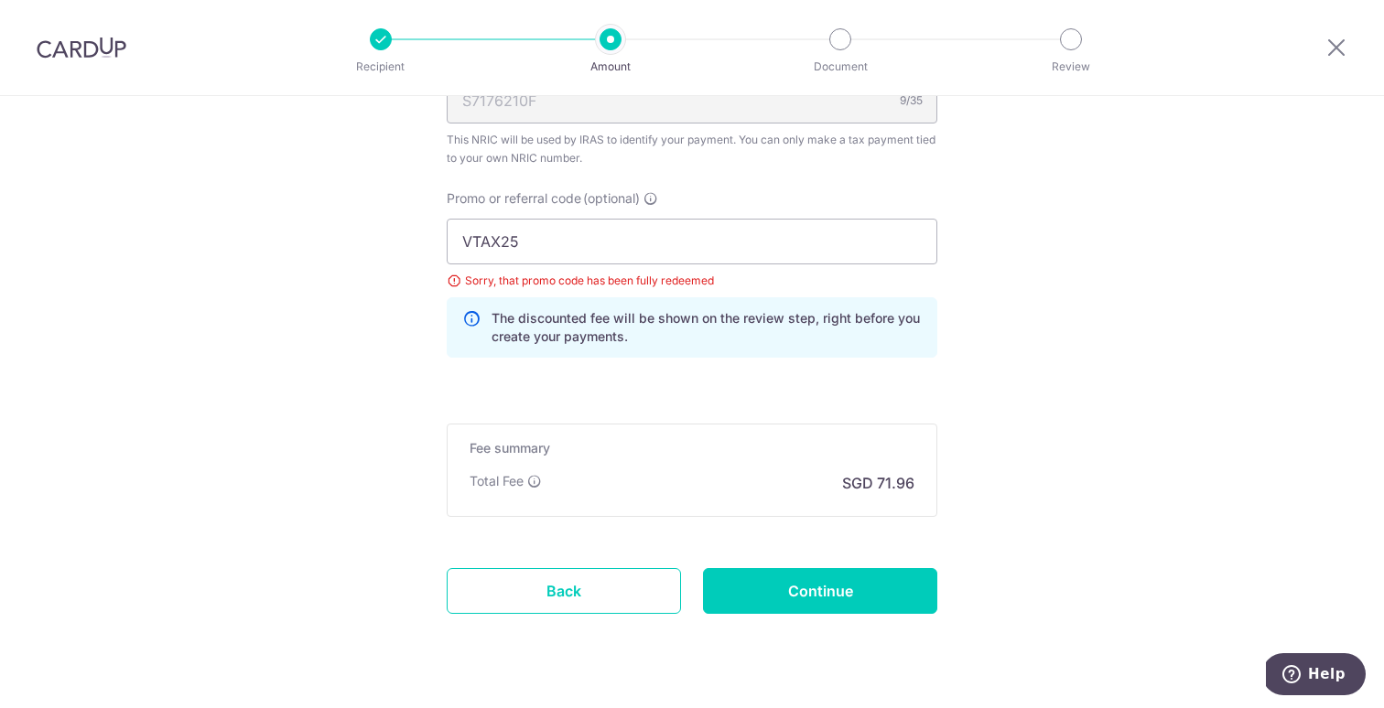
scroll to position [1232, 0]
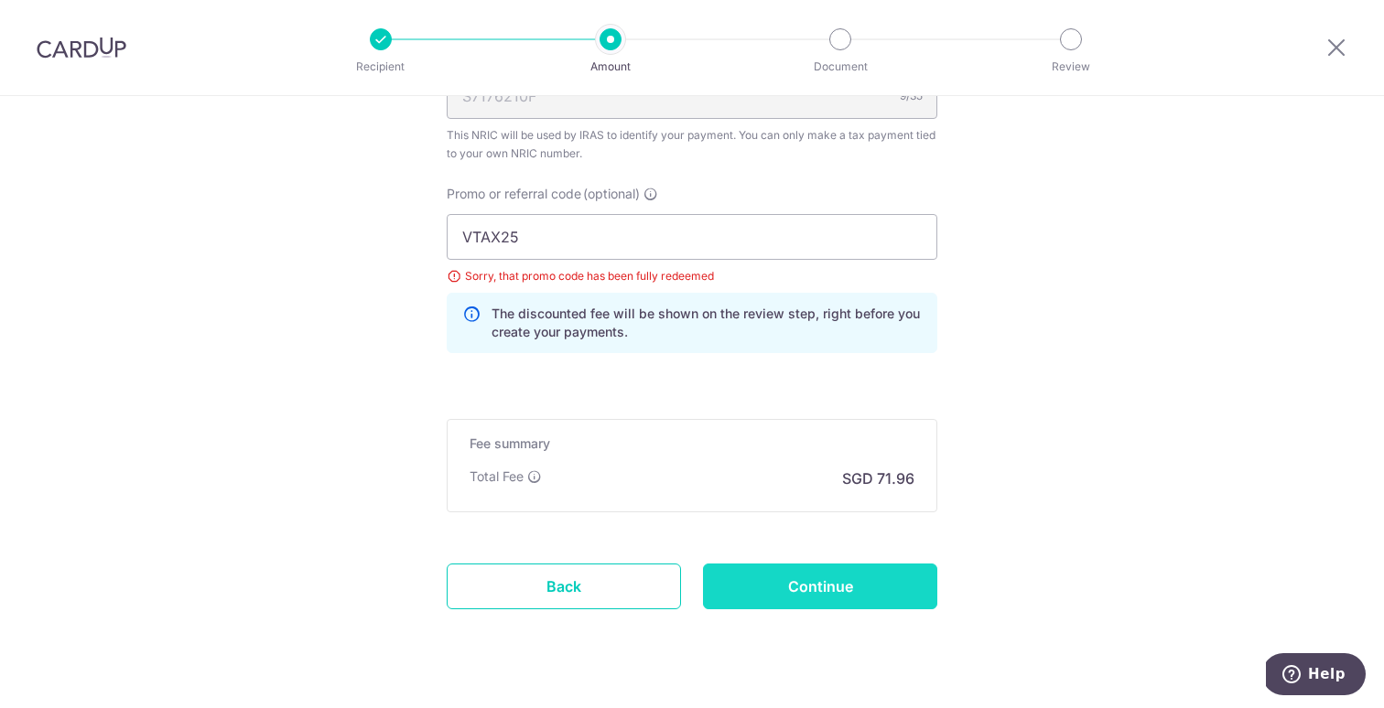
click at [858, 577] on input "Continue" at bounding box center [820, 587] width 234 height 46
type input "Create Schedule"
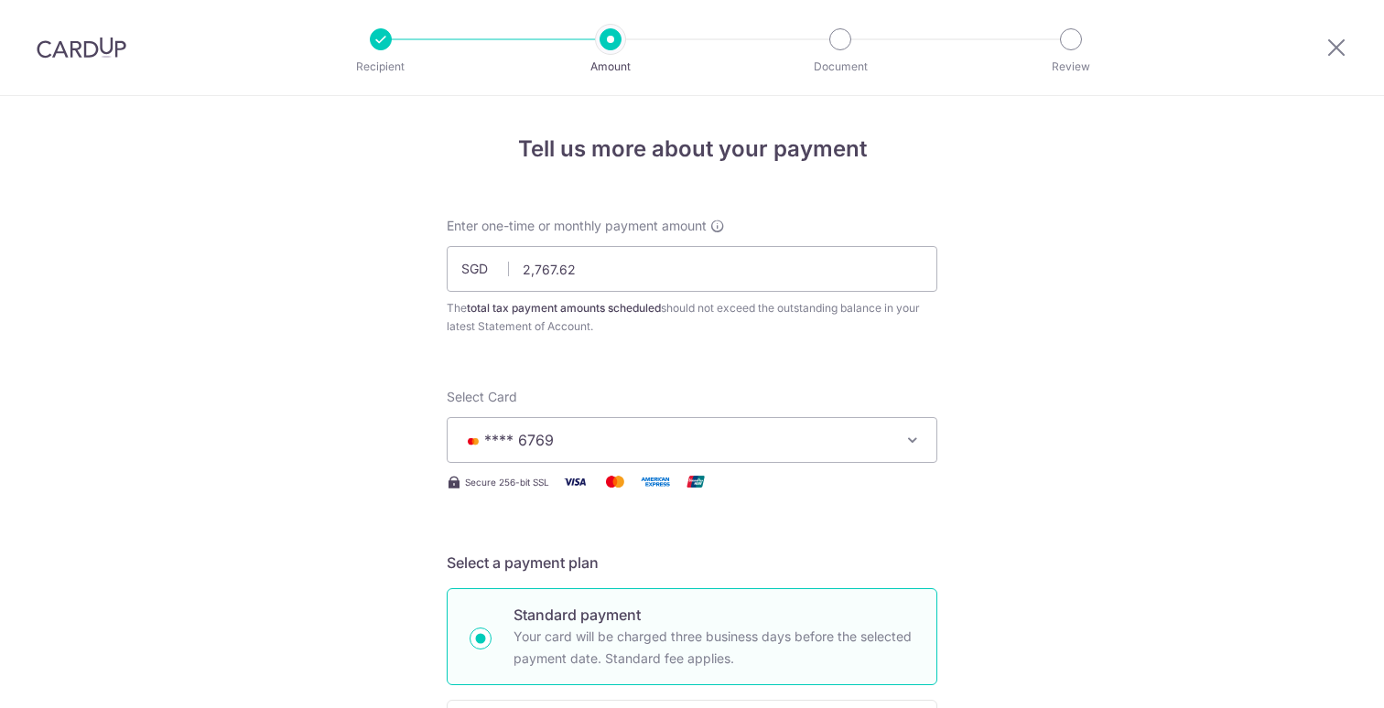
scroll to position [1195, 0]
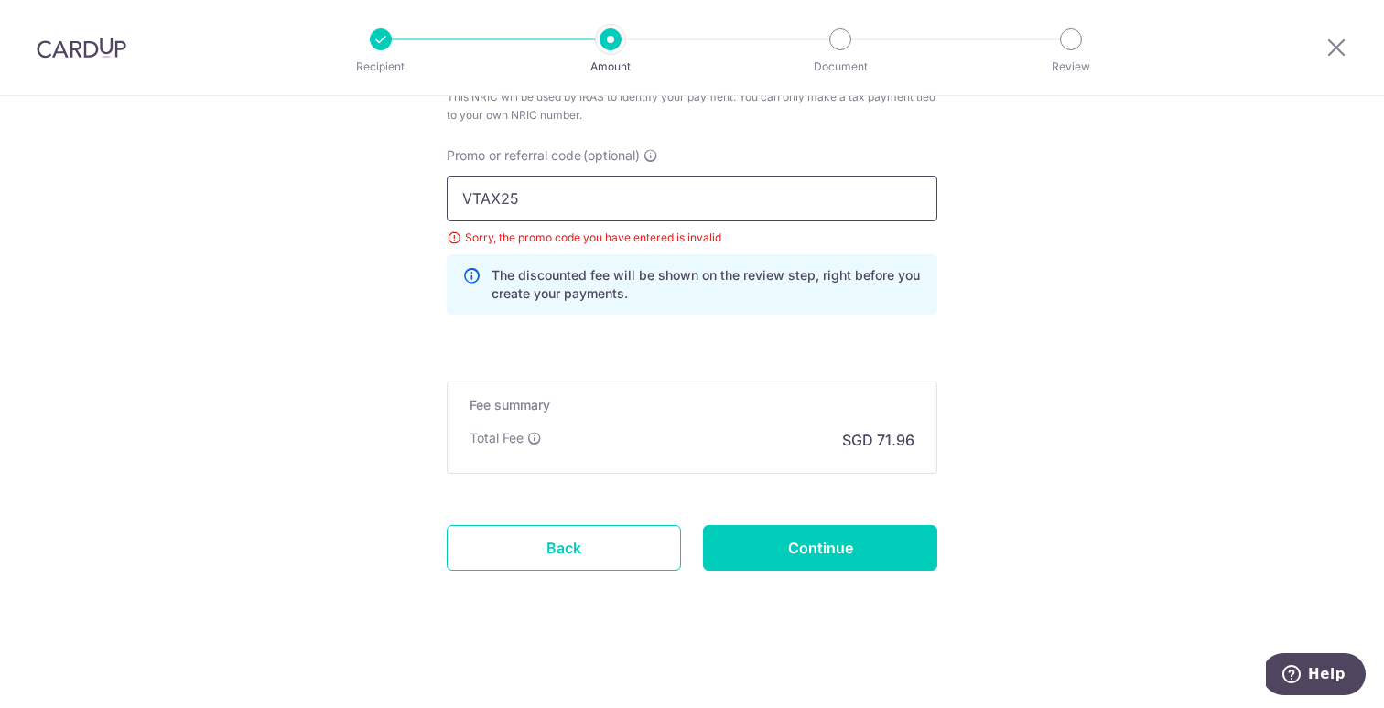
drag, startPoint x: 520, startPoint y: 201, endPoint x: 411, endPoint y: 201, distance: 108.9
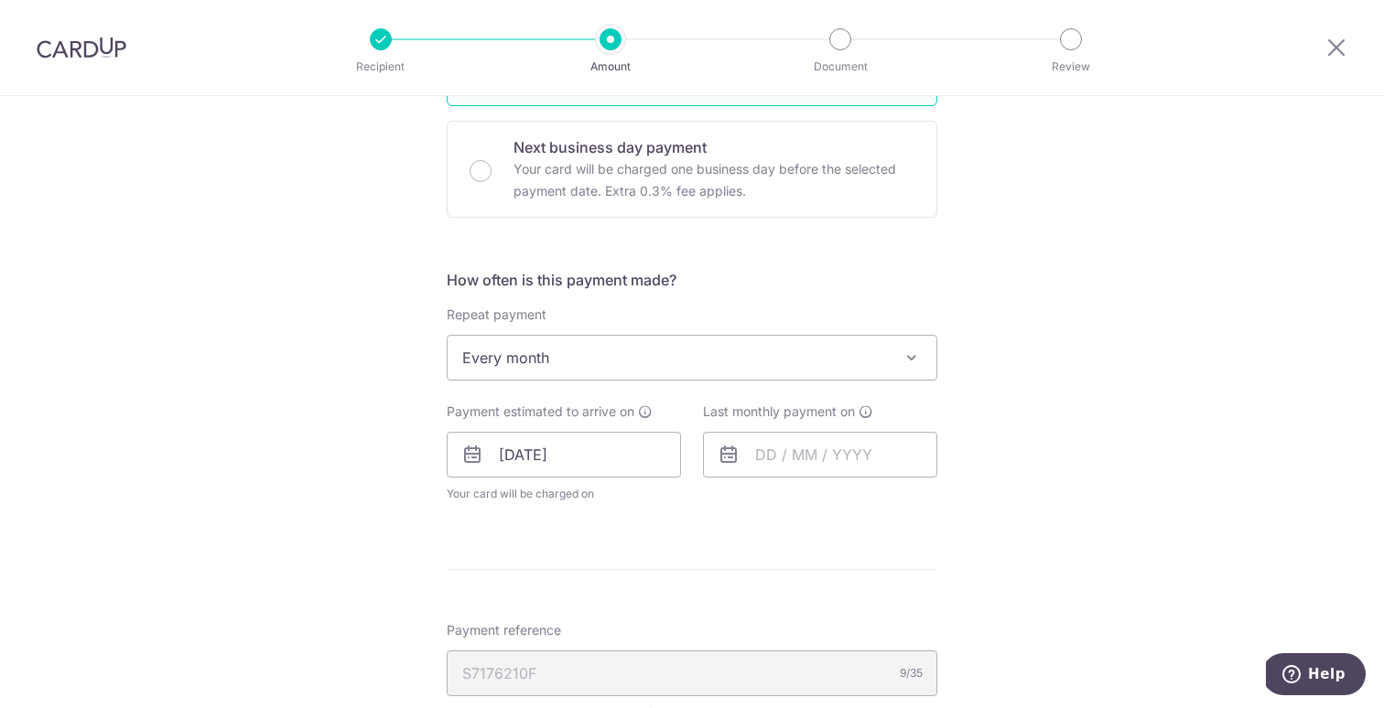
scroll to position [596, 0]
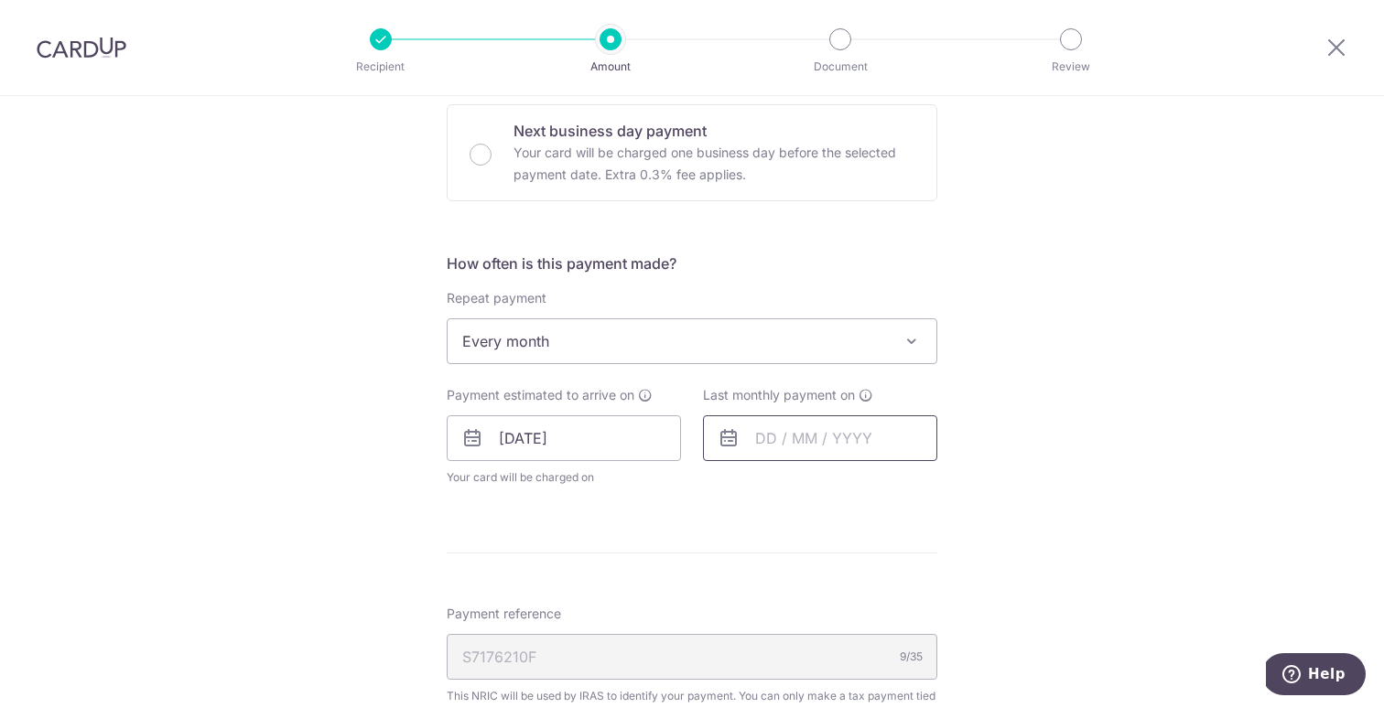
type input "MCTAX25"
click at [755, 434] on input "text" at bounding box center [820, 438] width 234 height 46
click at [811, 493] on select "Aug Sep Oct Nov Dec" at bounding box center [806, 487] width 48 height 15
click at [886, 487] on select "2025 2026" at bounding box center [891, 487] width 48 height 15
click at [827, 475] on div "Prev Next Jan Feb Mar Apr May Jun Jul Aug Sep 2025 2026" at bounding box center [849, 488] width 291 height 44
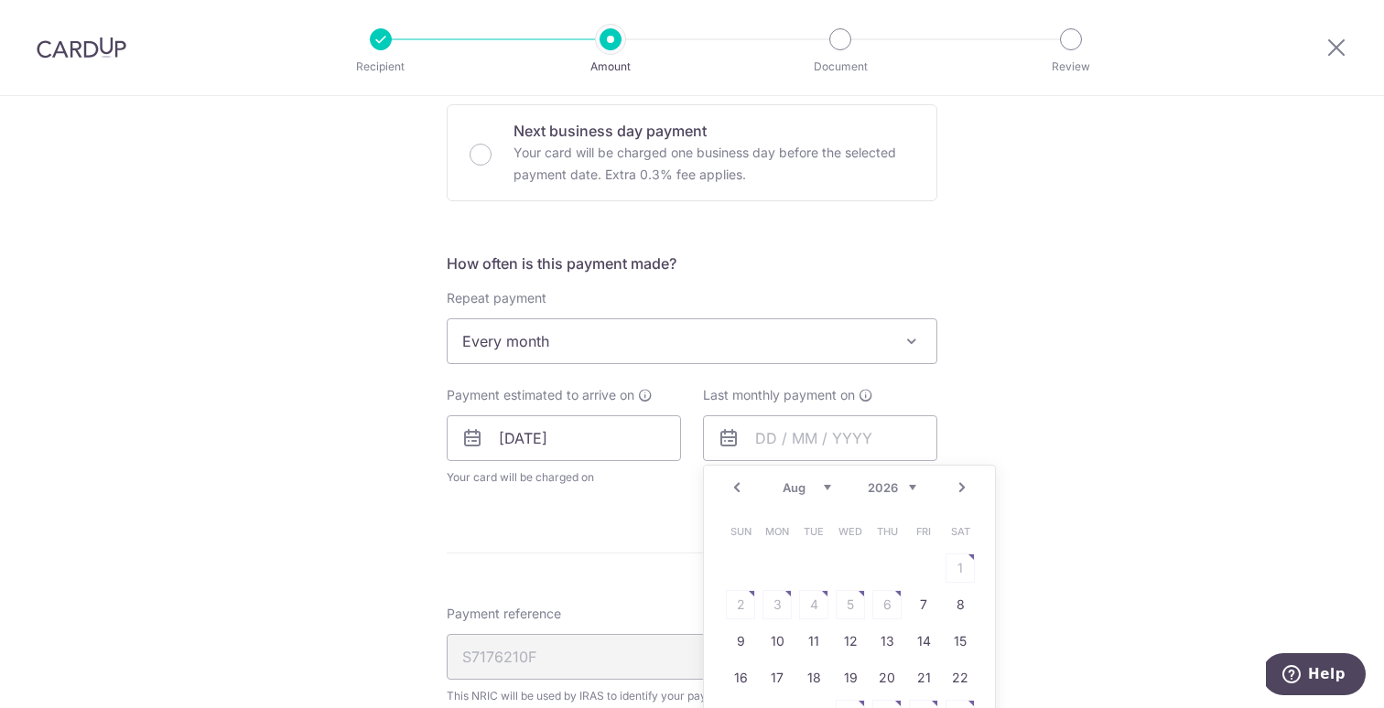
click at [824, 485] on select "Jan Feb Mar Apr May Jun [DATE] Aug Sep" at bounding box center [806, 487] width 48 height 15
click at [888, 601] on link "12" at bounding box center [886, 604] width 29 height 29
type input "[DATE]"
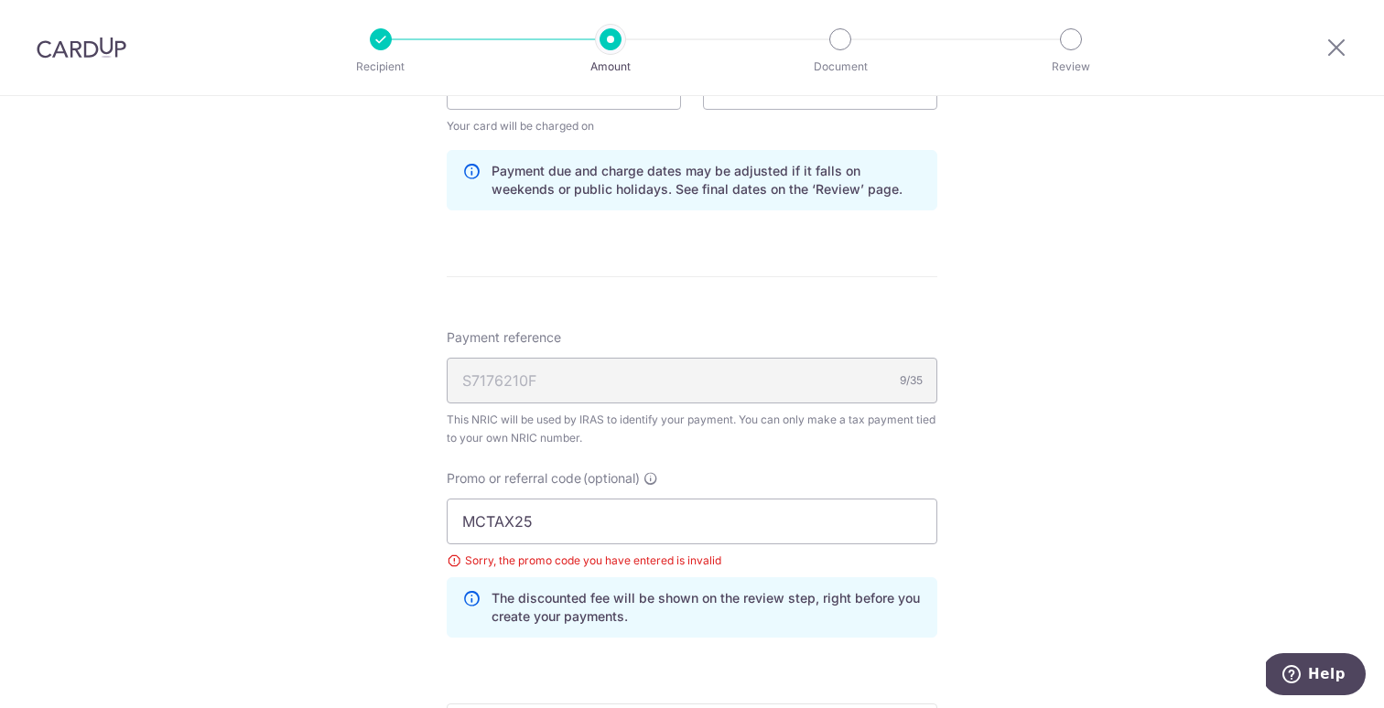
scroll to position [954, 0]
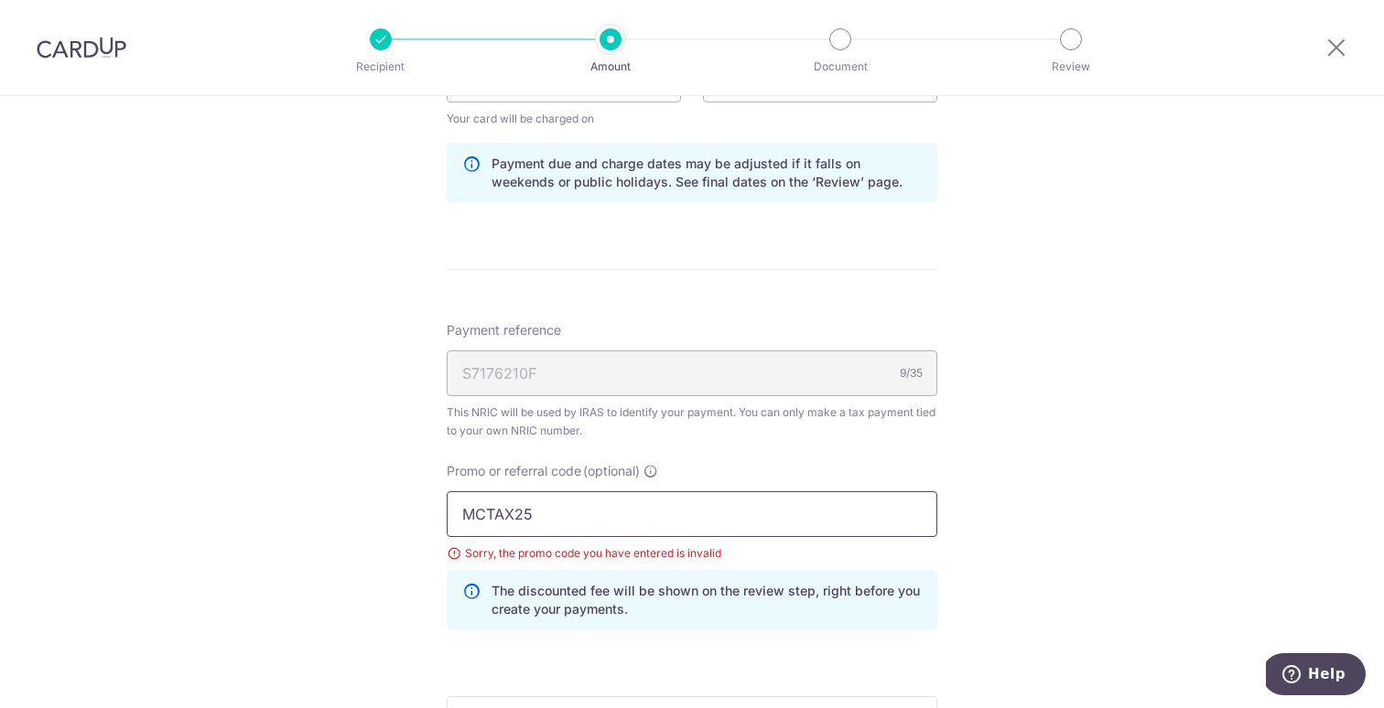
click at [653, 508] on input "MCTAX25" at bounding box center [692, 514] width 490 height 46
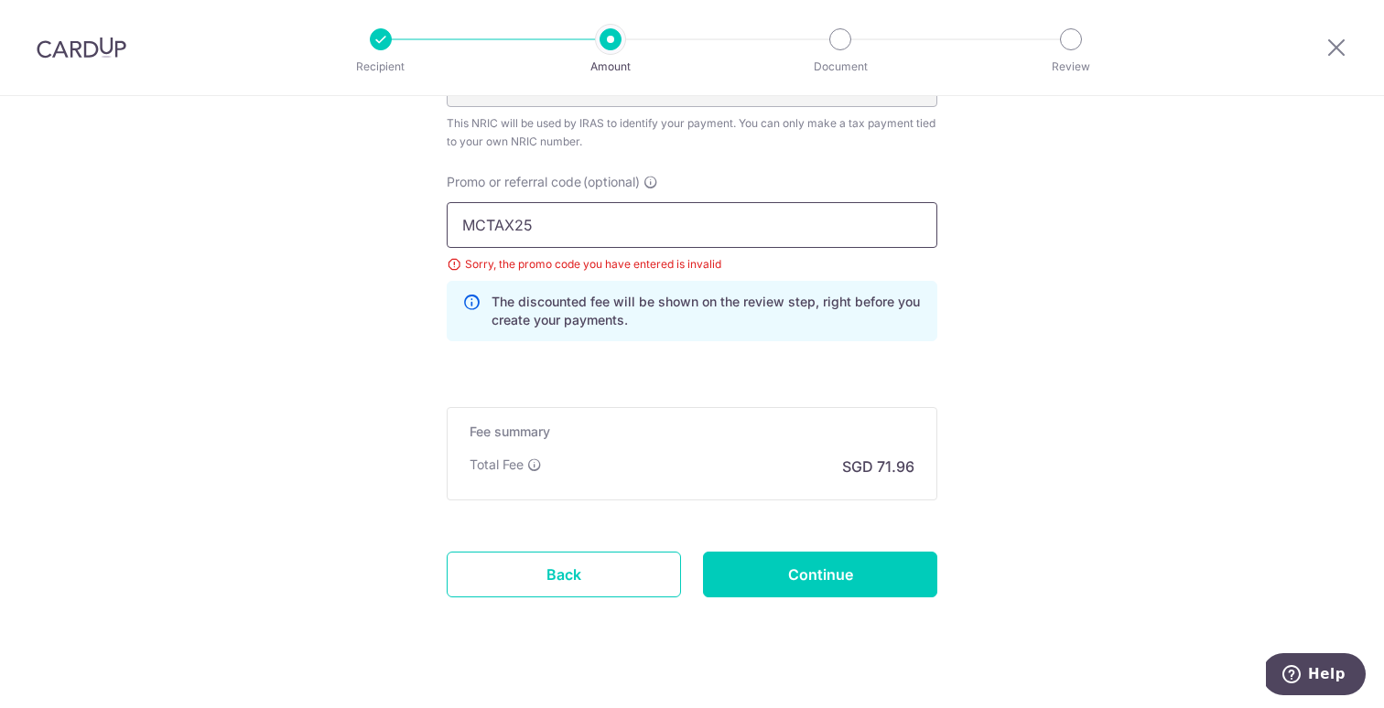
scroll to position [1245, 0]
click at [801, 565] on input "Continue" at bounding box center [820, 573] width 234 height 46
type input "Update Schedule"
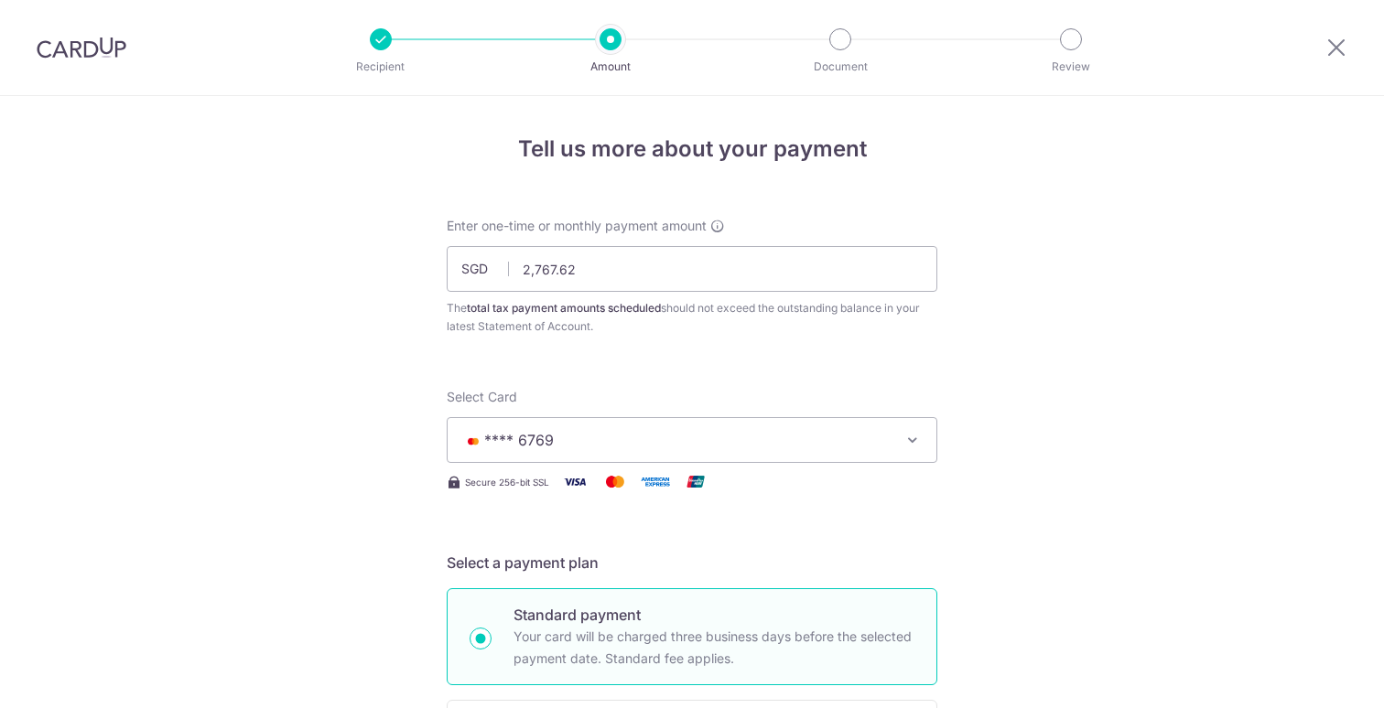
scroll to position [1195, 0]
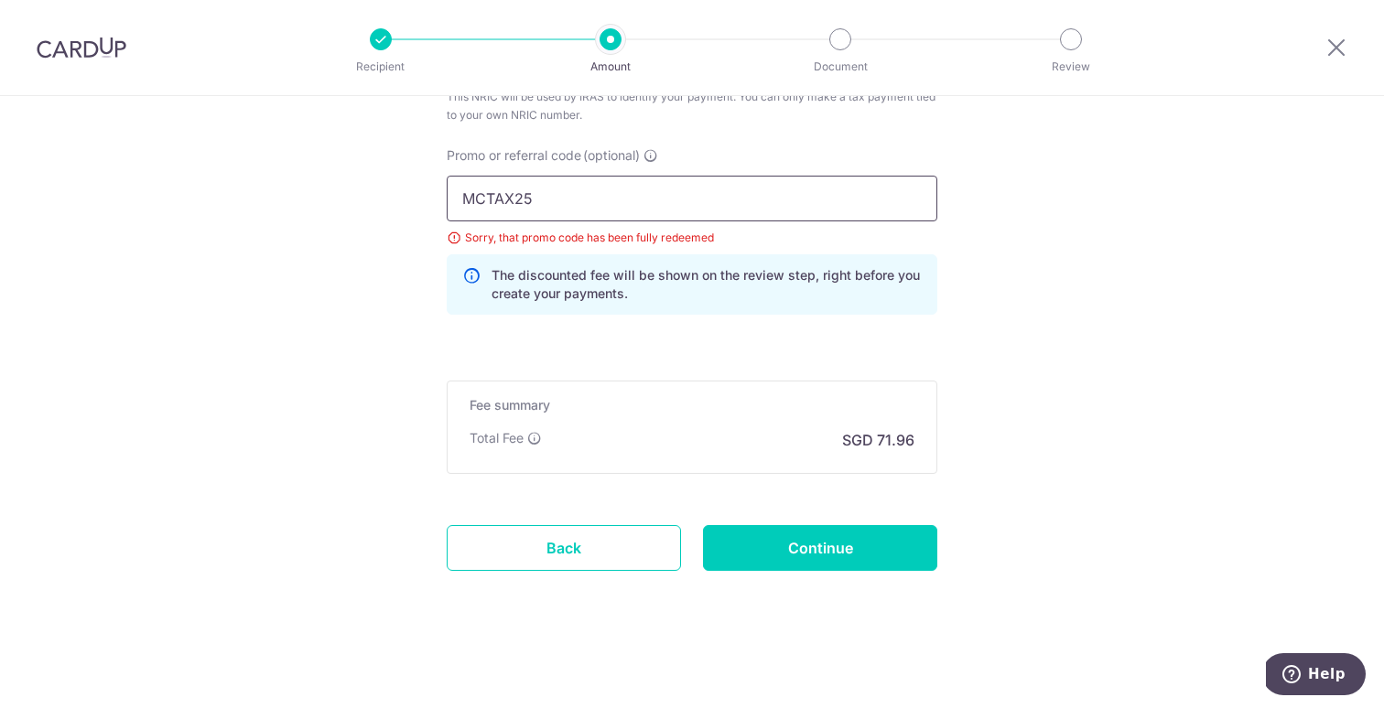
drag, startPoint x: 539, startPoint y: 201, endPoint x: 330, endPoint y: 170, distance: 210.9
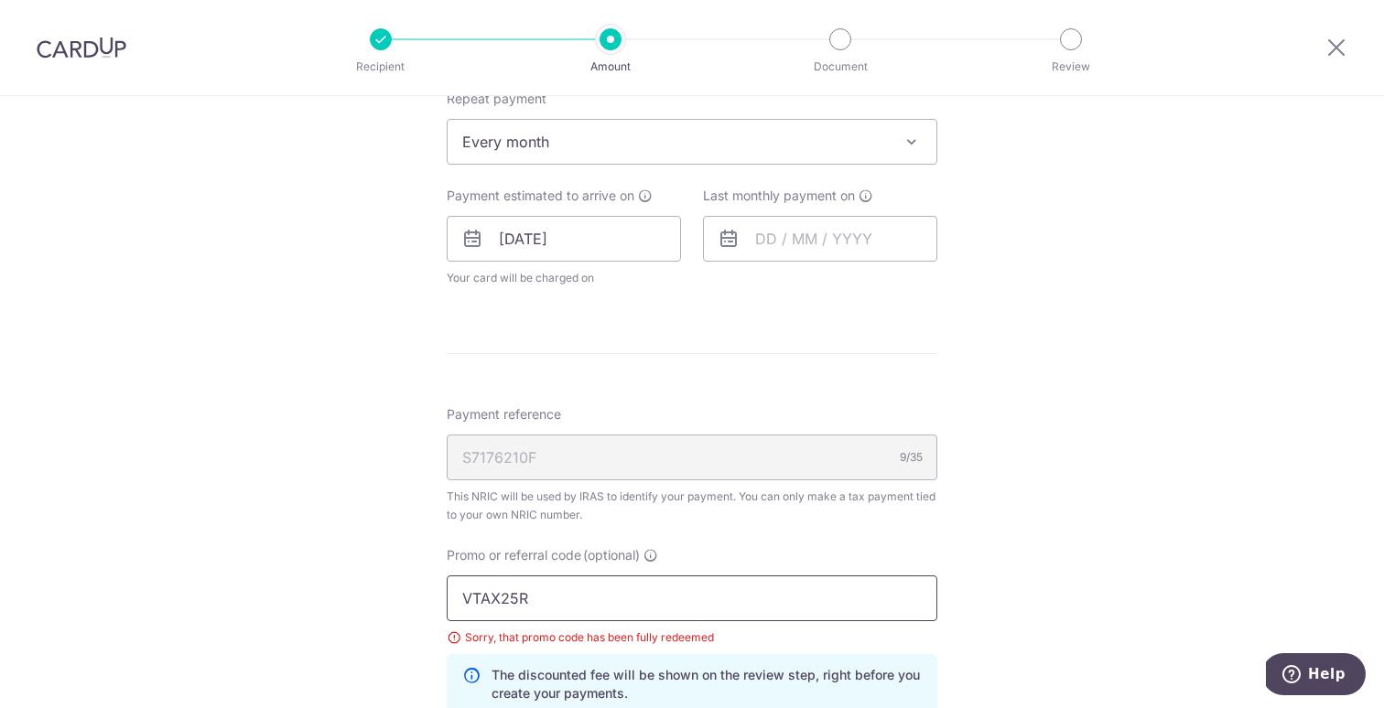
scroll to position [783, 0]
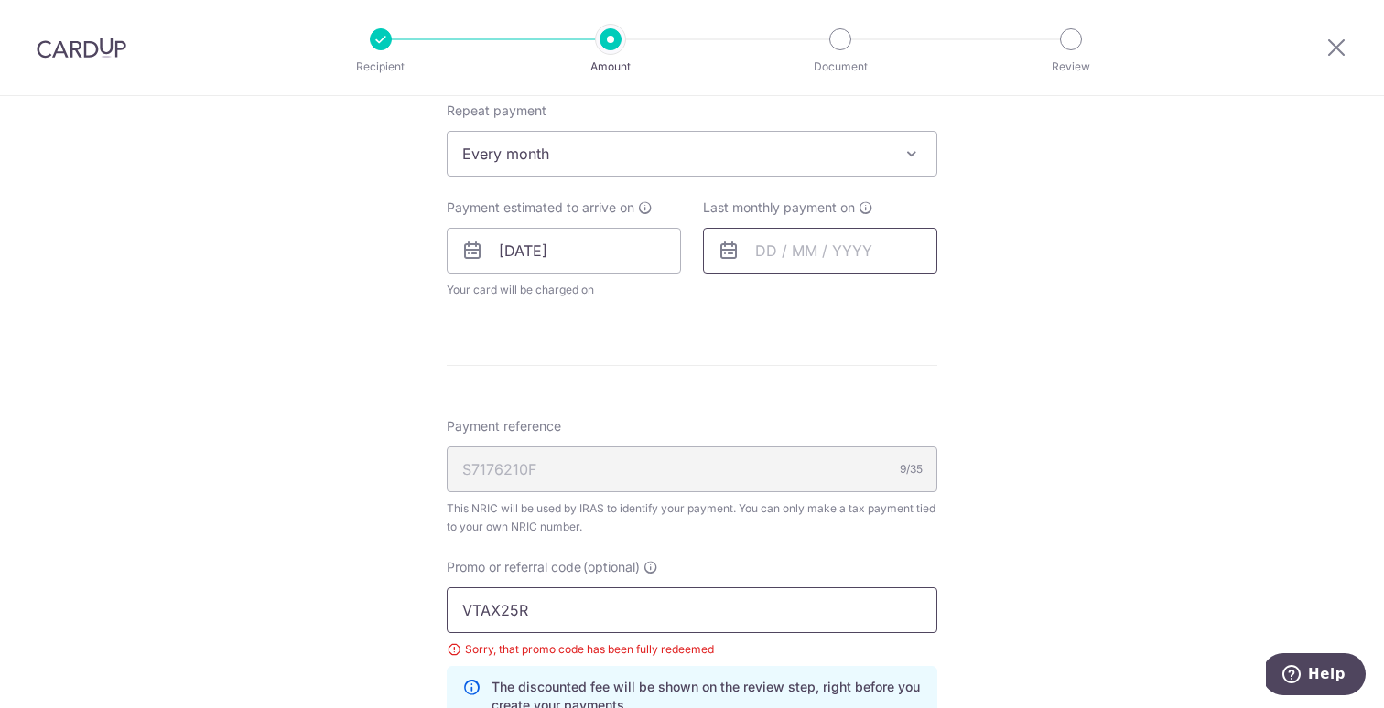
type input "VTAX25R"
click at [825, 256] on input "text" at bounding box center [820, 251] width 234 height 46
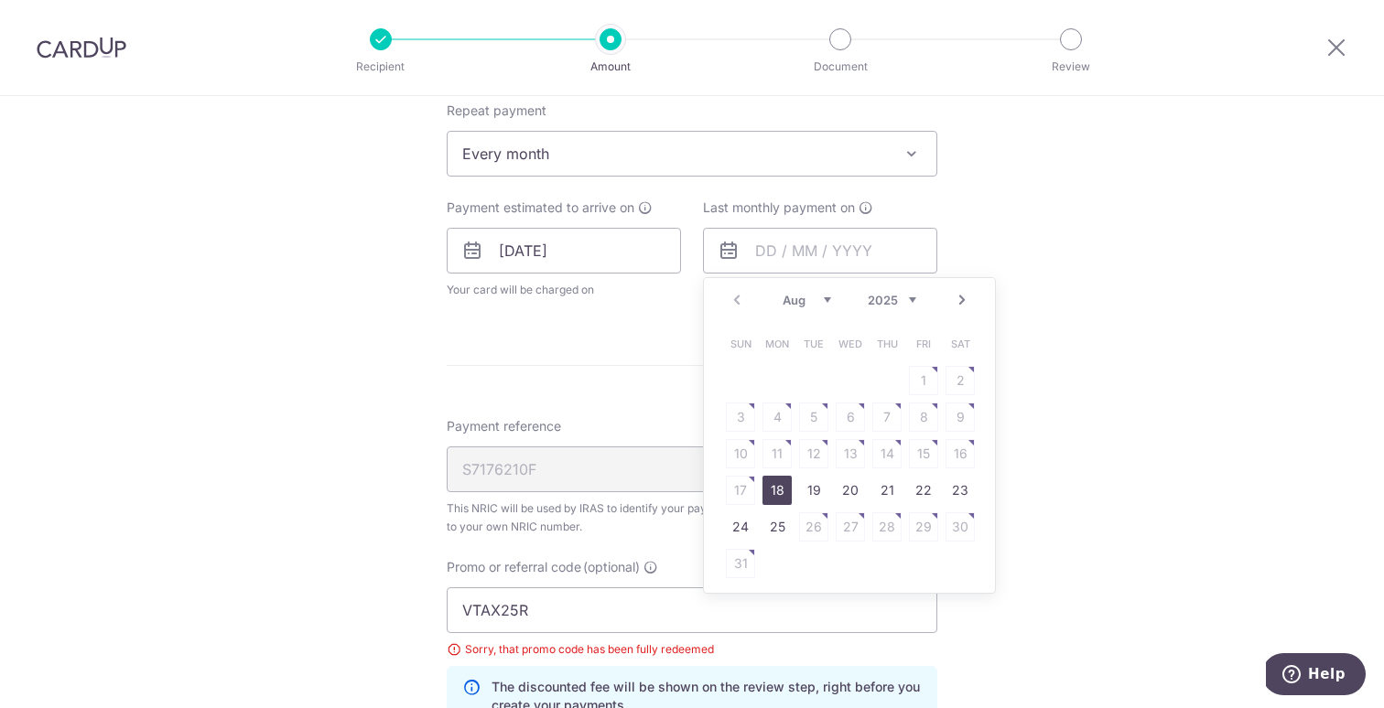
click at [882, 307] on div "Aug Sep Oct Nov [DATE] 2026" at bounding box center [849, 301] width 134 height 16
click at [899, 298] on select "2025 2026" at bounding box center [891, 300] width 48 height 15
click at [818, 301] on select "Jan Feb Mar Apr May Jun [DATE] Aug Sep" at bounding box center [806, 300] width 48 height 15
click at [823, 294] on select "Jan Feb Mar Apr May Jun [DATE] Aug Sep" at bounding box center [806, 300] width 48 height 15
click at [889, 425] on link "12" at bounding box center [886, 417] width 29 height 29
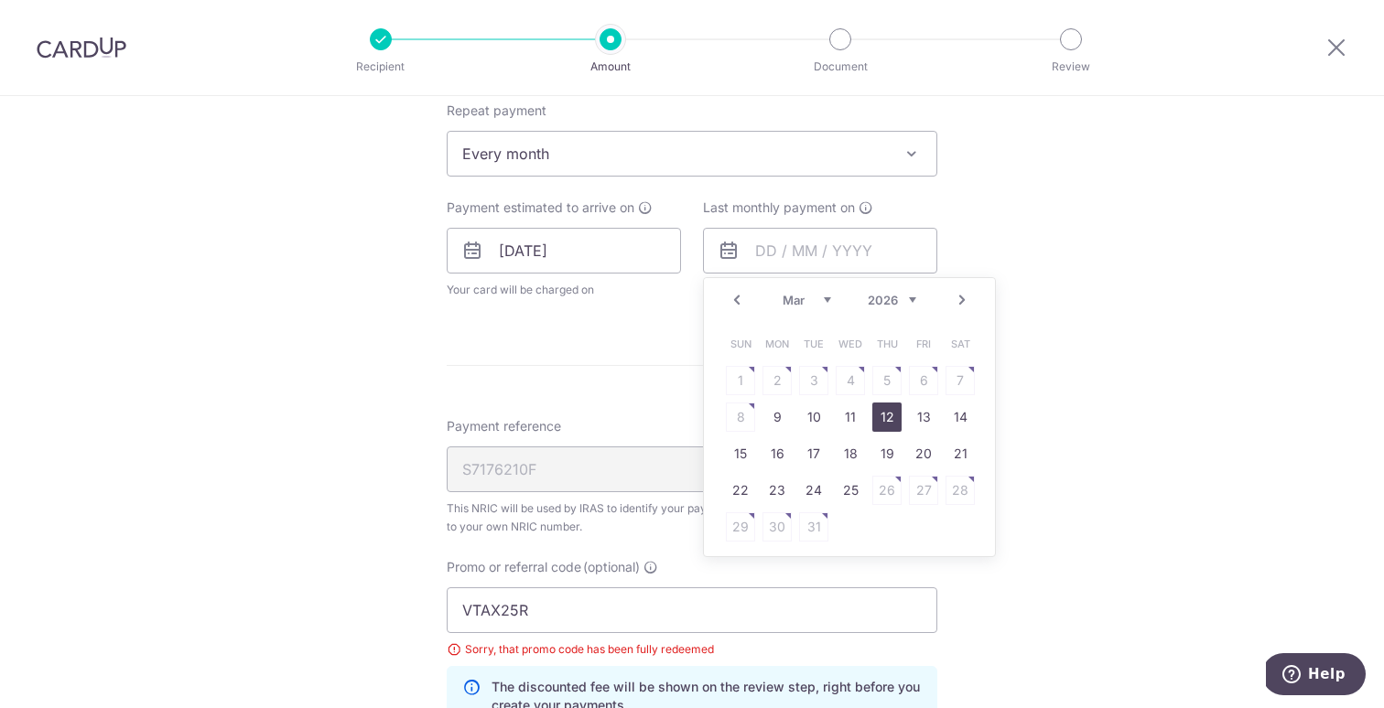
type input "[DATE]"
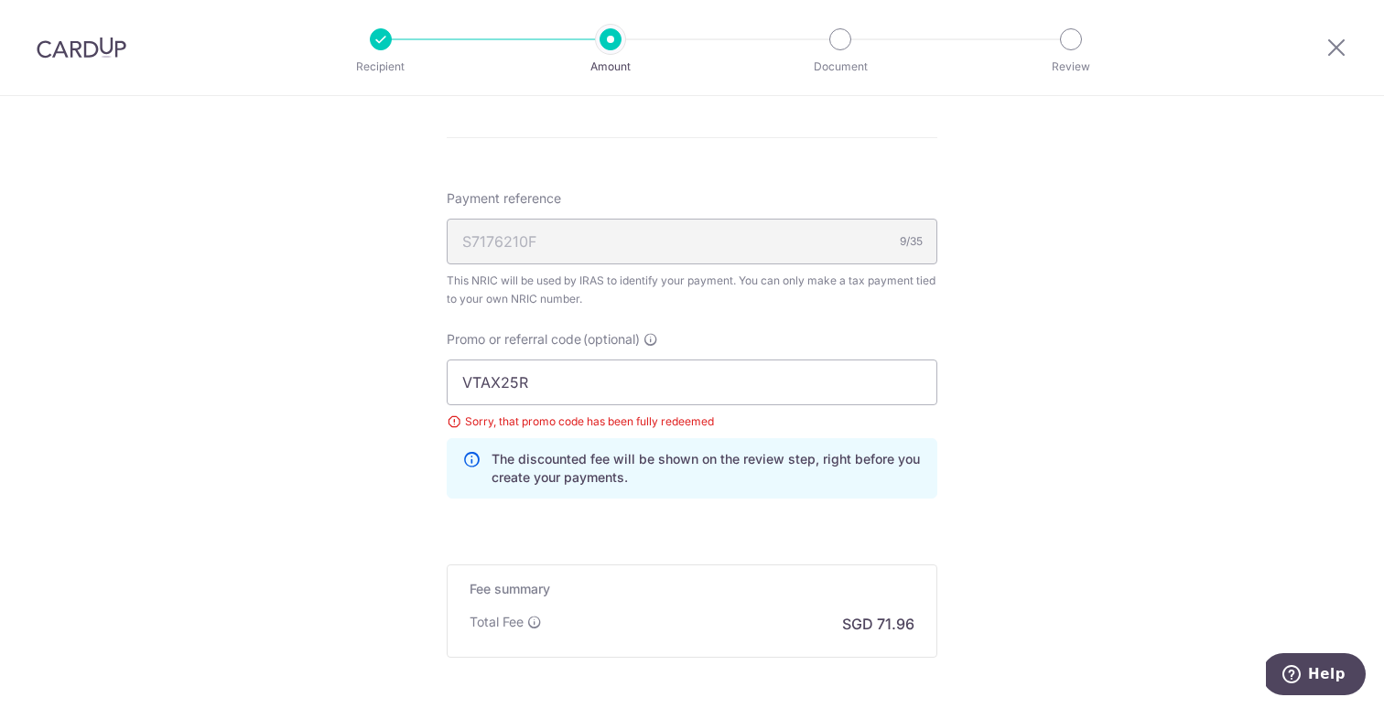
scroll to position [1270, 0]
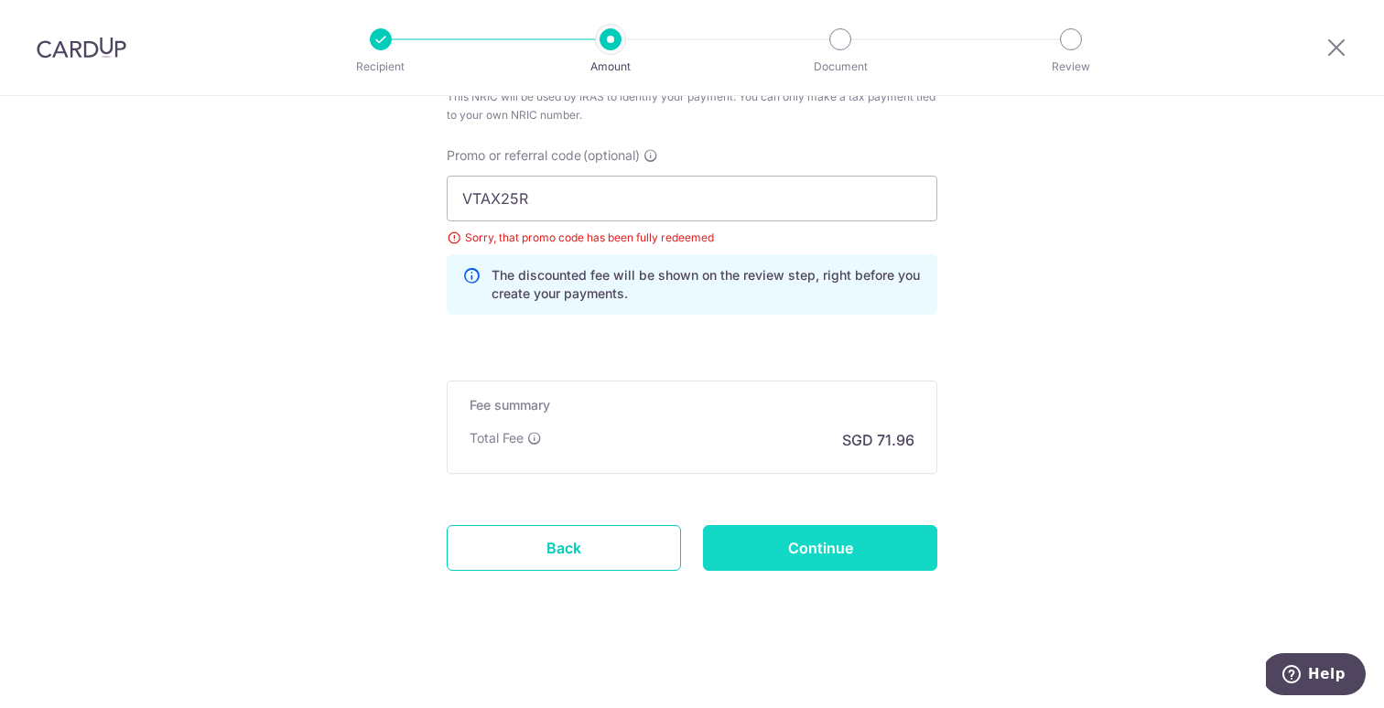
click at [835, 541] on input "Continue" at bounding box center [820, 548] width 234 height 46
type input "Update Schedule"
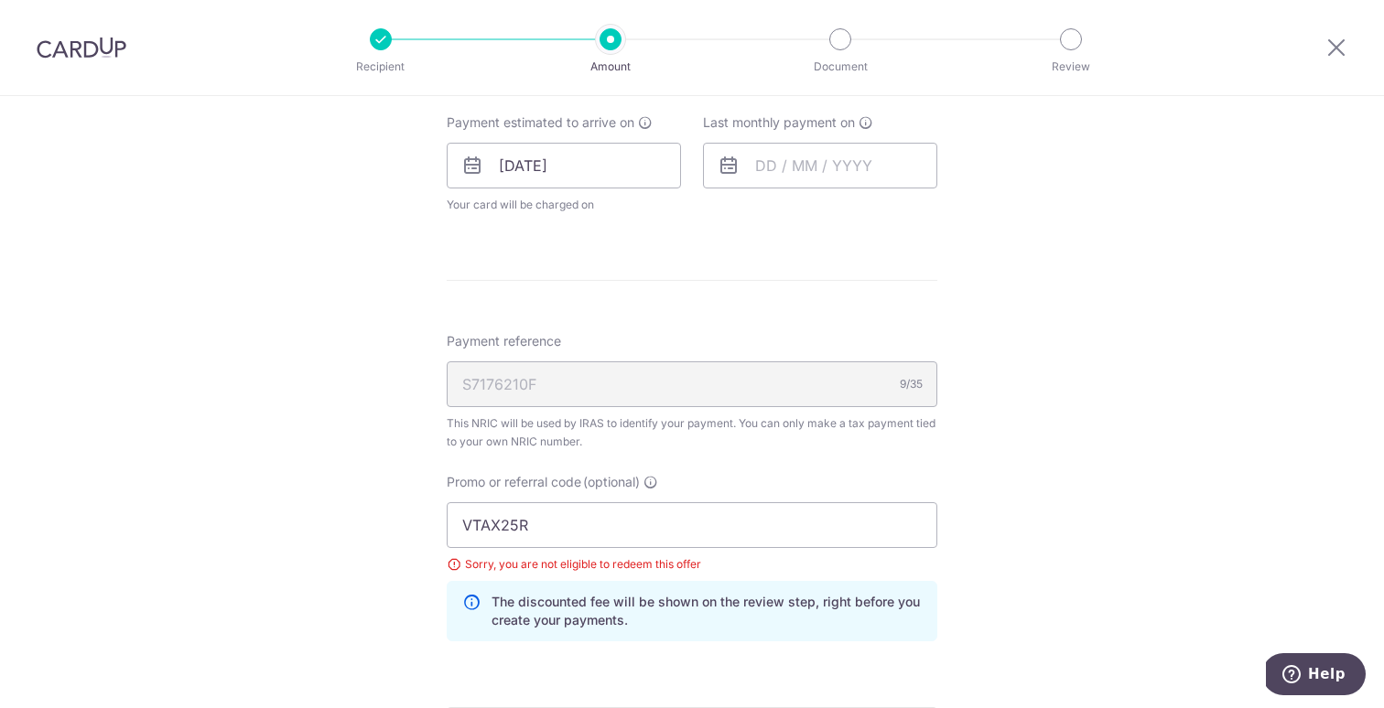
scroll to position [874, 0]
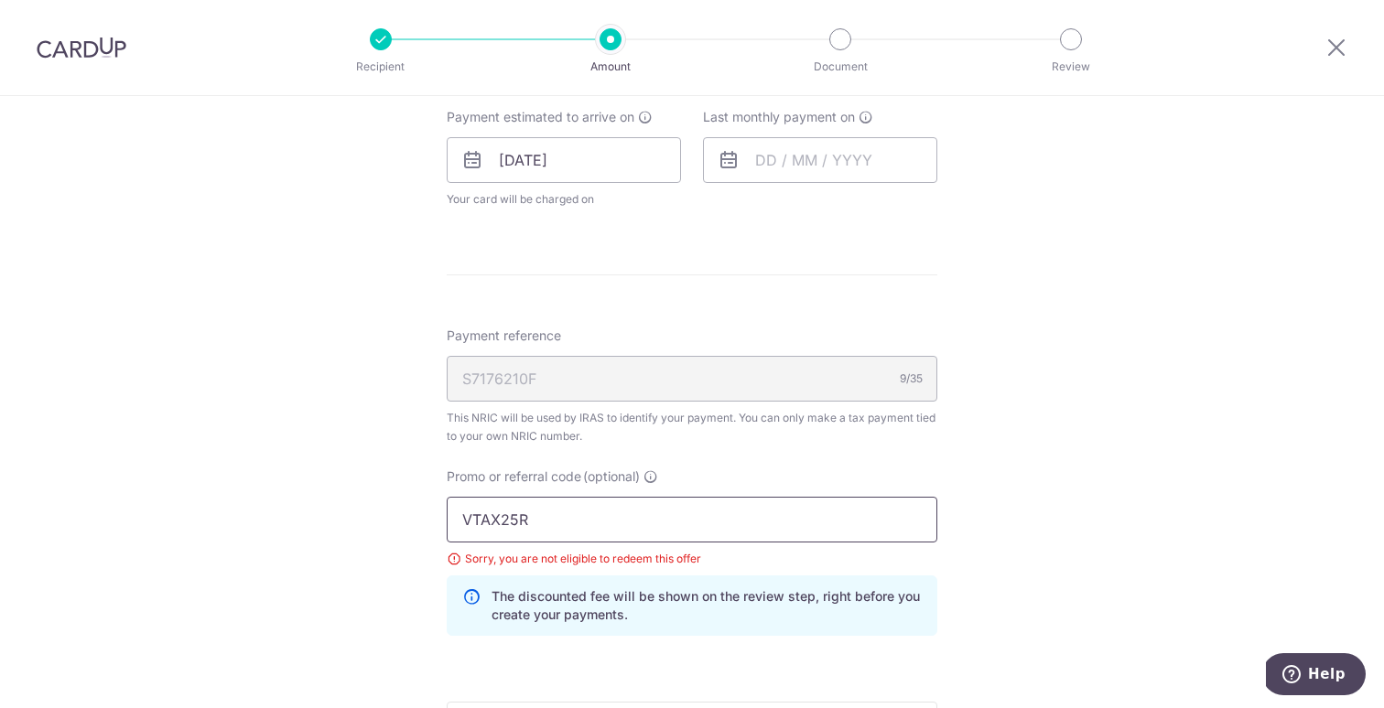
drag, startPoint x: 548, startPoint y: 521, endPoint x: 286, endPoint y: 474, distance: 266.7
click at [286, 474] on div "Tell us more about your payment Enter one-time or monthly payment amount SGD 2,…" at bounding box center [692, 125] width 1384 height 1807
type input "REC185"
click at [966, 562] on div "Tell us more about your payment Enter one-time or monthly payment amount SGD 2,…" at bounding box center [692, 125] width 1384 height 1807
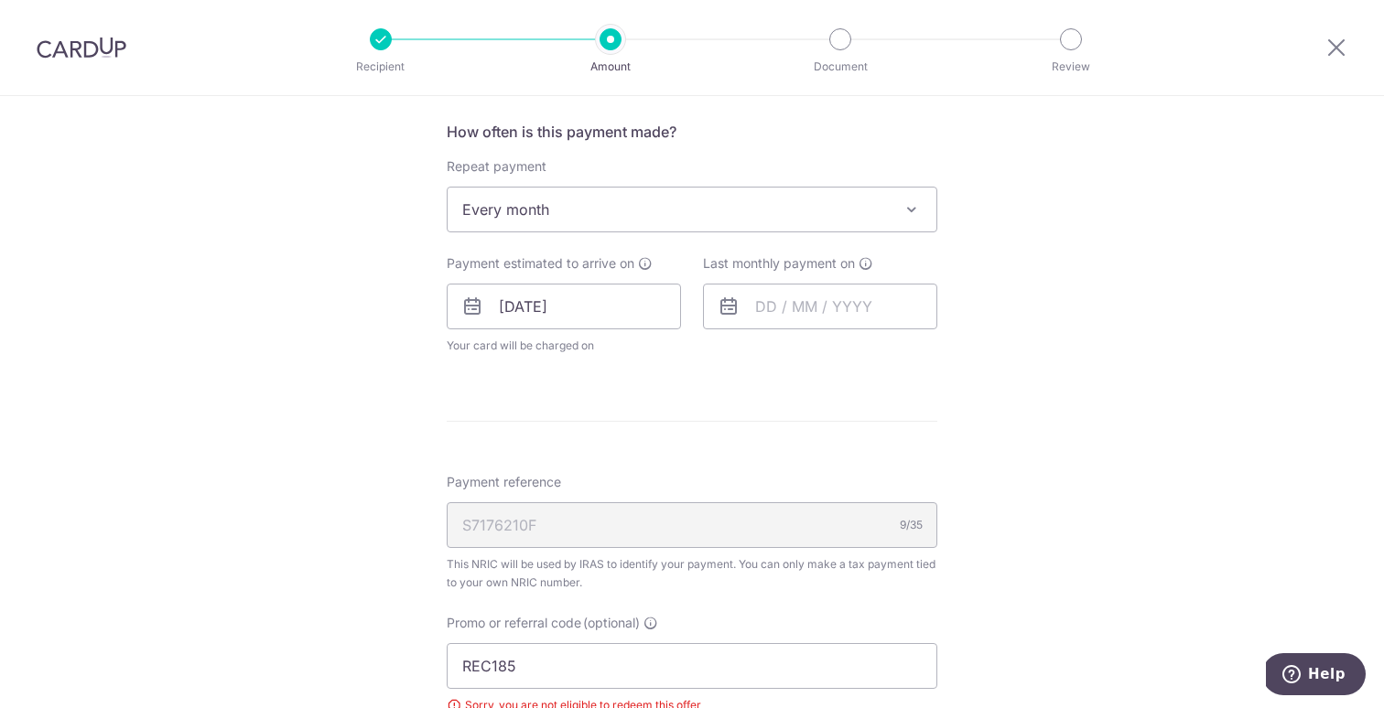
scroll to position [708, 0]
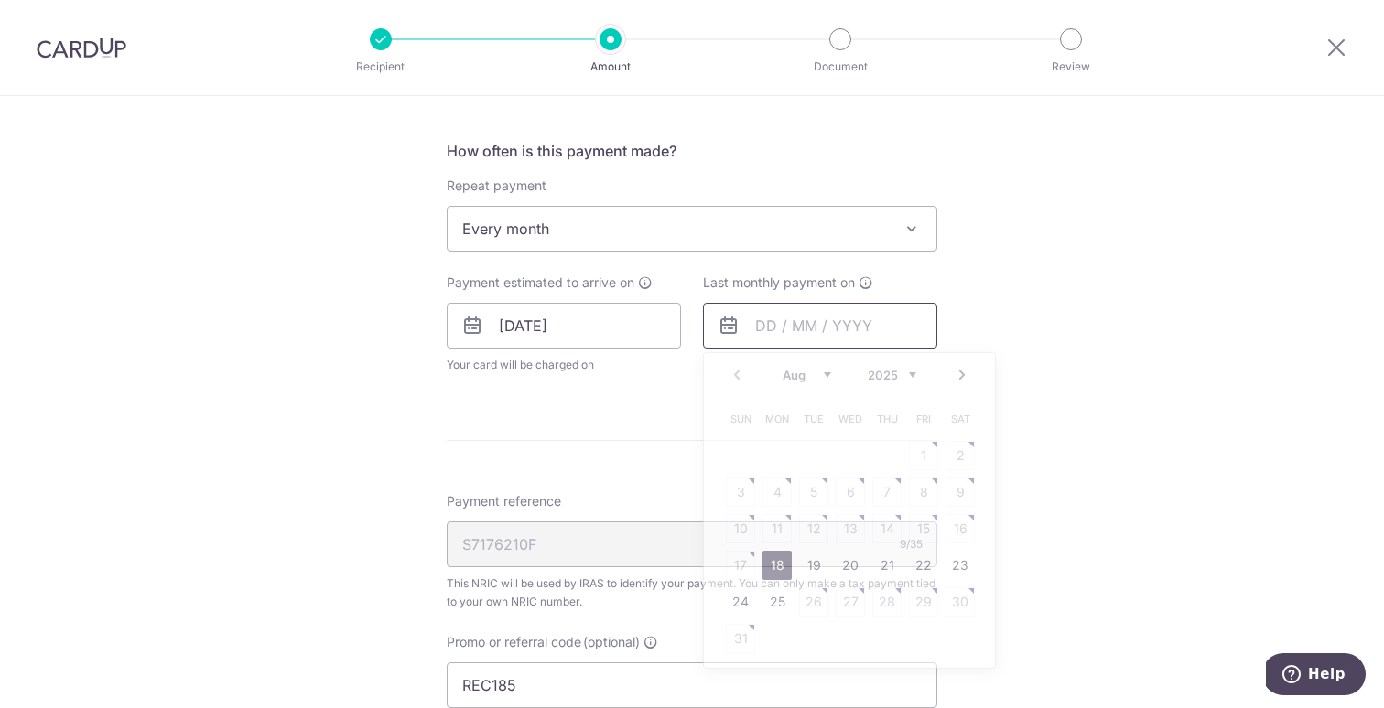
click at [814, 325] on input "text" at bounding box center [820, 326] width 234 height 46
click at [803, 374] on select "Aug Sep Oct Nov Dec" at bounding box center [806, 375] width 48 height 15
click at [899, 374] on select "2025 2026" at bounding box center [891, 375] width 48 height 15
click at [819, 370] on select "Jan Feb Mar Apr May Jun Jul Aug Sep" at bounding box center [806, 375] width 48 height 15
click at [1078, 418] on div "Tell us more about your payment Enter one-time or monthly payment amount SGD 2,…" at bounding box center [692, 291] width 1384 height 1807
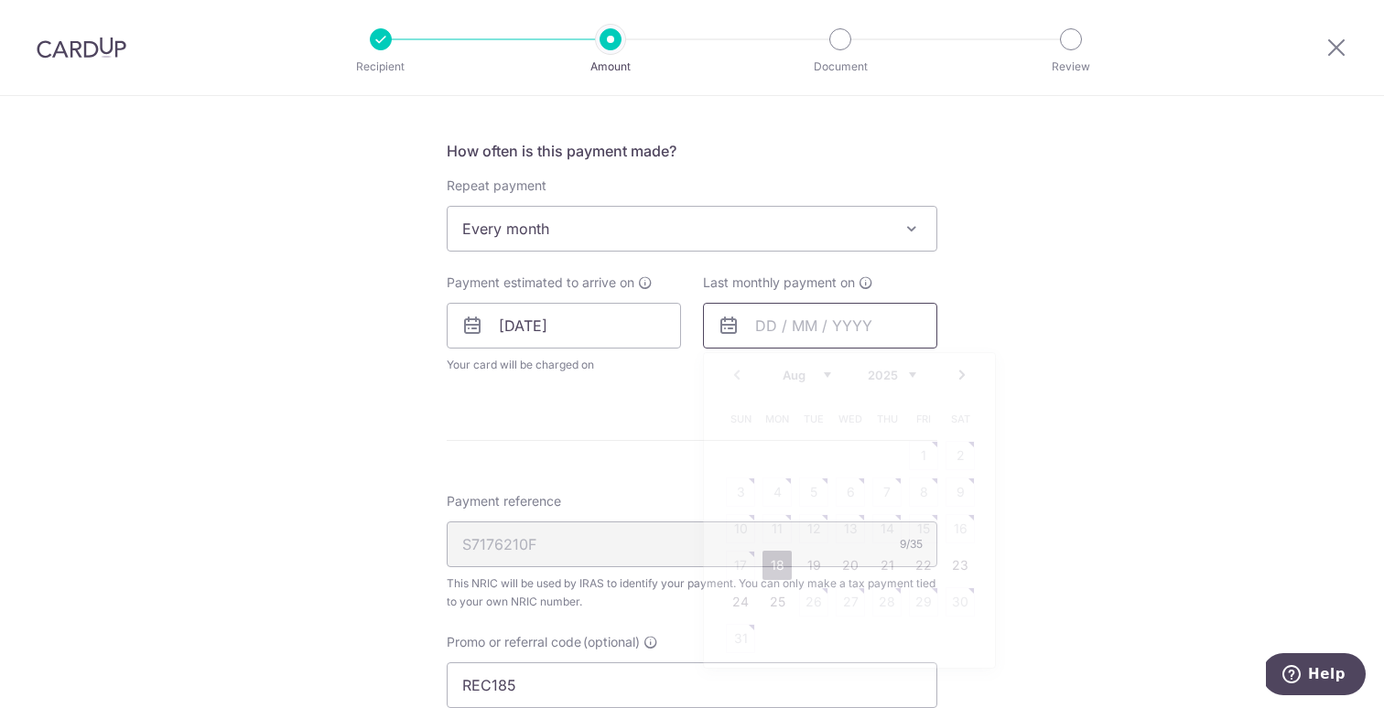
click at [843, 329] on input "text" at bounding box center [820, 326] width 234 height 46
click at [899, 380] on select "2025 2026" at bounding box center [891, 375] width 48 height 15
click at [798, 369] on select "Jan Feb Mar Apr May Jun Jul Aug Sep" at bounding box center [806, 375] width 48 height 15
click at [895, 489] on link "12" at bounding box center [886, 492] width 29 height 29
type input "[DATE]"
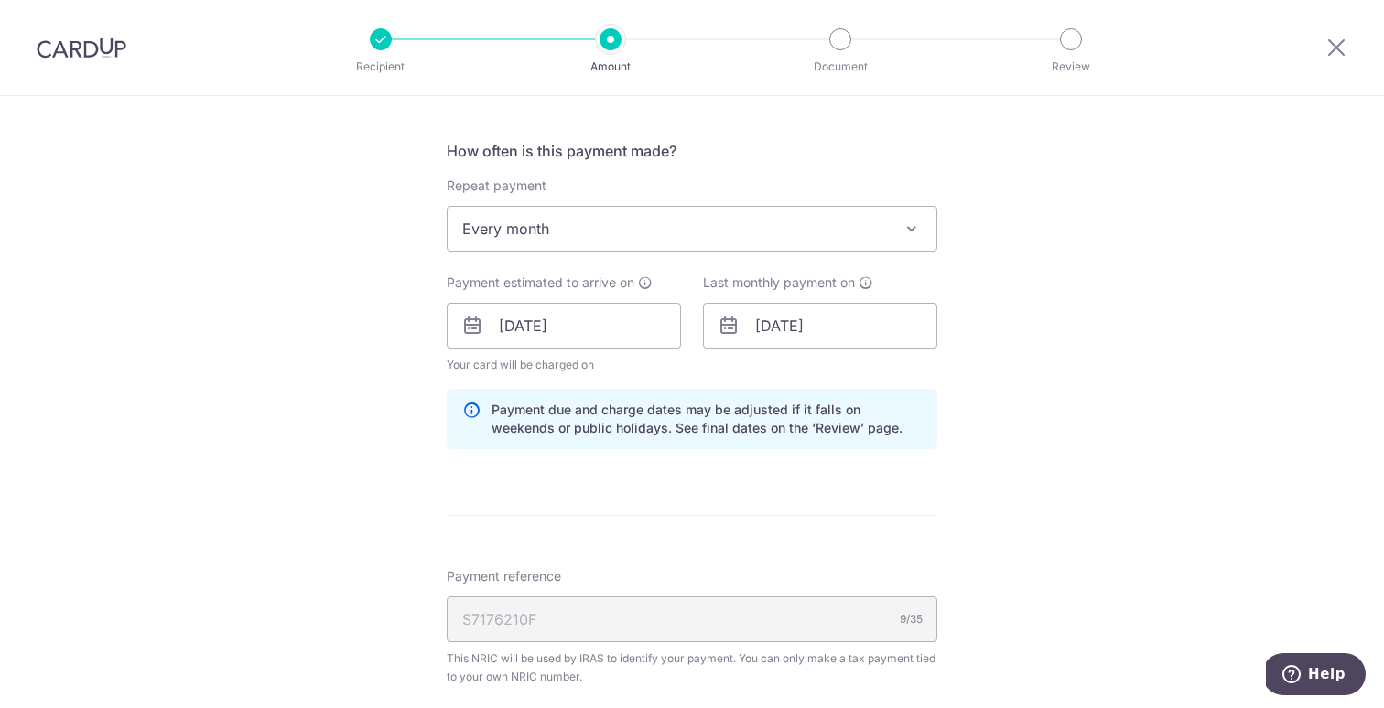
click at [1091, 481] on div "Tell us more about your payment Enter one-time or monthly payment amount SGD 2,…" at bounding box center [692, 329] width 1384 height 1882
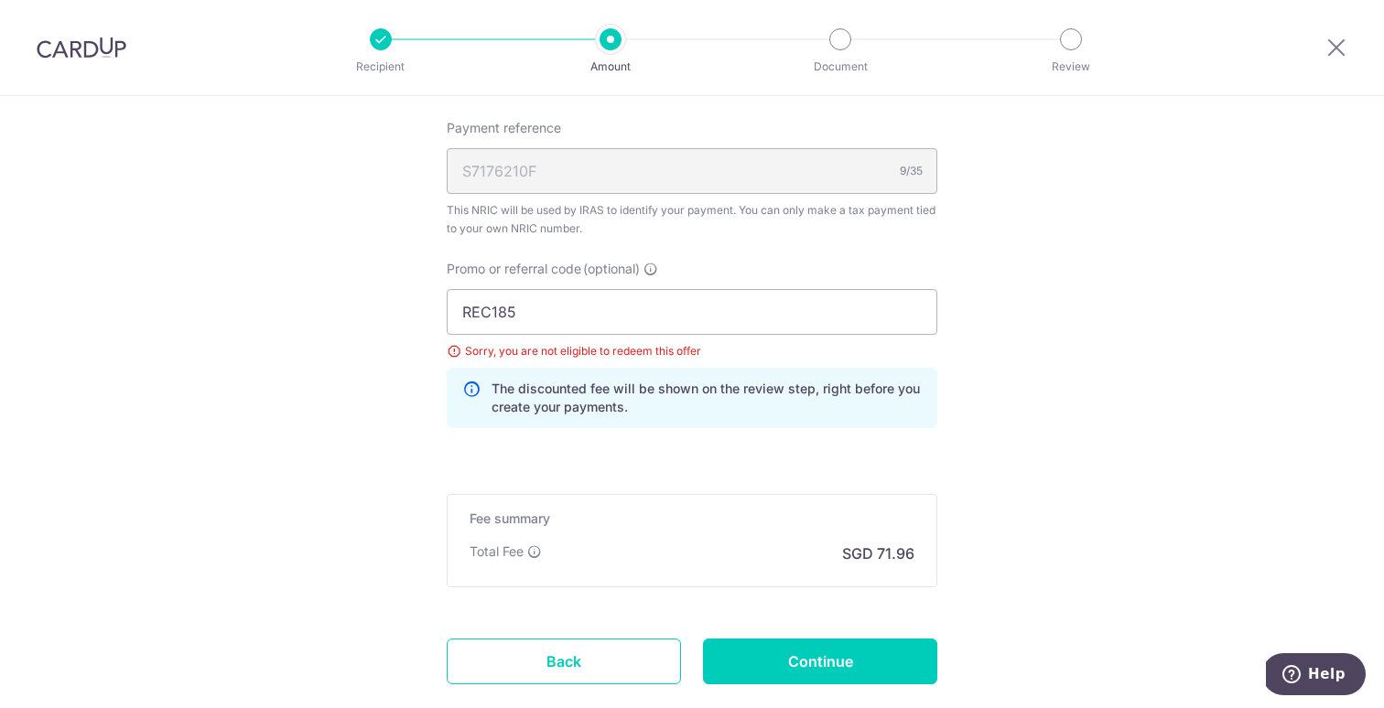
scroll to position [1186, 0]
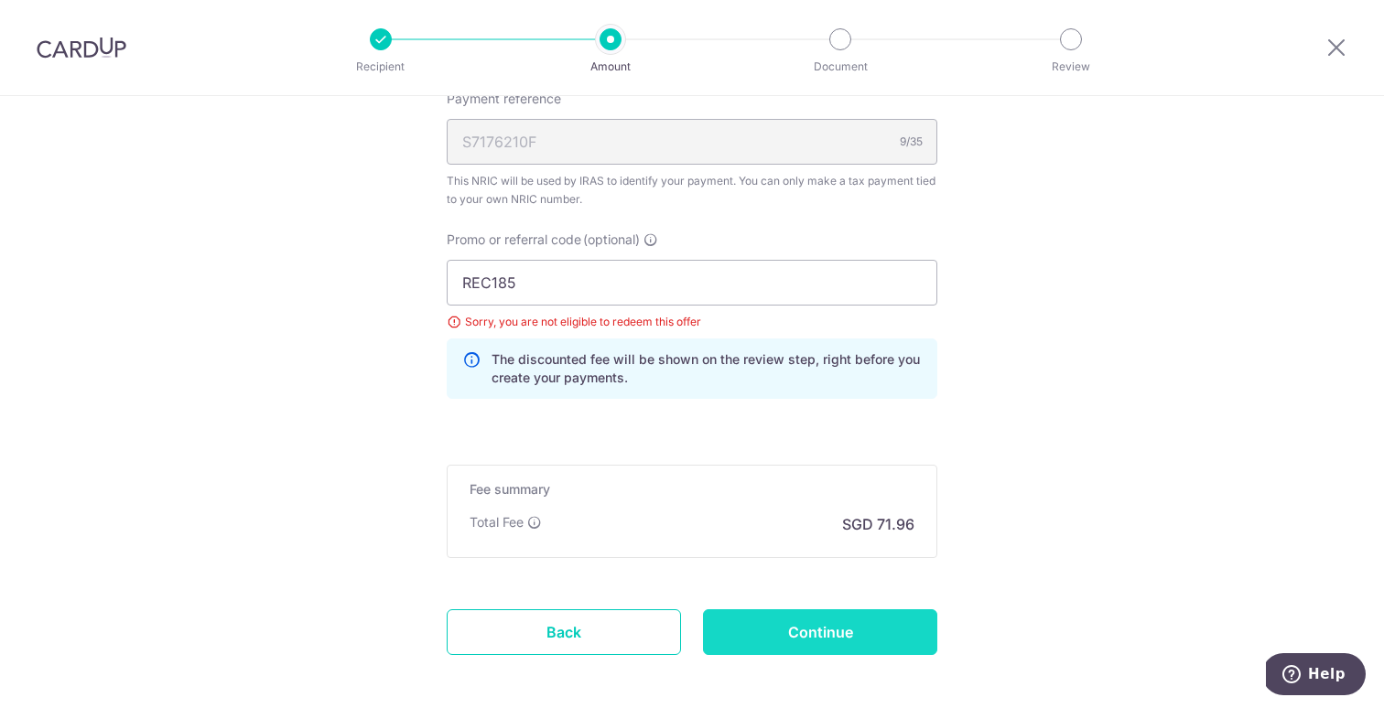
click at [814, 646] on input "Continue" at bounding box center [820, 632] width 234 height 46
type input "Update Schedule"
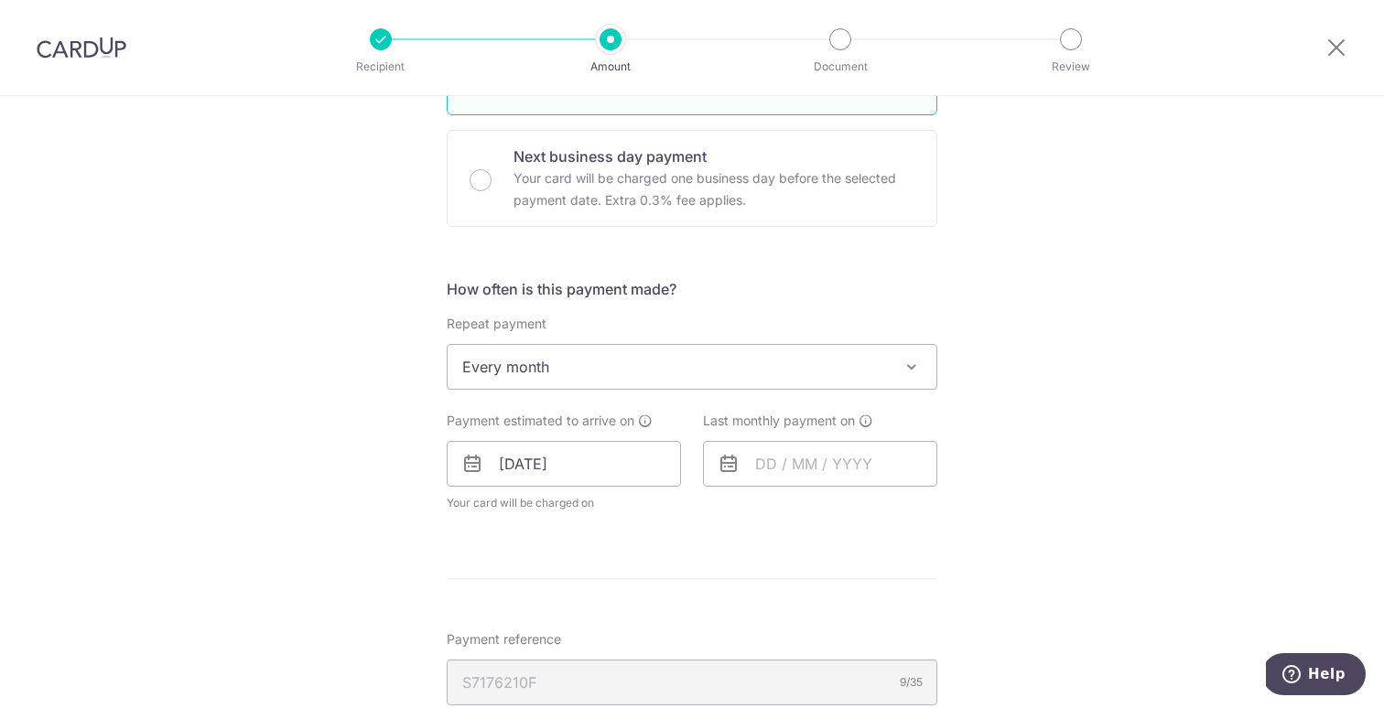
scroll to position [569, 0]
